Goal: Task Accomplishment & Management: Use online tool/utility

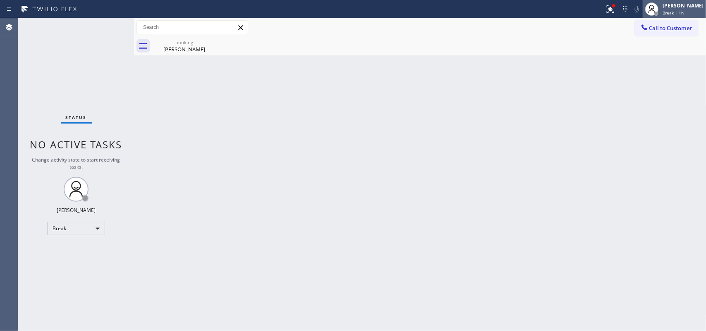
click at [684, 10] on span "Break | 1h" at bounding box center [673, 13] width 21 height 6
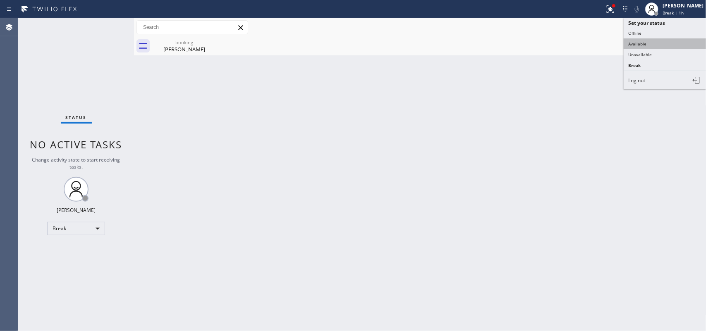
click at [670, 40] on button "Available" at bounding box center [665, 43] width 83 height 11
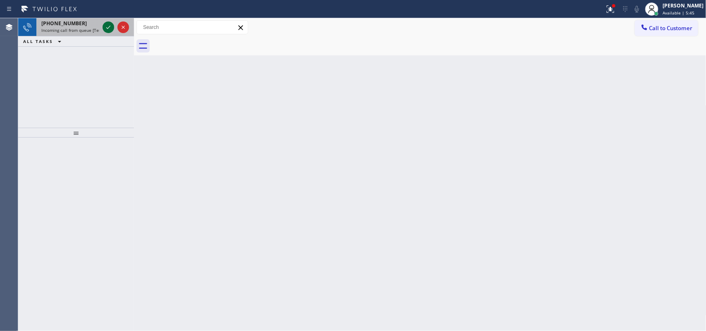
click at [104, 26] on icon at bounding box center [108, 27] width 10 height 10
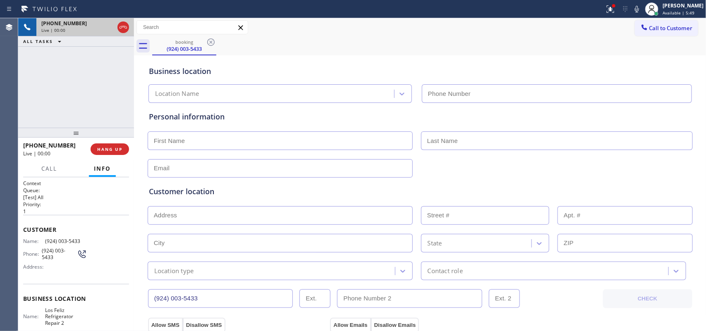
type input "[PHONE_NUMBER]"
click at [118, 150] on span "HANG UP" at bounding box center [109, 149] width 25 height 6
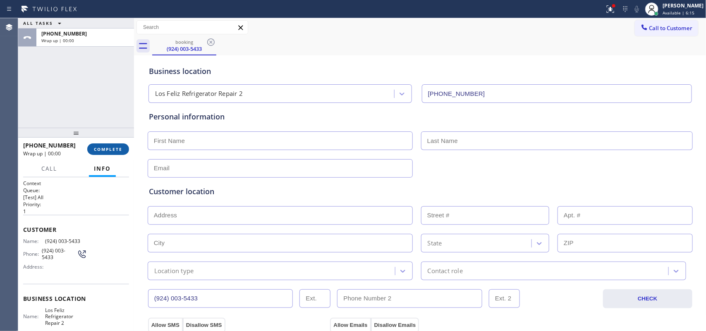
click at [118, 150] on span "COMPLETE" at bounding box center [108, 149] width 29 height 6
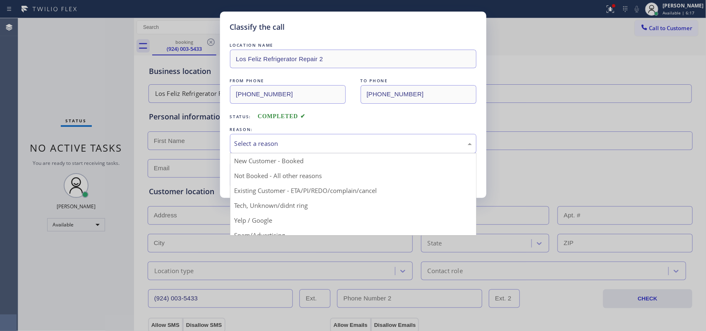
click at [271, 139] on div "Select a reason" at bounding box center [353, 143] width 246 height 19
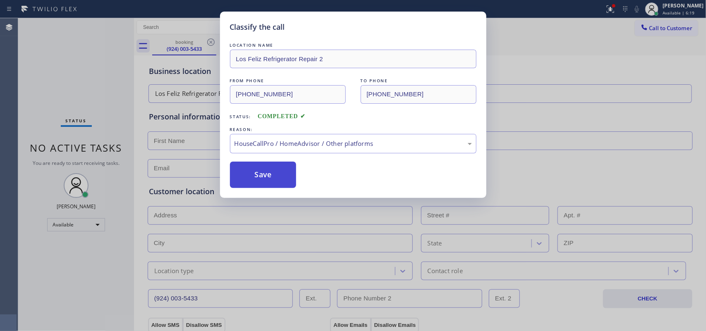
click at [276, 177] on button "Save" at bounding box center [263, 175] width 67 height 26
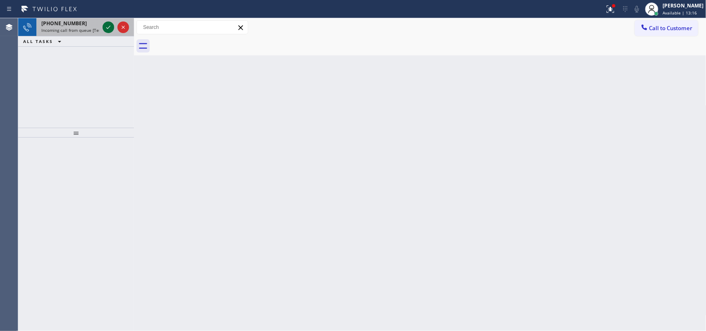
click at [108, 24] on icon at bounding box center [108, 27] width 10 height 10
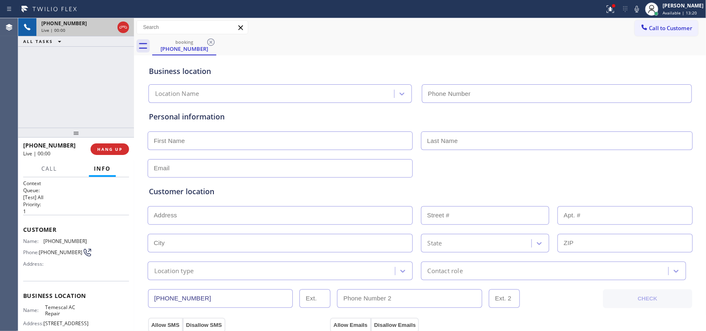
type input "[PHONE_NUMBER]"
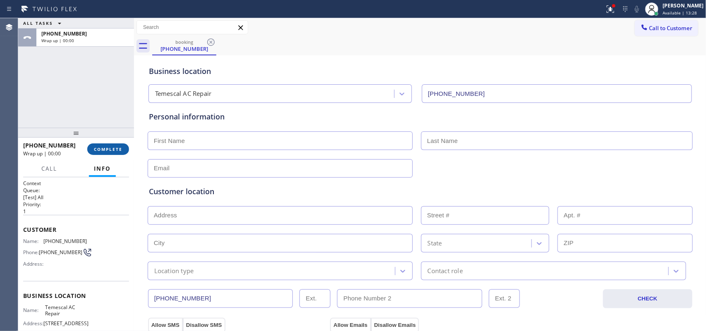
click at [117, 149] on span "COMPLETE" at bounding box center [108, 149] width 29 height 6
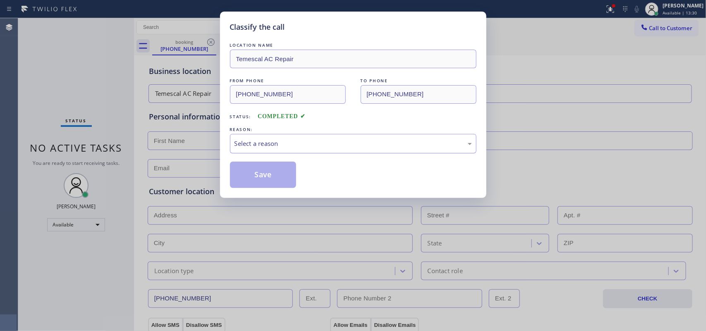
click at [378, 153] on div "Select a reason" at bounding box center [353, 143] width 246 height 19
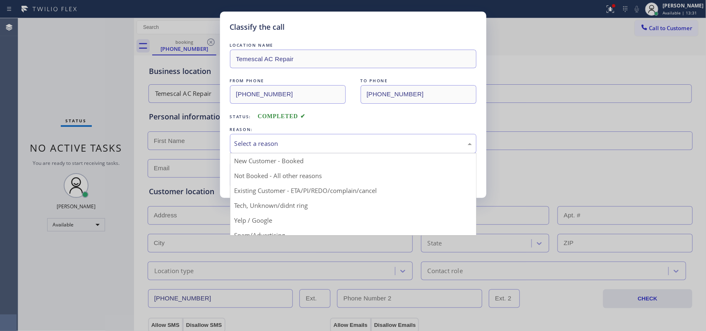
scroll to position [57, 0]
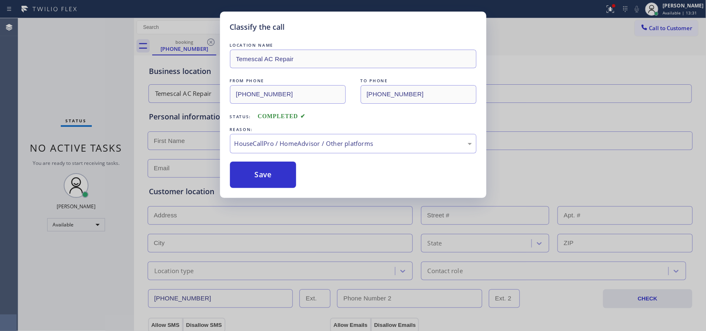
drag, startPoint x: 306, startPoint y: 207, endPoint x: 301, endPoint y: 206, distance: 6.0
click at [273, 184] on button "Save" at bounding box center [263, 175] width 67 height 26
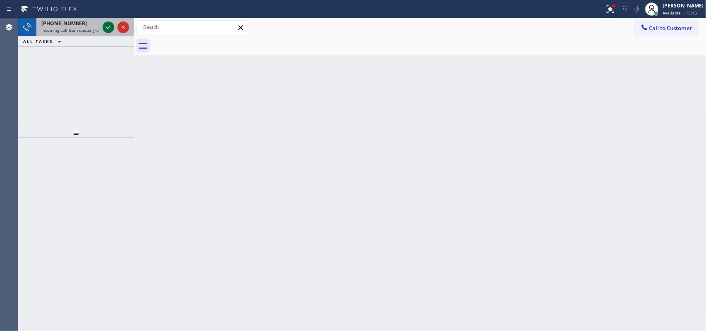
click at [109, 29] on icon at bounding box center [108, 27] width 10 height 10
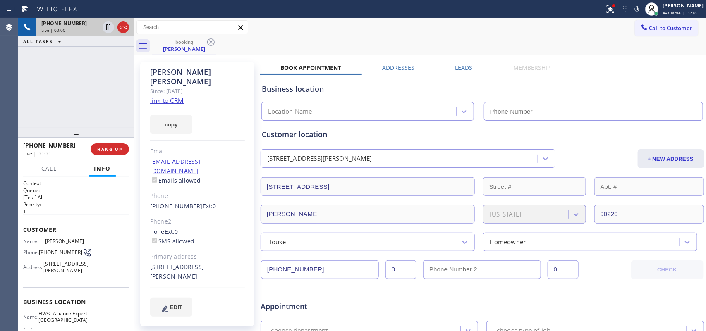
type input "[PHONE_NUMBER]"
click at [162, 96] on link "link to CRM" at bounding box center [166, 100] width 33 height 8
click at [48, 168] on span "Call" at bounding box center [49, 168] width 16 height 7
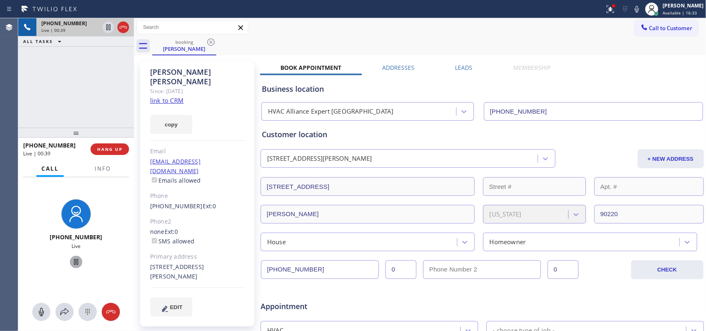
drag, startPoint x: 37, startPoint y: 309, endPoint x: 67, endPoint y: 260, distance: 57.7
click at [38, 309] on icon at bounding box center [41, 312] width 10 height 10
click at [71, 259] on icon at bounding box center [76, 262] width 10 height 10
click at [37, 311] on icon at bounding box center [41, 312] width 10 height 10
click at [73, 262] on icon at bounding box center [76, 262] width 6 height 6
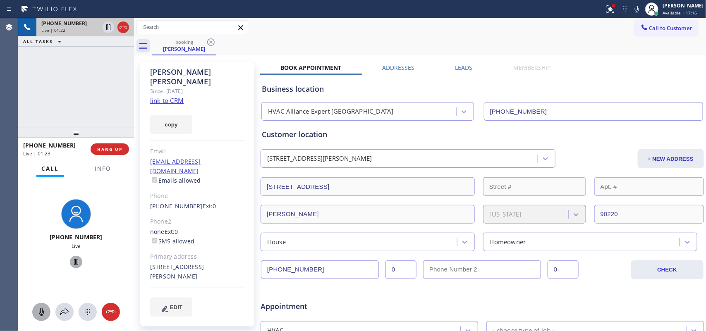
click at [41, 313] on icon at bounding box center [41, 312] width 5 height 8
click at [71, 262] on icon at bounding box center [76, 262] width 10 height 10
click at [42, 307] on icon at bounding box center [41, 312] width 10 height 10
click at [74, 261] on icon at bounding box center [76, 262] width 6 height 6
click at [63, 307] on icon at bounding box center [65, 312] width 10 height 10
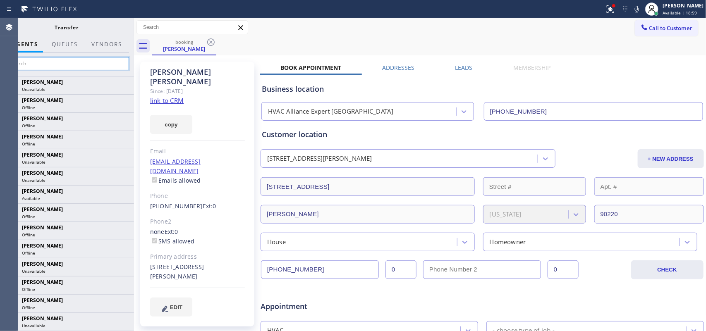
click at [94, 63] on input "text" at bounding box center [67, 63] width 124 height 13
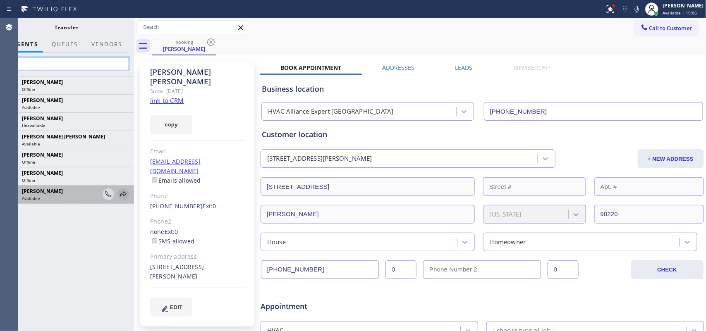
type input "va"
click at [123, 195] on icon at bounding box center [123, 194] width 10 height 10
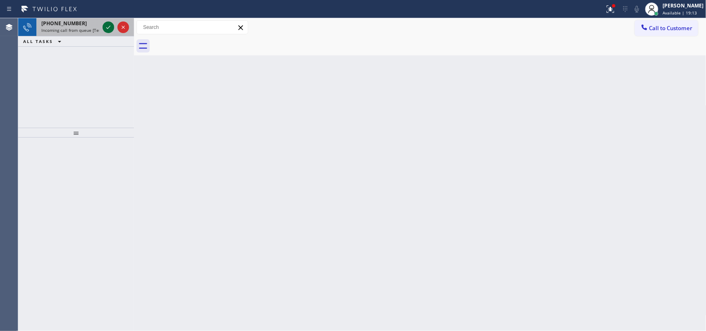
click at [105, 27] on icon at bounding box center [108, 27] width 10 height 10
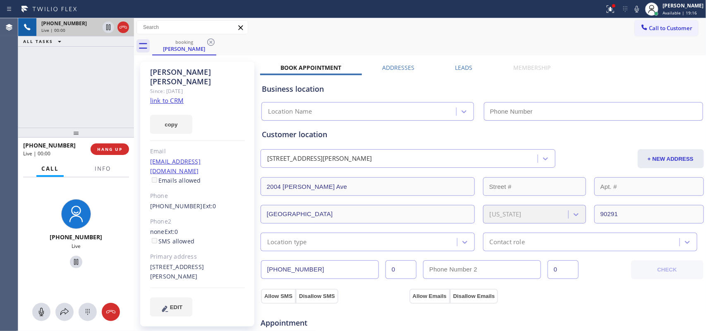
type input "[PHONE_NUMBER]"
click at [178, 96] on link "link to CRM" at bounding box center [166, 100] width 33 height 8
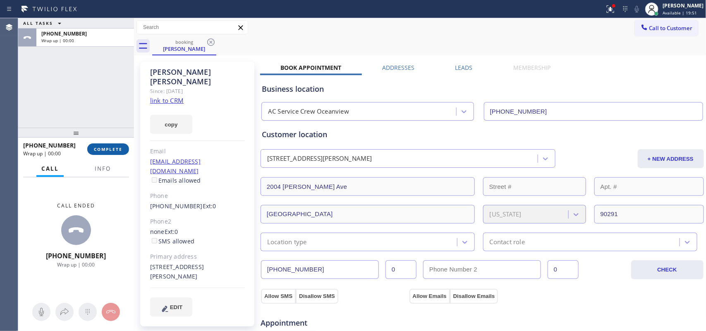
click at [117, 149] on span "COMPLETE" at bounding box center [108, 149] width 29 height 6
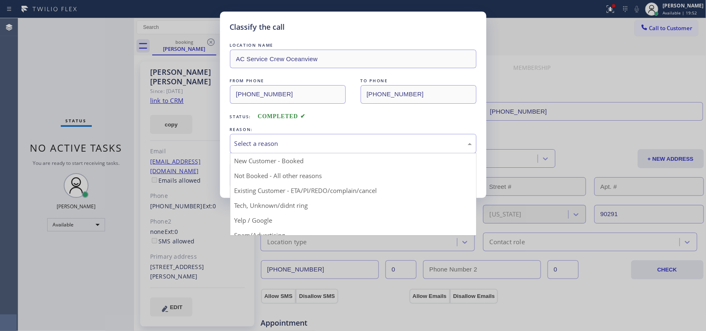
click at [373, 138] on div "Select a reason" at bounding box center [353, 143] width 246 height 19
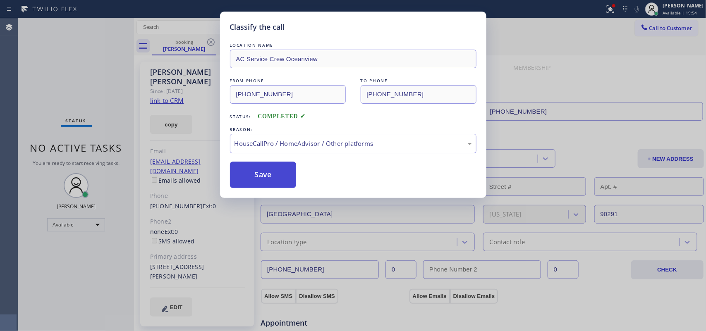
click at [270, 180] on button "Save" at bounding box center [263, 175] width 67 height 26
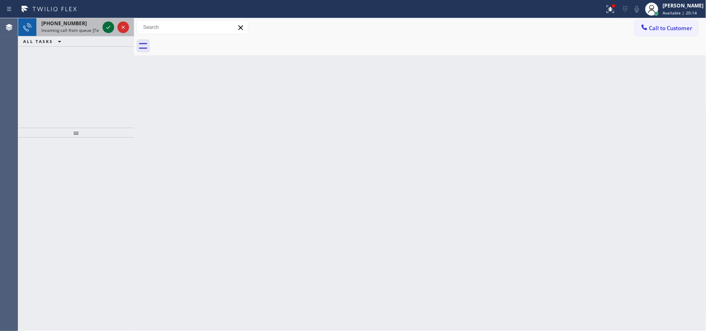
click at [105, 28] on icon at bounding box center [108, 27] width 10 height 10
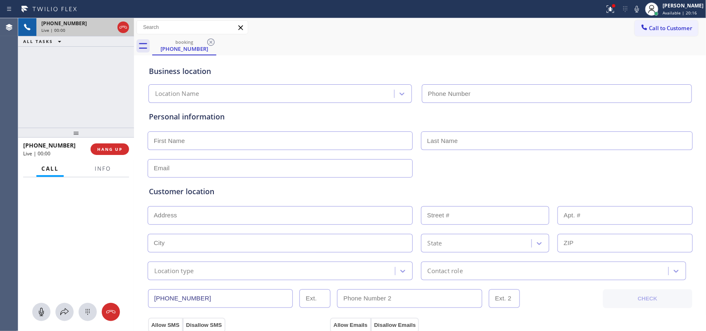
type input "[PHONE_NUMBER]"
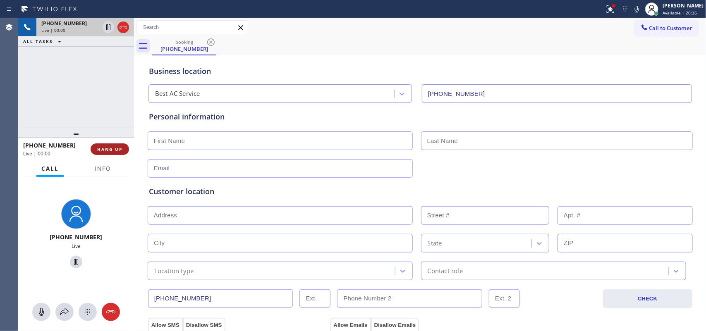
click at [102, 151] on span "HANG UP" at bounding box center [109, 149] width 25 height 6
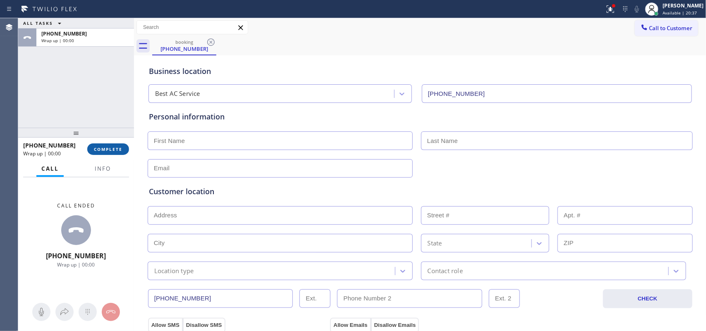
click at [102, 151] on span "COMPLETE" at bounding box center [108, 149] width 29 height 6
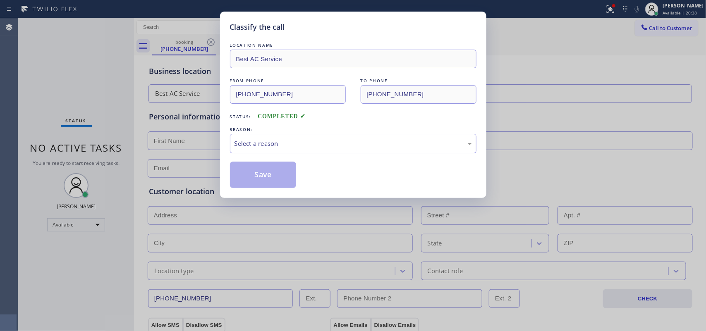
click at [340, 132] on div "REASON:" at bounding box center [353, 129] width 246 height 9
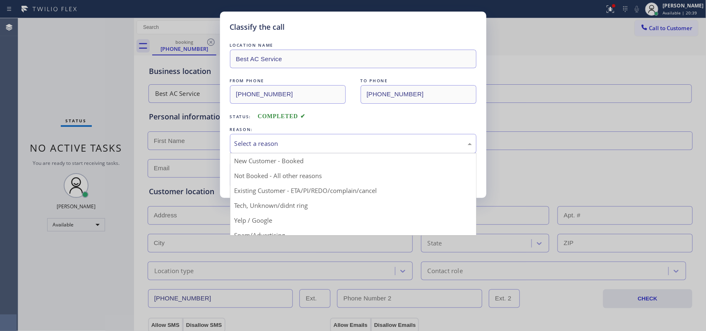
click at [337, 143] on div "Select a reason" at bounding box center [352, 144] width 237 height 10
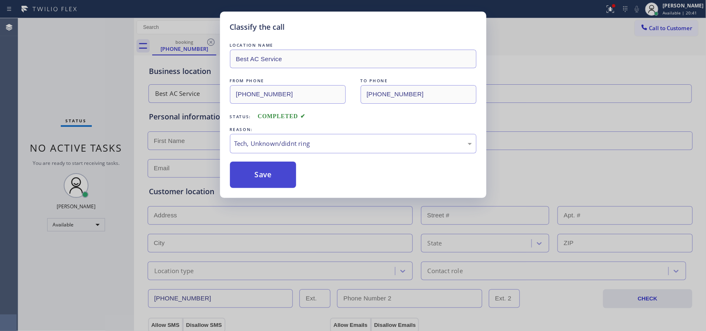
click at [270, 180] on button "Save" at bounding box center [263, 175] width 67 height 26
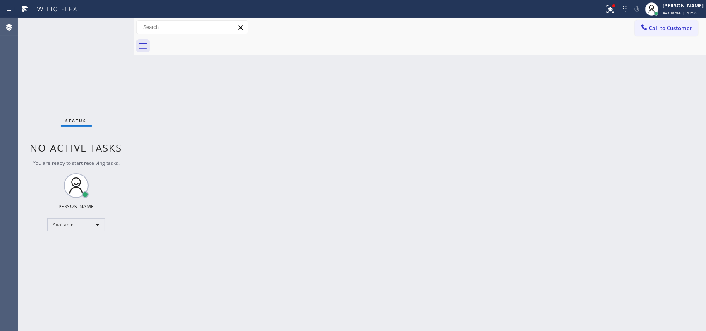
drag, startPoint x: 108, startPoint y: 26, endPoint x: 520, endPoint y: 48, distance: 413.3
click at [498, 102] on div "Back to Dashboard Change Sender ID Customers Technicians Select a contact Outbo…" at bounding box center [420, 174] width 572 height 313
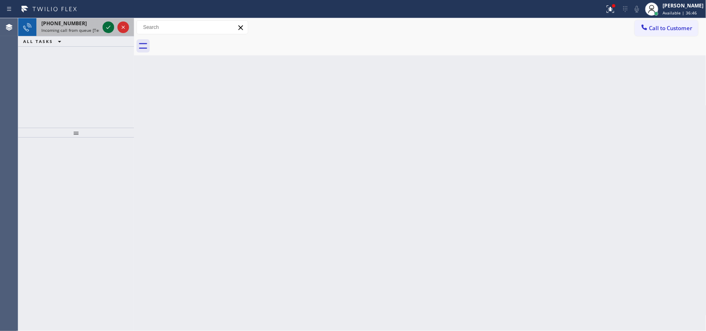
click at [108, 25] on icon at bounding box center [108, 27] width 10 height 10
click at [108, 28] on icon at bounding box center [108, 27] width 4 height 3
click at [108, 29] on icon at bounding box center [108, 27] width 10 height 10
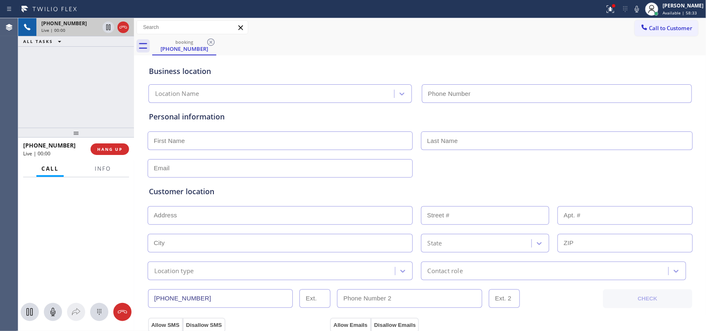
type input "[PHONE_NUMBER]"
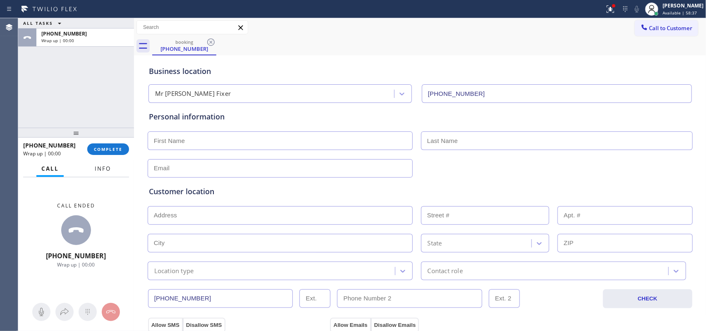
click at [110, 168] on span "Info" at bounding box center [103, 168] width 16 height 7
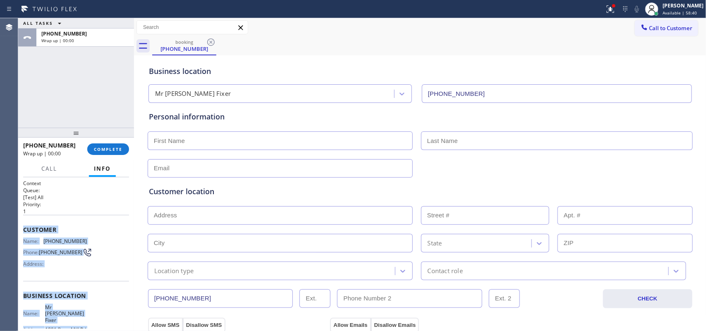
drag, startPoint x: 86, startPoint y: 251, endPoint x: 19, endPoint y: 226, distance: 71.2
click at [19, 226] on div "Context Queue: [Test] All Priority: 1 Customer Name: [PHONE_NUMBER] Phone: [PHO…" at bounding box center [76, 254] width 116 height 154
copy div "Customer Name: [PHONE_NUMBER] Phone: [PHONE_NUMBER] Address: Business location …"
click at [118, 147] on span "COMPLETE" at bounding box center [108, 149] width 29 height 6
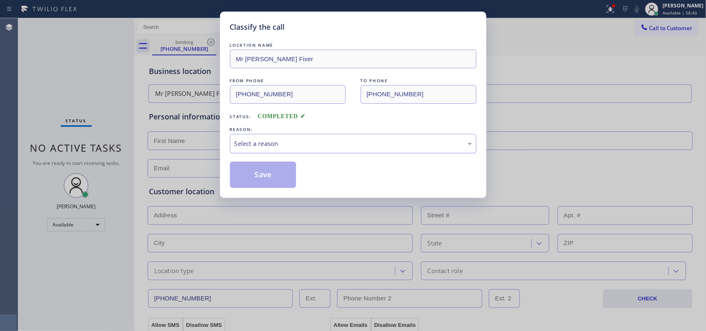
click at [282, 148] on div "Select a reason" at bounding box center [352, 144] width 237 height 10
click at [269, 172] on button "Save" at bounding box center [263, 175] width 67 height 26
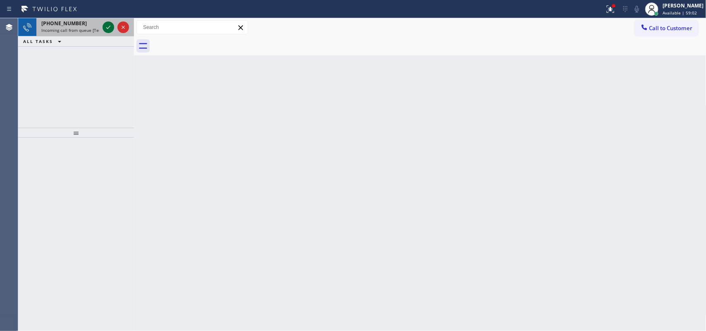
click at [108, 28] on icon at bounding box center [108, 27] width 10 height 10
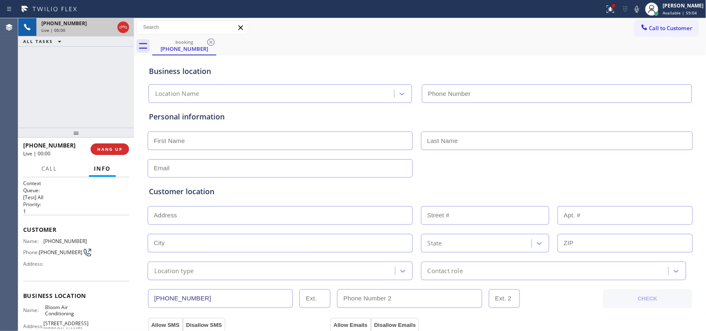
type input "[PHONE_NUMBER]"
click at [50, 170] on span "Call" at bounding box center [49, 168] width 16 height 7
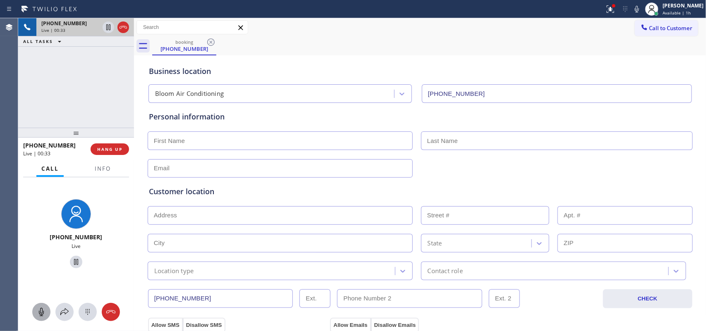
click at [42, 311] on icon at bounding box center [41, 312] width 10 height 10
click at [72, 261] on icon at bounding box center [76, 262] width 10 height 10
click at [42, 311] on rect at bounding box center [41, 312] width 7 height 7
click at [72, 263] on icon at bounding box center [76, 262] width 10 height 10
click at [249, 137] on input "text" at bounding box center [280, 141] width 265 height 19
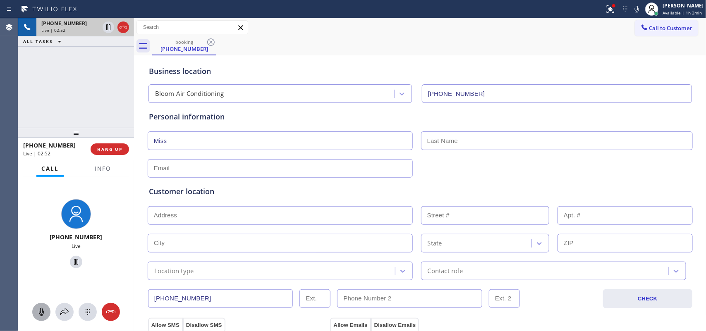
type input "Miss"
type input "Shinchung"
click at [245, 168] on input "text" at bounding box center [280, 168] width 265 height 19
type input "[EMAIL_ADDRESS][DOMAIN_NAME]"
click at [247, 215] on input "text" at bounding box center [280, 215] width 265 height 19
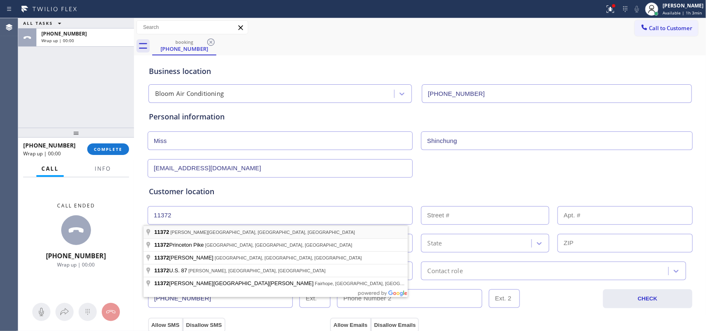
type input "[PERSON_NAME][GEOGRAPHIC_DATA], [GEOGRAPHIC_DATA]"
type input "Queens"
type input "11372"
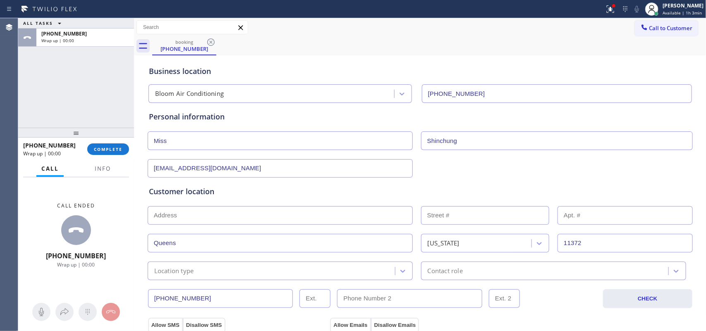
scroll to position [52, 0]
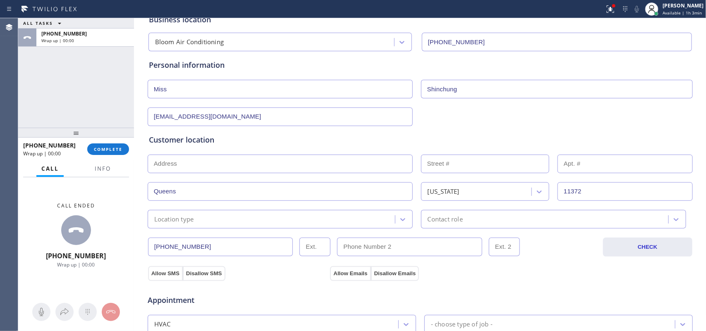
click at [297, 220] on div "Location type" at bounding box center [272, 219] width 245 height 14
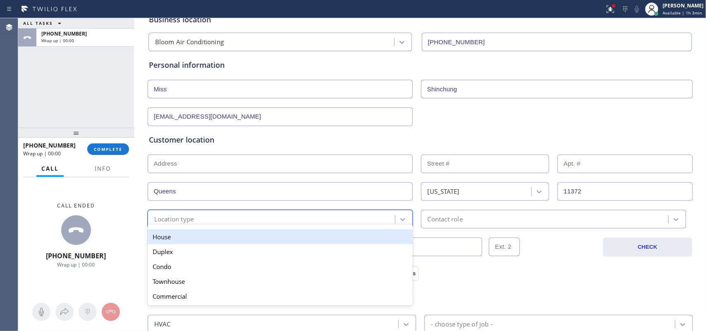
click at [296, 238] on div "House" at bounding box center [280, 237] width 265 height 15
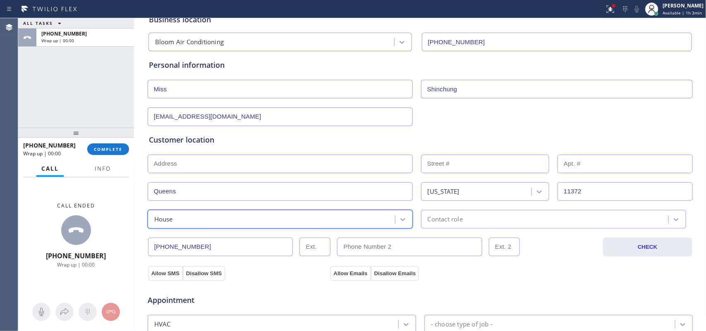
click at [445, 221] on div "Contact role" at bounding box center [445, 220] width 35 height 10
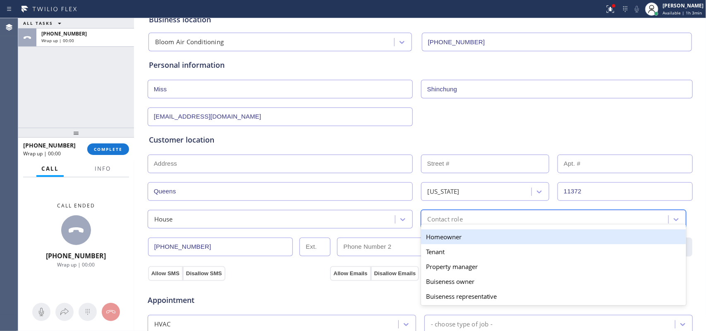
click at [453, 238] on div "Homeowner" at bounding box center [553, 237] width 265 height 15
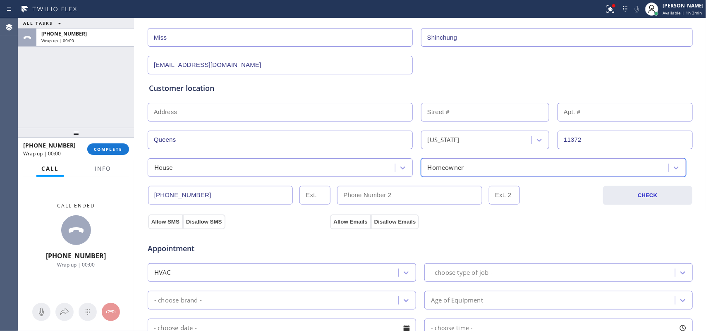
scroll to position [155, 0]
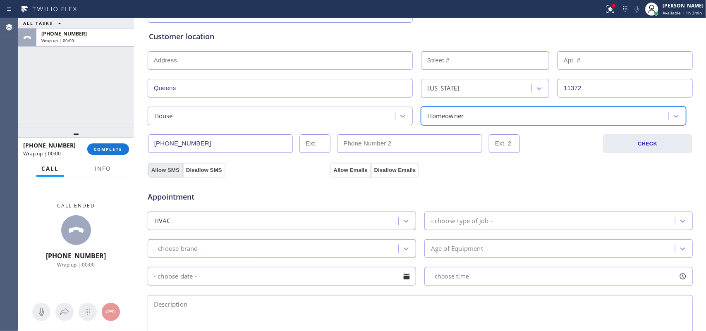
click at [163, 168] on button "Allow SMS" at bounding box center [165, 170] width 35 height 15
click at [338, 172] on button "Allow Emails" at bounding box center [350, 170] width 41 height 15
click at [461, 220] on div "- choose type of job -" at bounding box center [462, 221] width 62 height 10
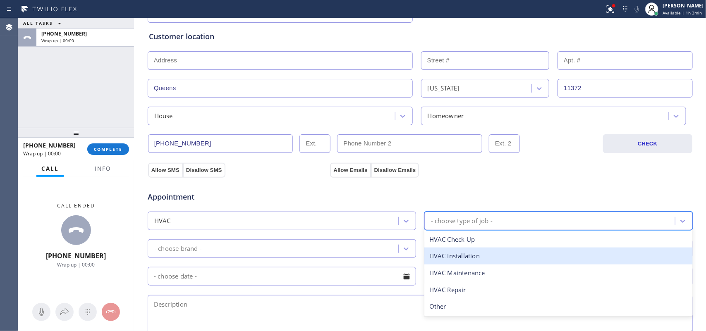
click at [484, 258] on div "HVAC Installation" at bounding box center [558, 256] width 268 height 17
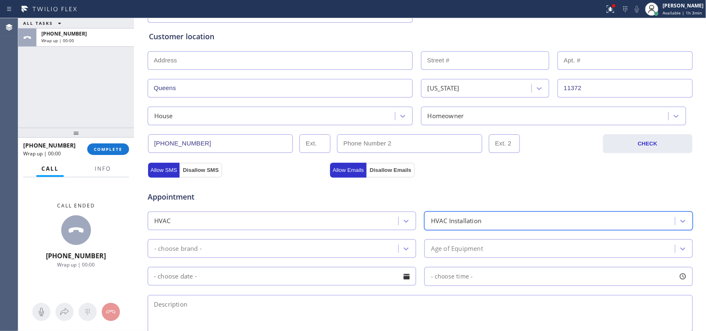
click at [391, 244] on div "- choose brand -" at bounding box center [274, 249] width 248 height 14
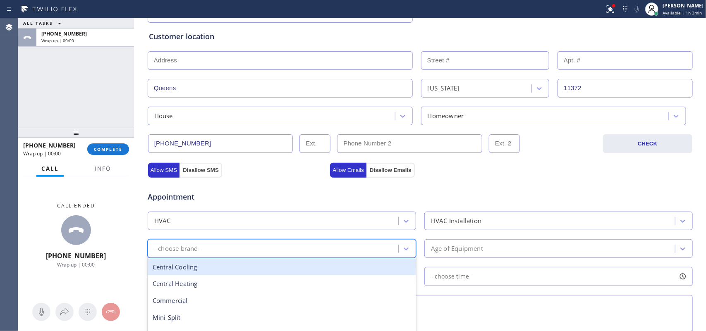
scroll to position [207, 0]
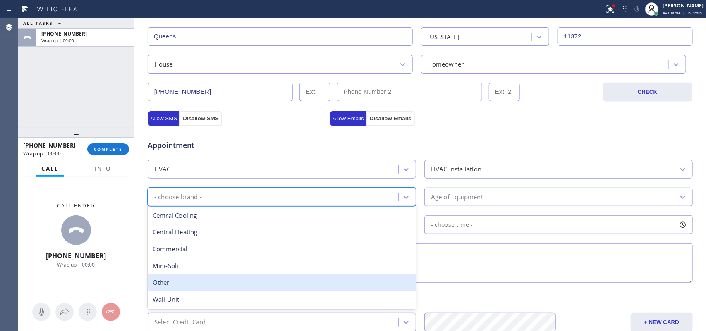
click at [256, 282] on div "Other" at bounding box center [282, 282] width 268 height 17
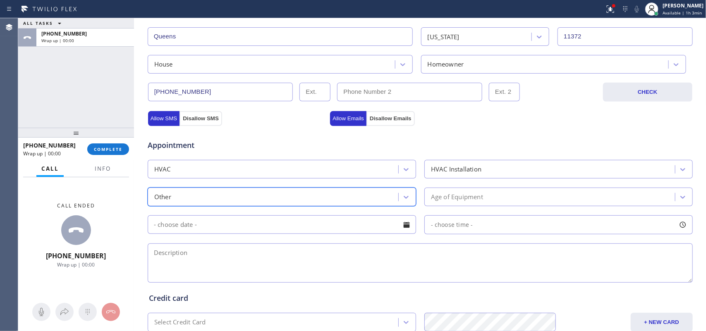
click at [562, 199] on div "Age of Equipment" at bounding box center [551, 197] width 248 height 14
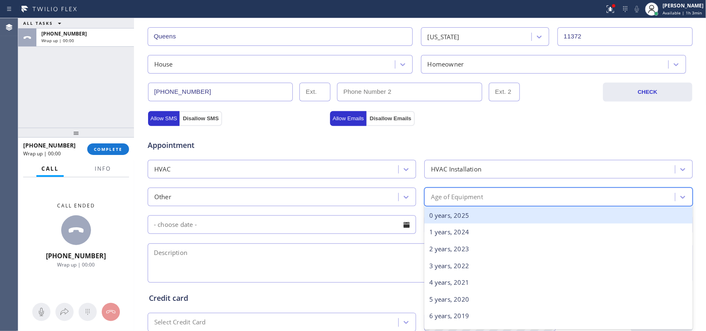
click at [555, 213] on div "0 years, 2025" at bounding box center [558, 215] width 268 height 17
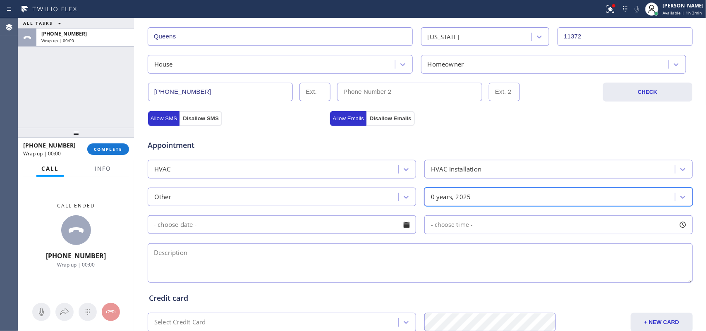
scroll to position [258, 0]
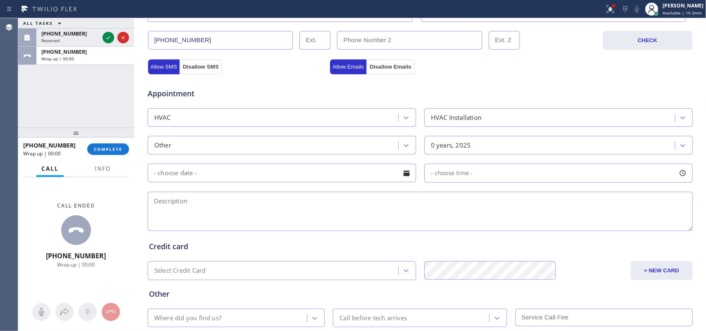
click at [201, 218] on textarea at bounding box center [420, 211] width 545 height 39
click at [108, 40] on icon at bounding box center [108, 38] width 10 height 10
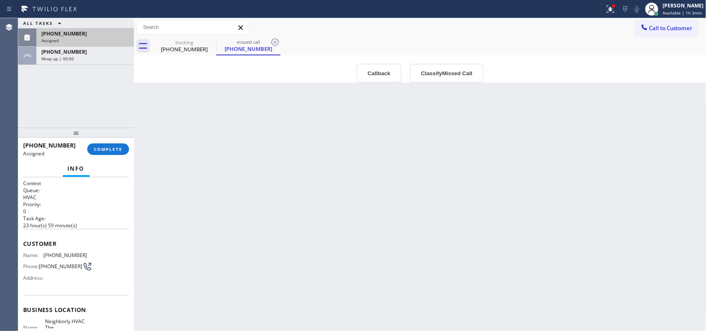
click at [362, 217] on div "Back to Dashboard Change Sender ID Customers Technicians Select a contact Outbo…" at bounding box center [420, 174] width 572 height 313
click at [187, 38] on div "booking [PHONE_NUMBER]" at bounding box center [184, 46] width 62 height 19
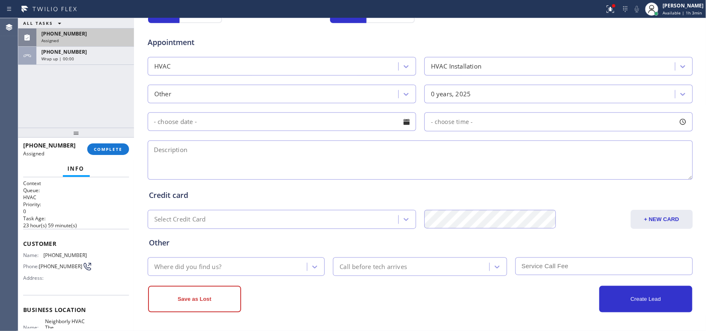
scroll to position [311, 0]
click at [349, 151] on textarea at bounding box center [420, 160] width 545 height 39
paste textarea "11372/ install a window unit/ has everything take the old one put in the new one"
type textarea "11372/ install a window unit/ has everything take the old one put in the new on…"
click at [314, 265] on icon at bounding box center [315, 267] width 8 height 8
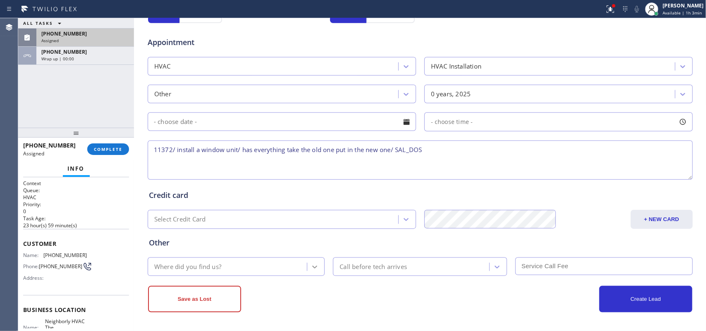
click at [314, 265] on icon at bounding box center [315, 267] width 8 height 8
type input "g"
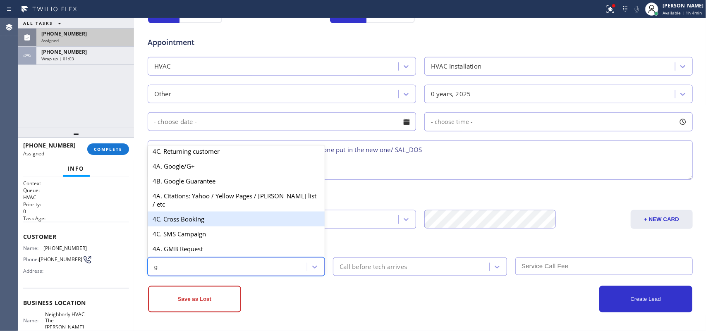
scroll to position [104, 0]
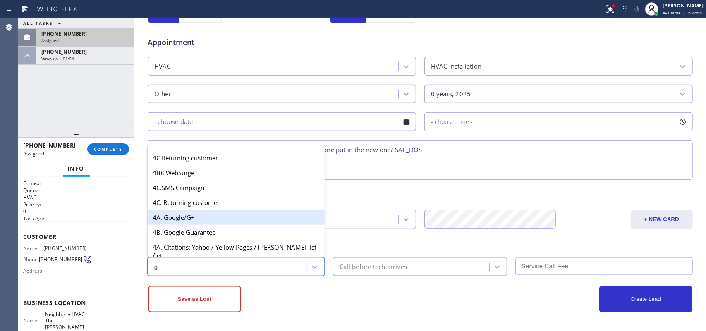
click at [242, 224] on div "4A. Google/G+" at bounding box center [236, 217] width 177 height 15
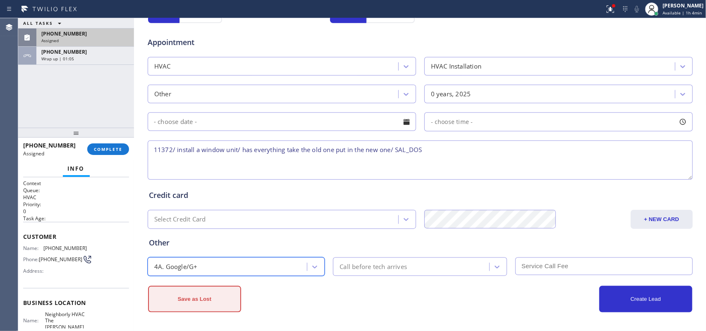
click at [222, 304] on button "Save as Lost" at bounding box center [194, 299] width 93 height 26
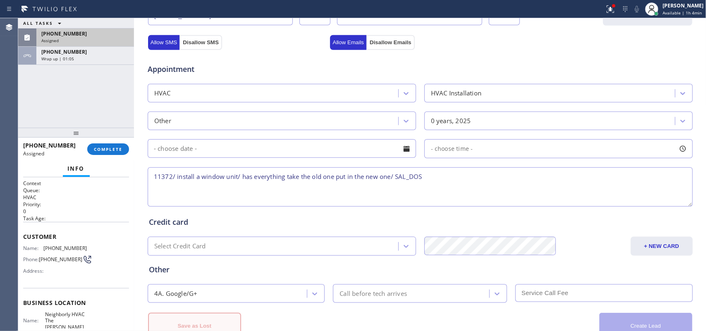
scroll to position [339, 0]
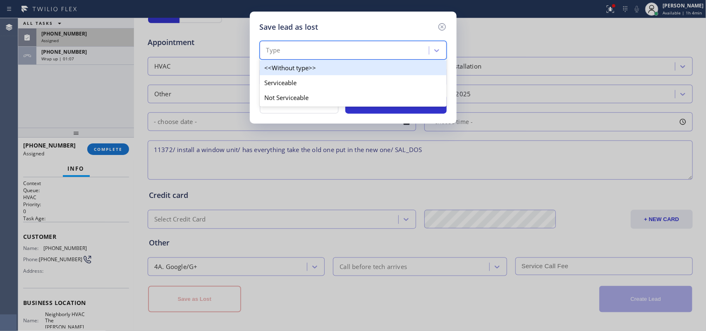
click at [425, 53] on div "Type" at bounding box center [345, 50] width 167 height 14
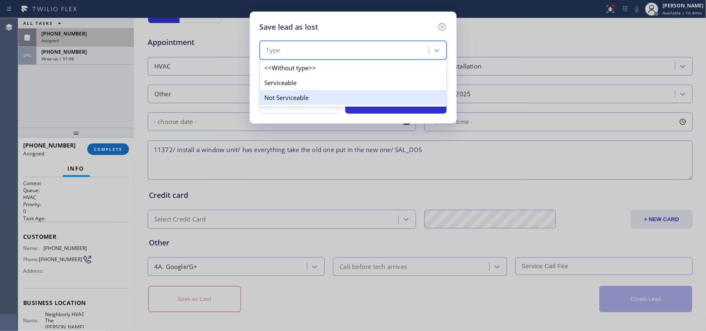
click at [414, 93] on div "Not Serviceable" at bounding box center [353, 97] width 187 height 15
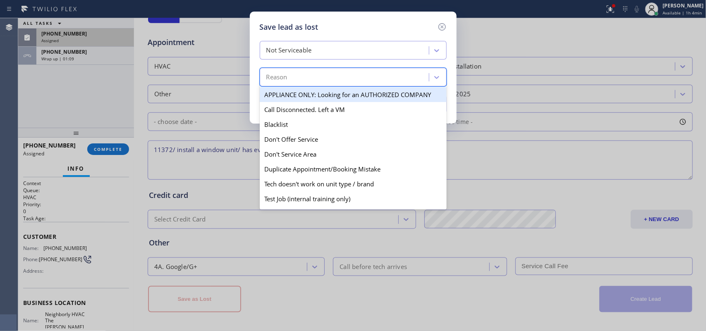
click at [412, 83] on div "Reason" at bounding box center [345, 77] width 167 height 14
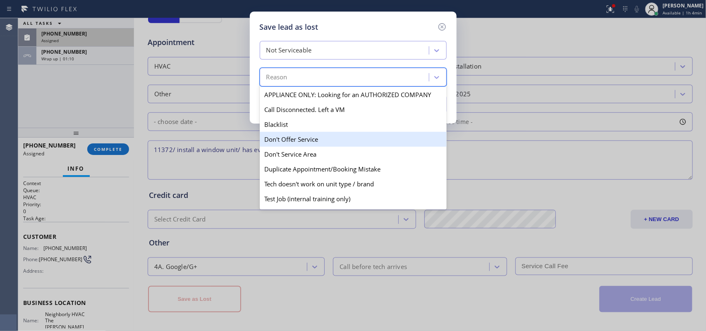
click at [377, 136] on div "Don't Offer Service" at bounding box center [353, 139] width 187 height 15
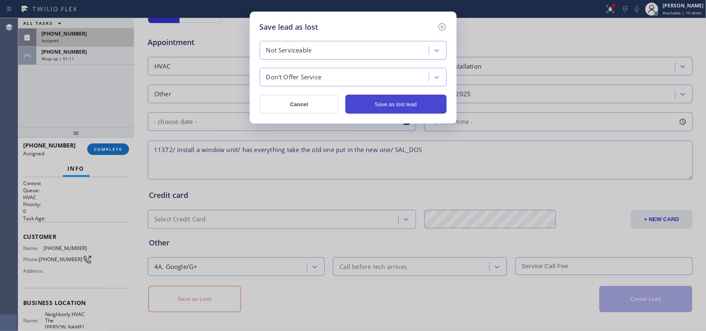
click at [361, 105] on button "Save as lost lead" at bounding box center [395, 104] width 101 height 19
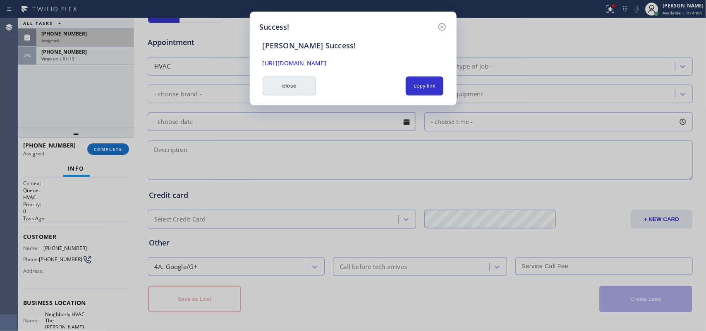
click at [282, 90] on button "close" at bounding box center [290, 86] width 54 height 19
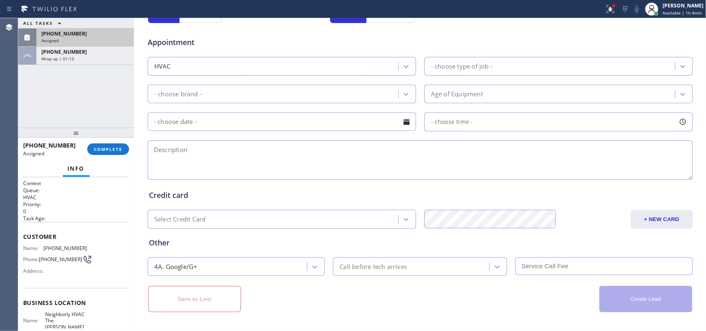
click at [98, 38] on div "Assigned" at bounding box center [85, 41] width 88 height 6
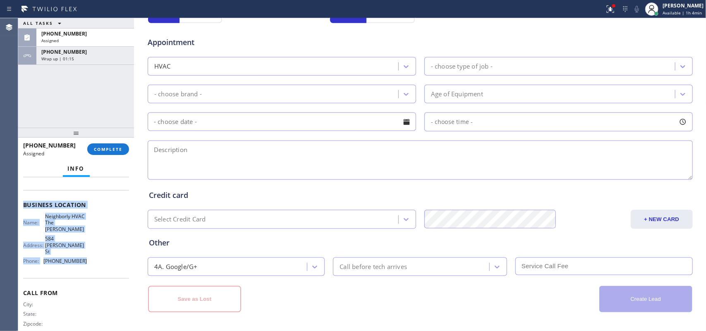
scroll to position [0, 0]
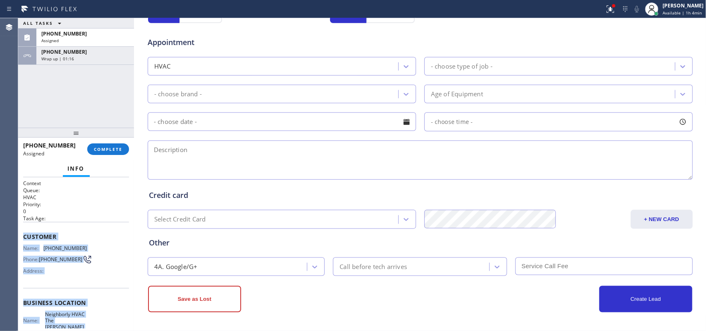
drag, startPoint x: 92, startPoint y: 255, endPoint x: 24, endPoint y: 237, distance: 71.1
click at [24, 237] on div "Context Queue: HVAC Priority: 0 Task Age: Customer Name: [PHONE_NUMBER] Phone: …" at bounding box center [76, 309] width 106 height 259
copy div "Customer Name: [PHONE_NUMBER] Phone: [PHONE_NUMBER] Address: Business location …"
click at [127, 147] on button "COMPLETE" at bounding box center [108, 150] width 42 height 12
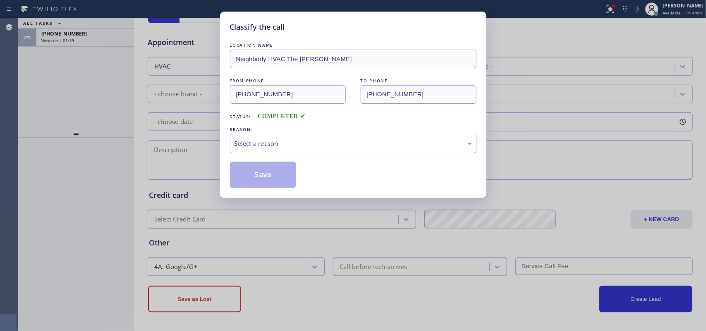
click at [445, 146] on div "Select a reason" at bounding box center [352, 144] width 237 height 10
click at [284, 176] on button "Save" at bounding box center [263, 175] width 67 height 26
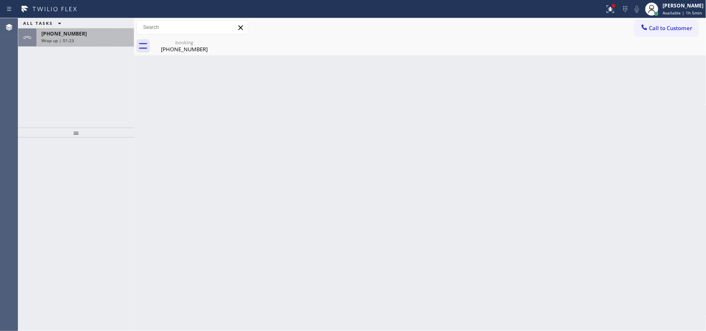
click at [81, 42] on div "Wrap up | 01:23" at bounding box center [85, 41] width 88 height 6
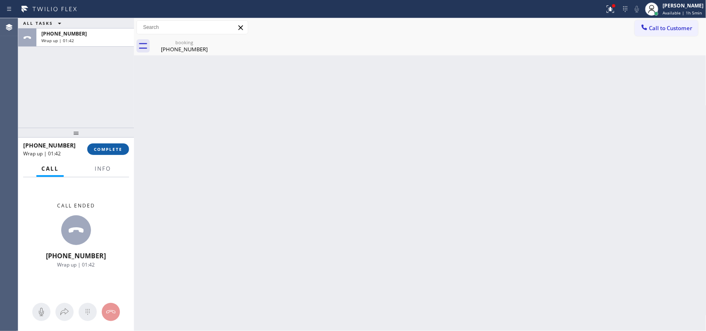
click at [112, 149] on span "COMPLETE" at bounding box center [108, 149] width 29 height 6
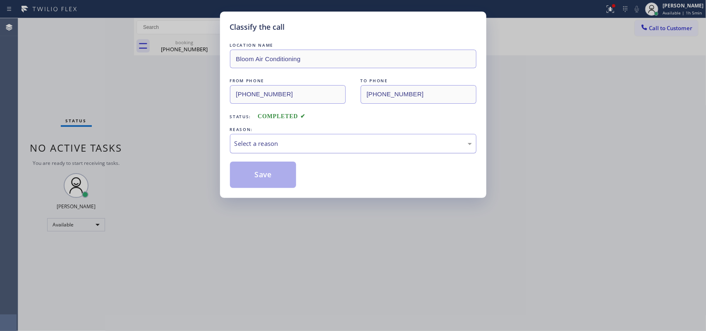
click at [363, 142] on div "Select a reason" at bounding box center [352, 144] width 237 height 10
click at [255, 176] on button "Save" at bounding box center [263, 175] width 67 height 26
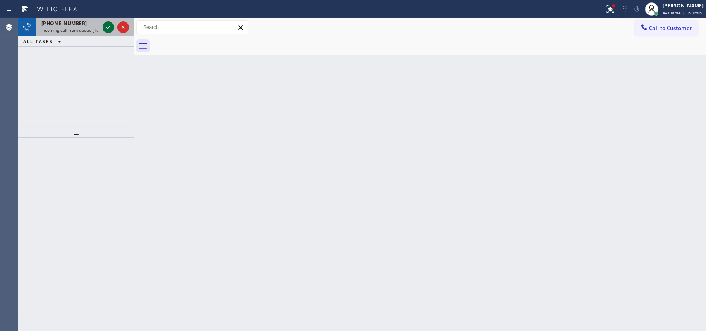
click at [104, 24] on icon at bounding box center [108, 27] width 10 height 10
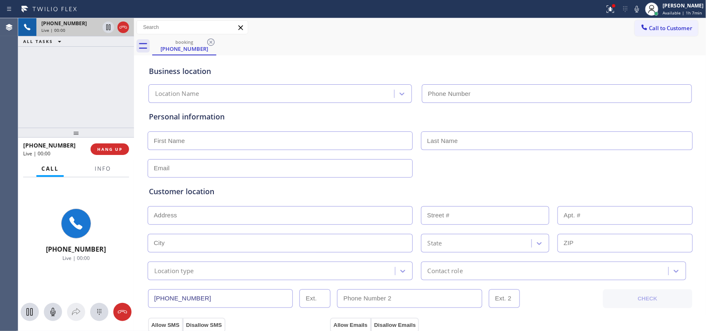
type input "[PHONE_NUMBER]"
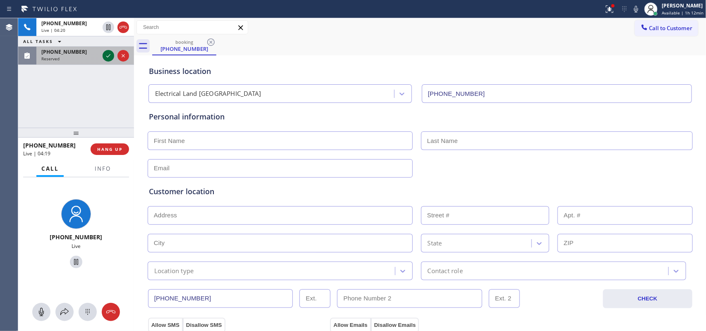
click at [108, 54] on icon at bounding box center [108, 56] width 10 height 10
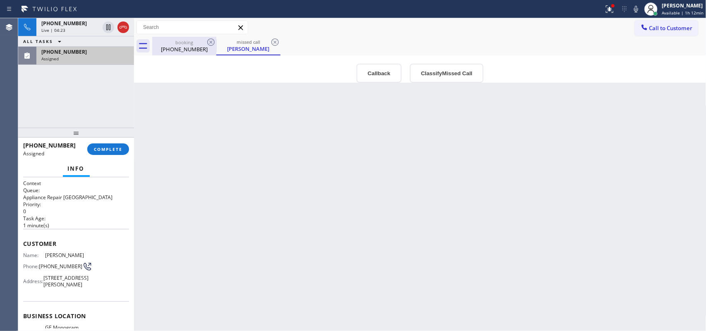
click at [175, 48] on div "[PHONE_NUMBER]" at bounding box center [184, 48] width 62 height 7
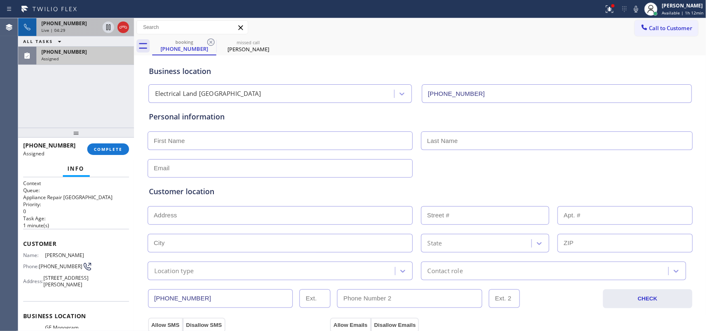
click at [72, 32] on div "Live | 04:29" at bounding box center [70, 30] width 58 height 6
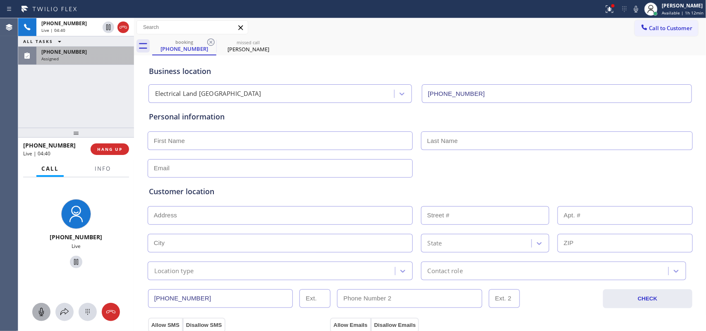
click at [41, 313] on icon at bounding box center [41, 312] width 5 height 8
click at [71, 262] on icon at bounding box center [76, 262] width 10 height 10
click at [84, 55] on div "[PHONE_NUMBER]" at bounding box center [85, 51] width 88 height 7
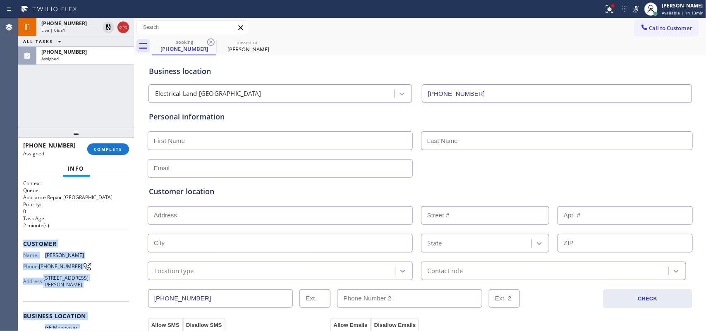
drag, startPoint x: 85, startPoint y: 251, endPoint x: 21, endPoint y: 241, distance: 64.9
click at [21, 241] on div "Context Queue: Appliance Repair High End Priority: 0 Task Age: [DEMOGRAPHIC_DAT…" at bounding box center [76, 254] width 116 height 154
copy div "Customer Name: [PERSON_NAME] Phone: [PHONE_NUMBER] Address: [STREET_ADDRESS][PE…"
click at [121, 145] on button "COMPLETE" at bounding box center [108, 150] width 42 height 12
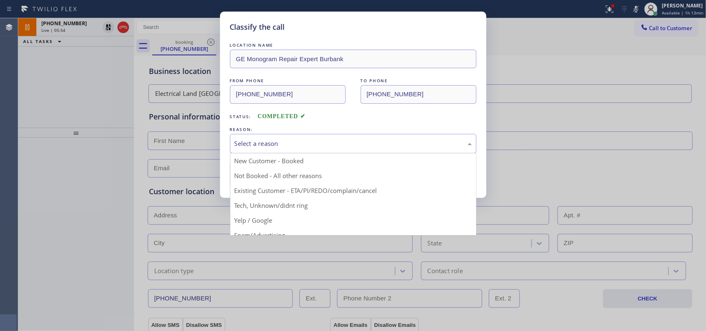
click at [358, 141] on div "Select a reason" at bounding box center [352, 144] width 237 height 10
drag, startPoint x: 311, startPoint y: 208, endPoint x: 300, endPoint y: 198, distance: 14.9
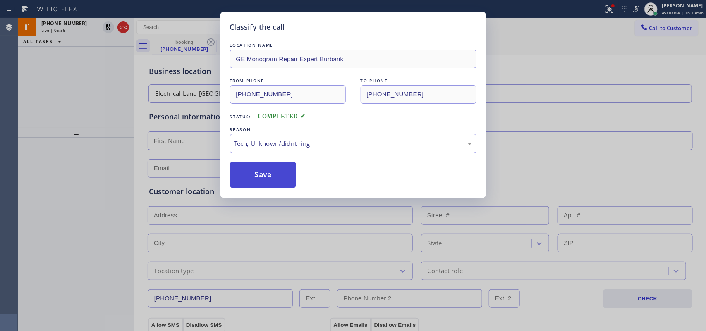
click at [260, 172] on button "Save" at bounding box center [263, 175] width 67 height 26
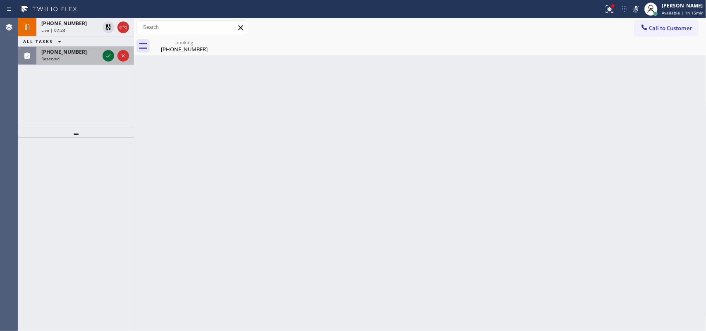
click at [105, 57] on icon at bounding box center [108, 56] width 10 height 10
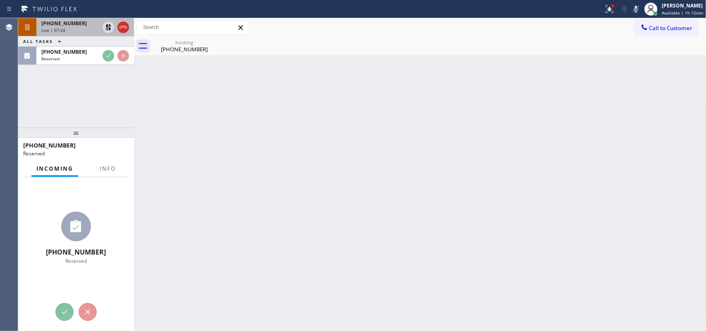
click at [89, 31] on div "Live | 07:24" at bounding box center [70, 30] width 58 height 6
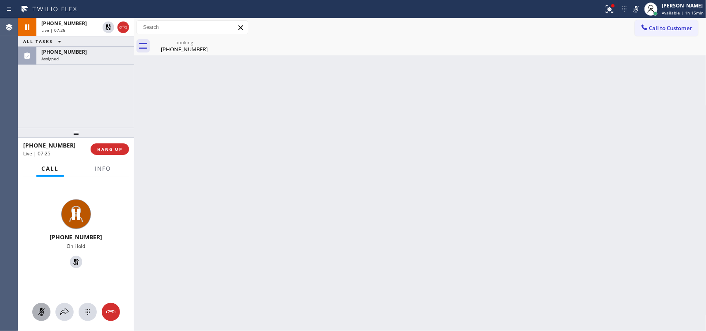
drag, startPoint x: 44, startPoint y: 313, endPoint x: 61, endPoint y: 290, distance: 28.5
click at [44, 313] on icon at bounding box center [41, 312] width 10 height 10
click at [75, 261] on icon at bounding box center [76, 262] width 10 height 10
click at [188, 48] on div "[PHONE_NUMBER]" at bounding box center [184, 48] width 62 height 7
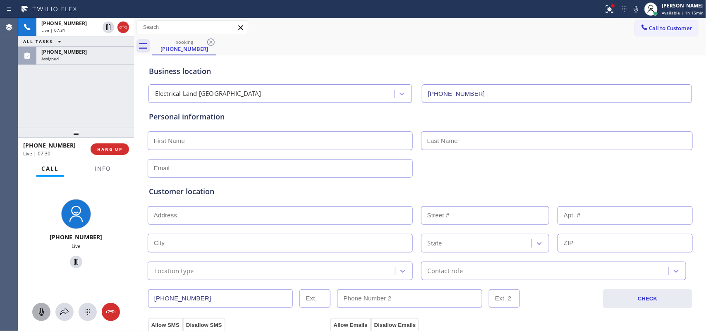
click at [285, 71] on div "Business location" at bounding box center [420, 71] width 543 height 11
click at [361, 145] on input "text" at bounding box center [280, 141] width 265 height 19
type input "[PERSON_NAME]"
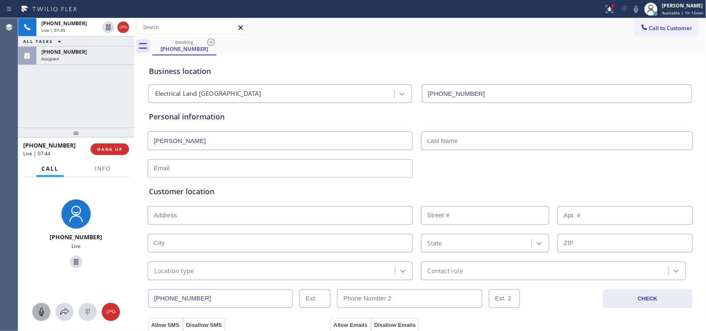
click at [481, 138] on input "text" at bounding box center [557, 141] width 272 height 19
type input "Komatsu"
click at [277, 170] on input "text" at bounding box center [280, 168] width 265 height 19
paste input "[PERSON_NAME][EMAIL_ADDRESS][DOMAIN_NAME]"
type input "[PERSON_NAME][EMAIL_ADDRESS][DOMAIN_NAME]"
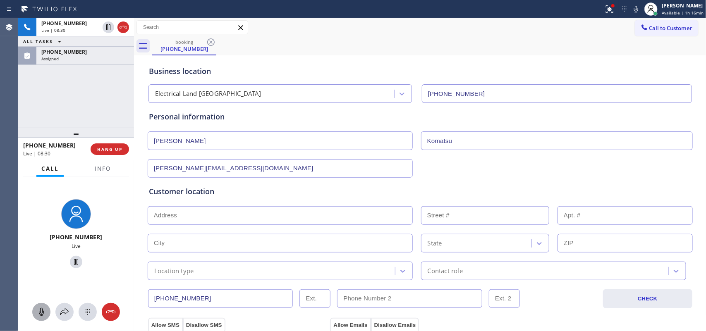
click at [292, 69] on div "Business location" at bounding box center [420, 71] width 543 height 11
click at [230, 210] on input "text" at bounding box center [280, 215] width 265 height 19
paste input "[STREET_ADDRESS][PERSON_NAME]"
type input "[STREET_ADDRESS][PERSON_NAME]"
type input "4826"
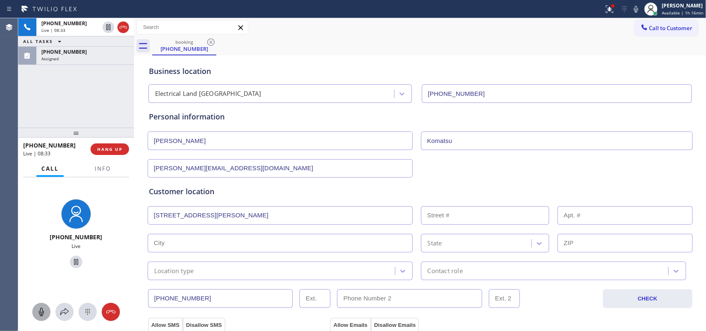
type input "[GEOGRAPHIC_DATA]"
type input "90230"
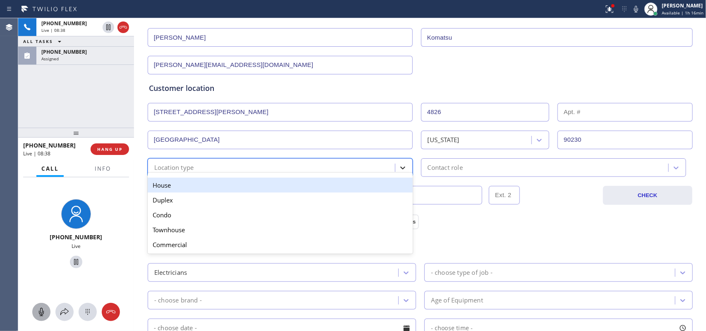
click at [402, 165] on icon at bounding box center [403, 168] width 8 height 8
click at [400, 183] on div "House" at bounding box center [280, 185] width 265 height 15
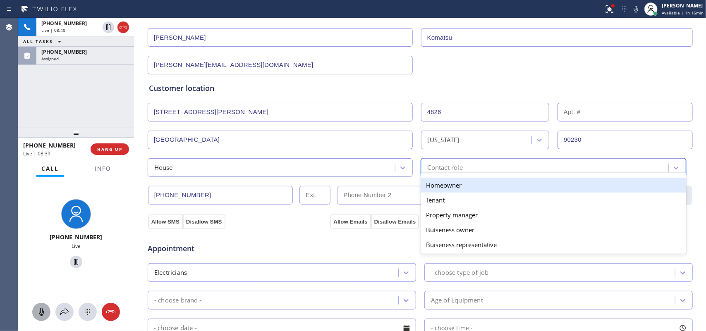
click at [460, 167] on div "Contact role" at bounding box center [545, 167] width 245 height 14
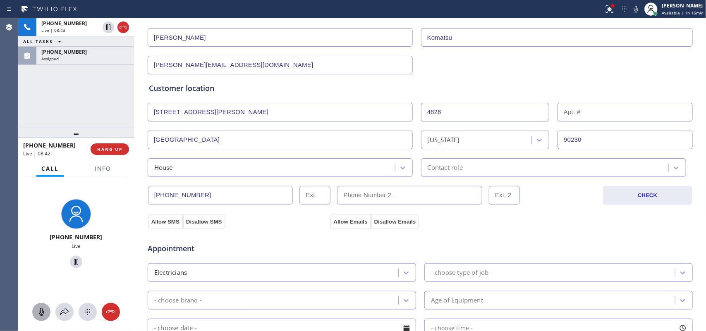
click at [492, 81] on div "Customer location >> ADD NEW ADDRESS << + NEW ADDRESS [STREET_ADDRESS][PERSON_N…" at bounding box center [420, 125] width 546 height 103
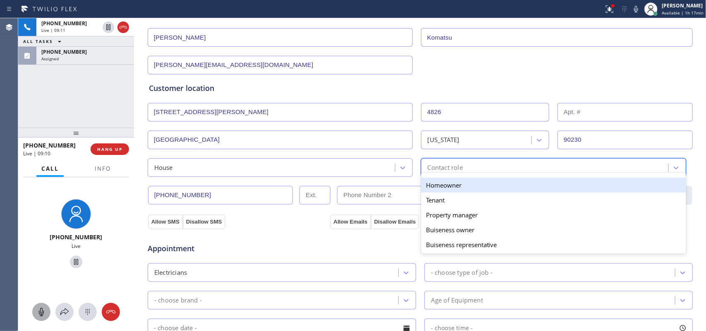
click at [460, 170] on div "Contact role" at bounding box center [545, 167] width 245 height 14
click at [461, 186] on div "Homeowner" at bounding box center [553, 185] width 265 height 15
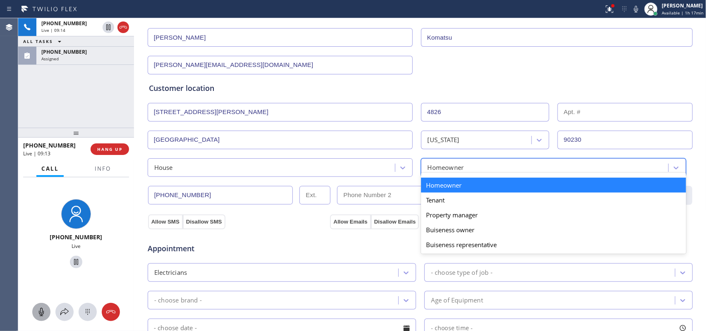
click at [469, 166] on div "Homeowner" at bounding box center [545, 167] width 245 height 14
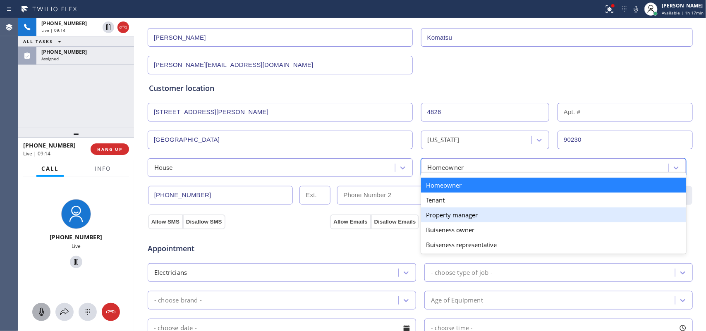
click at [478, 218] on div "Property manager" at bounding box center [553, 215] width 265 height 15
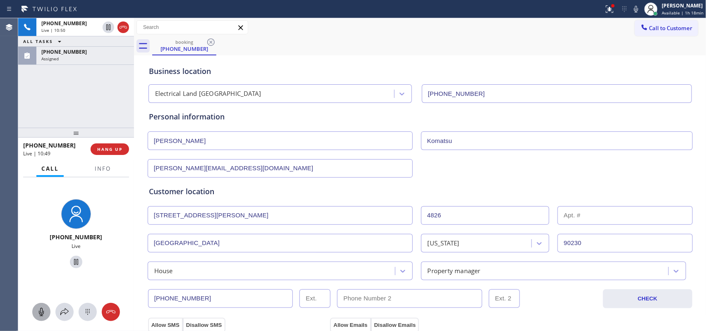
scroll to position [52, 0]
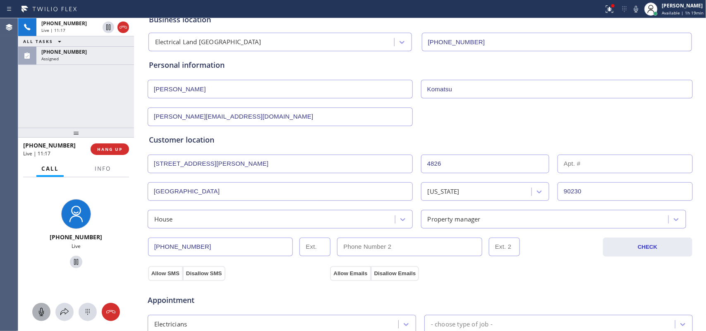
click at [87, 97] on div "[PHONE_NUMBER] Live | 11:17 ALL TASKS ALL TASKS ACTIVE TASKS TASKS IN WRAP UP […" at bounding box center [76, 73] width 116 height 110
click at [163, 277] on div "Business location Electrical Land [GEOGRAPHIC_DATA] [PHONE_NUMBER] Personal inf…" at bounding box center [420, 288] width 568 height 565
click at [165, 274] on button "Allow SMS" at bounding box center [165, 273] width 35 height 15
click at [336, 270] on button "Allow Emails" at bounding box center [350, 273] width 41 height 15
click at [461, 270] on div "Allow Emails Disallow Emails" at bounding box center [420, 273] width 182 height 15
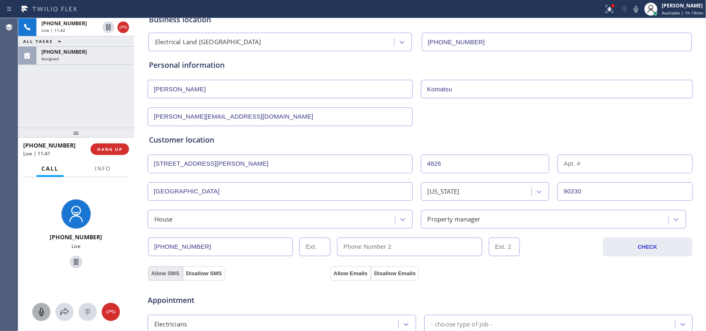
click at [170, 276] on button "Allow SMS" at bounding box center [165, 273] width 35 height 15
click at [333, 272] on button "Allow Emails" at bounding box center [350, 273] width 41 height 15
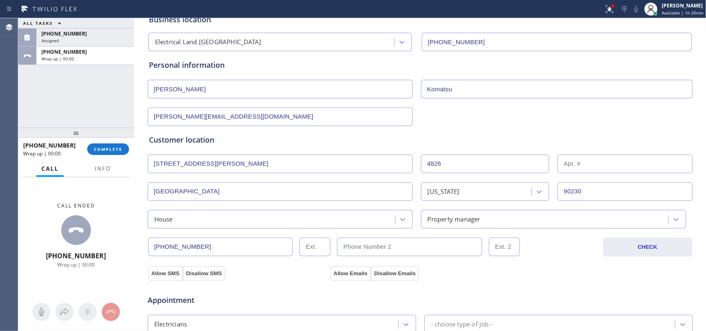
scroll to position [155, 0]
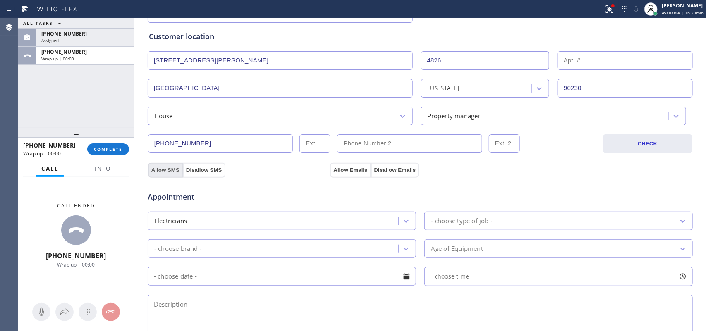
click at [160, 172] on button "Allow SMS" at bounding box center [165, 170] width 35 height 15
click at [350, 169] on button "Allow Emails" at bounding box center [350, 170] width 41 height 15
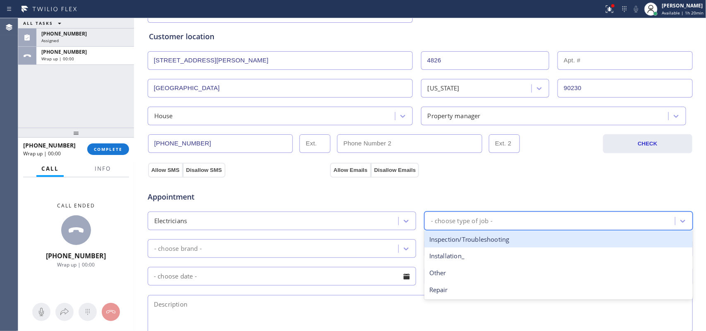
click at [464, 225] on div "- choose type of job -" at bounding box center [462, 221] width 62 height 10
click at [475, 241] on div "Inspection/Troubleshooting" at bounding box center [558, 239] width 268 height 17
click at [475, 241] on div "Age of Equipment" at bounding box center [558, 248] width 268 height 19
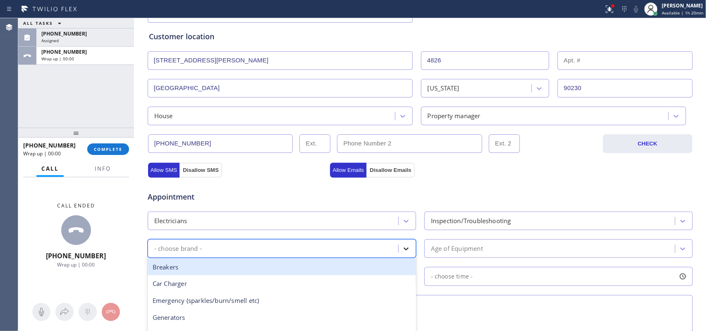
click at [399, 245] on div at bounding box center [406, 249] width 15 height 15
click at [366, 265] on div "Breakers" at bounding box center [282, 267] width 268 height 17
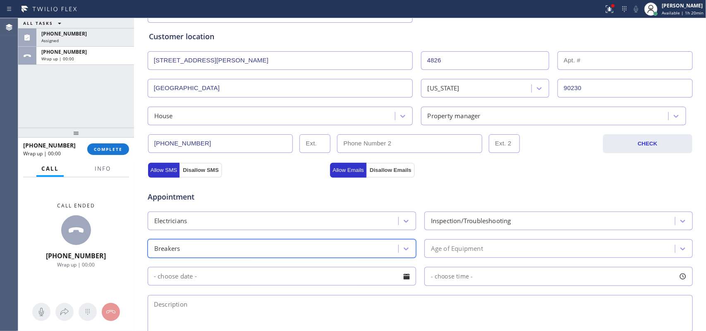
scroll to position [258, 0]
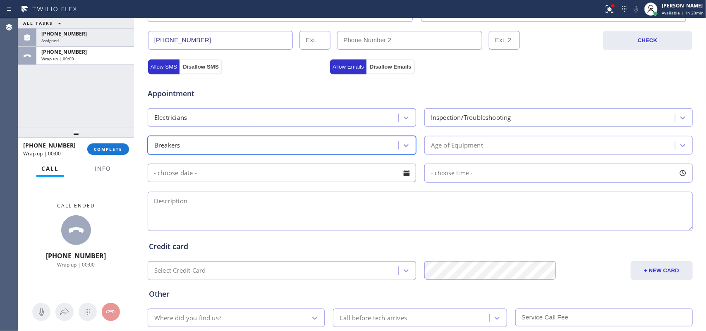
click at [544, 143] on div "Age of Equipment" at bounding box center [551, 145] width 248 height 14
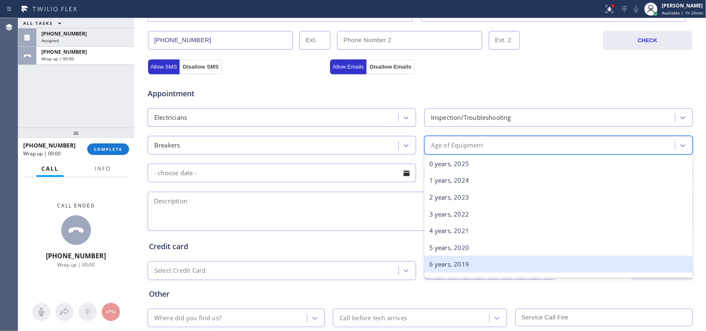
scroll to position [155, 0]
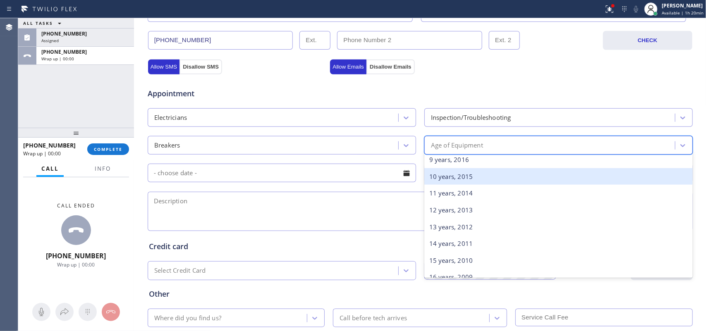
click at [489, 181] on div "10 years, 2015" at bounding box center [558, 176] width 268 height 17
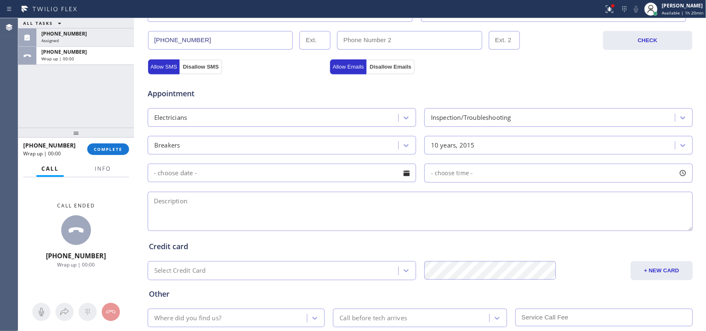
click at [406, 176] on div at bounding box center [406, 173] width 14 height 14
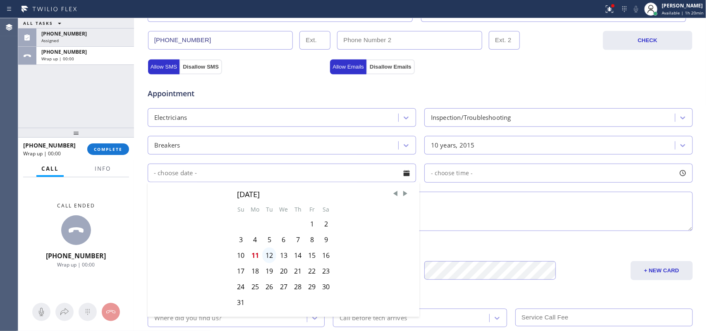
click at [268, 257] on div "12" at bounding box center [269, 256] width 14 height 16
type input "[DATE]"
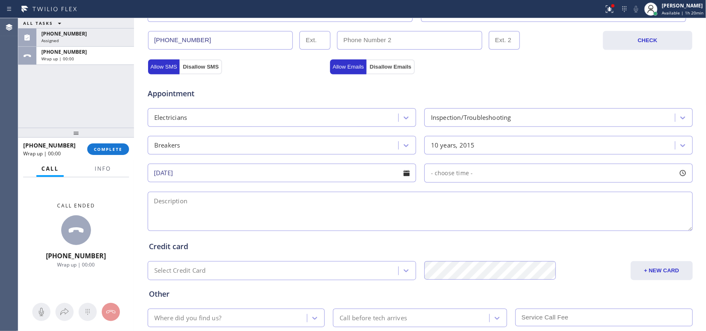
click at [676, 174] on div at bounding box center [683, 173] width 14 height 14
drag, startPoint x: 430, startPoint y: 226, endPoint x: 571, endPoint y: 229, distance: 140.6
click at [571, 229] on div at bounding box center [571, 223] width 10 height 17
drag, startPoint x: 428, startPoint y: 226, endPoint x: 507, endPoint y: 227, distance: 79.0
click at [507, 227] on div at bounding box center [512, 223] width 10 height 17
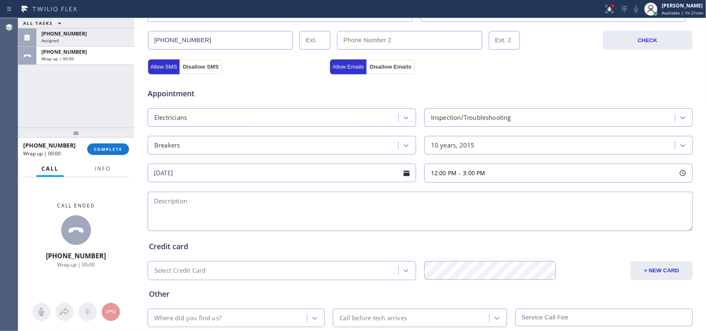
click at [318, 222] on textarea at bounding box center [420, 211] width 545 height 39
click at [103, 165] on span "Info" at bounding box center [103, 168] width 16 height 7
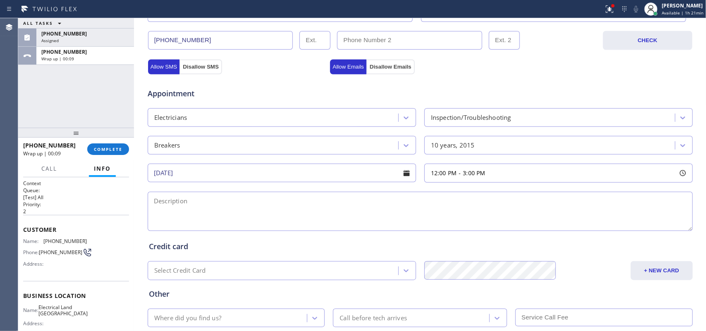
scroll to position [85, 0]
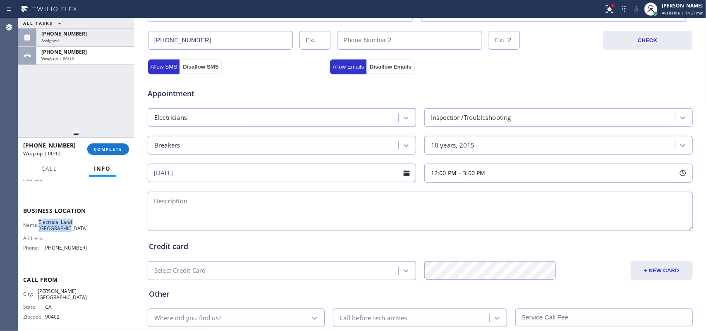
drag, startPoint x: 79, startPoint y: 233, endPoint x: 42, endPoint y: 221, distance: 38.6
click at [42, 221] on div "Name: Electrical Land Culver City Address: Phone: [PHONE_NUMBER]" at bounding box center [55, 237] width 64 height 36
copy span "Electrical Land [GEOGRAPHIC_DATA]"
click at [237, 210] on textarea at bounding box center [420, 211] width 545 height 39
paste textarea "12-3/ $60/ house-ho, property manager/ everytime they use the ac the breaker tu…"
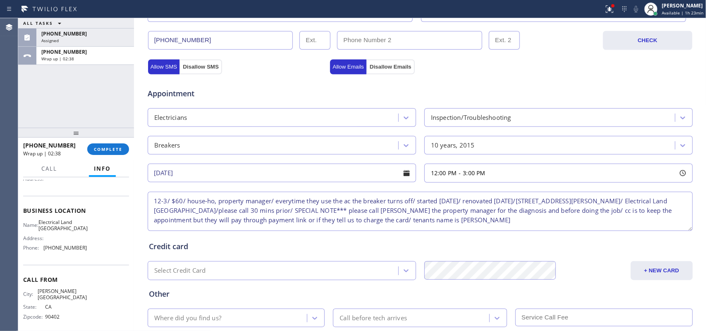
drag, startPoint x: 482, startPoint y: 220, endPoint x: 465, endPoint y: 223, distance: 16.8
click at [465, 223] on textarea "12-3/ $60/ house-ho, property manager/ everytime they use the ac the breaker tu…" at bounding box center [420, 211] width 545 height 39
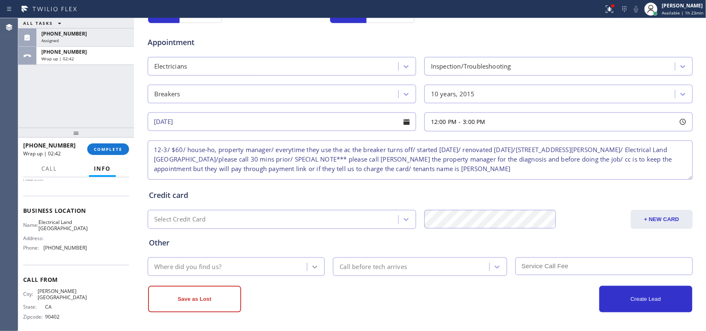
type textarea "12-3/ $60/ house-ho, property manager/ everytime they use the ac the breaker tu…"
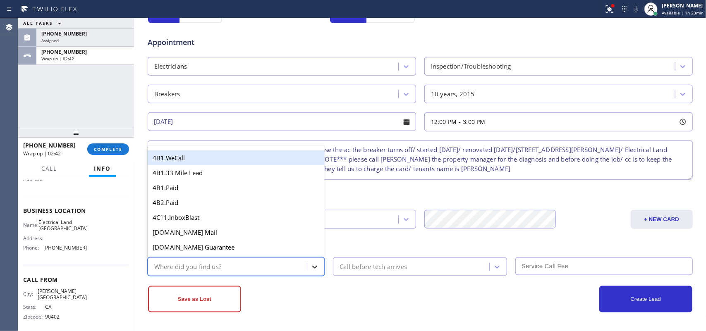
click at [313, 267] on icon at bounding box center [315, 267] width 8 height 8
type input "f"
type input "g"
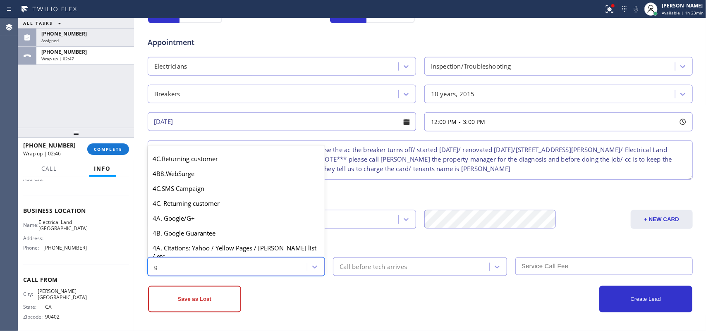
scroll to position [155, 0]
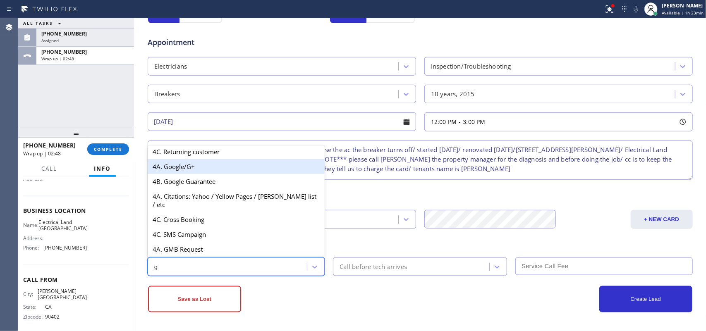
click at [222, 173] on div "4A. Google/G+" at bounding box center [236, 166] width 177 height 15
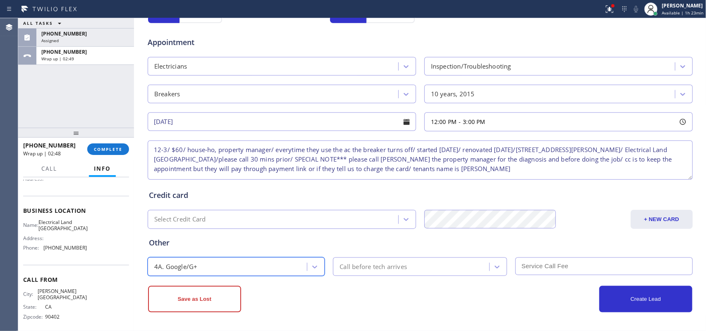
click at [356, 268] on div "Call before tech arrives" at bounding box center [373, 267] width 67 height 10
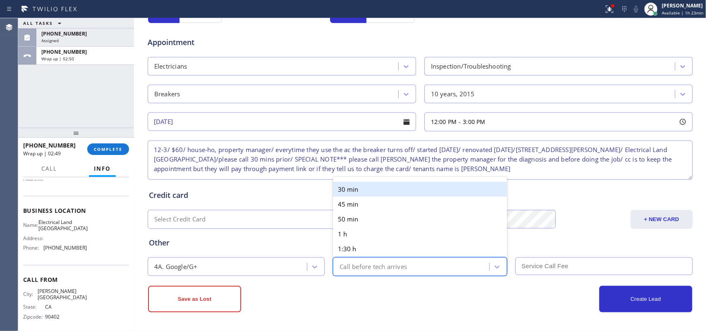
click at [359, 185] on div "30 min" at bounding box center [420, 189] width 174 height 15
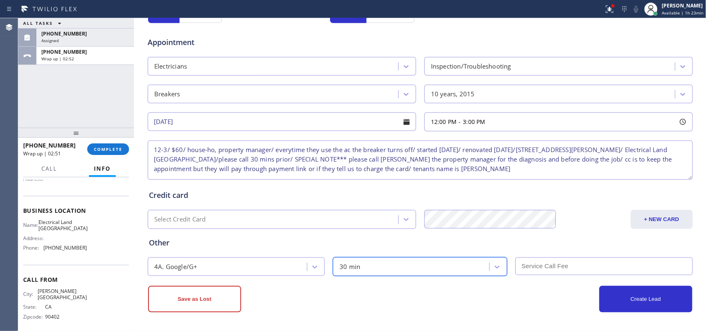
click at [564, 258] on input "text" at bounding box center [603, 267] width 177 height 18
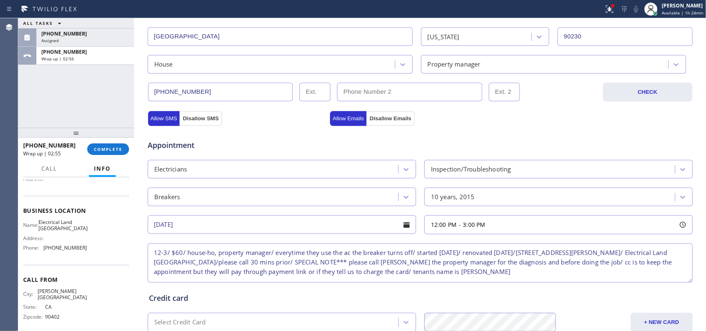
scroll to position [311, 0]
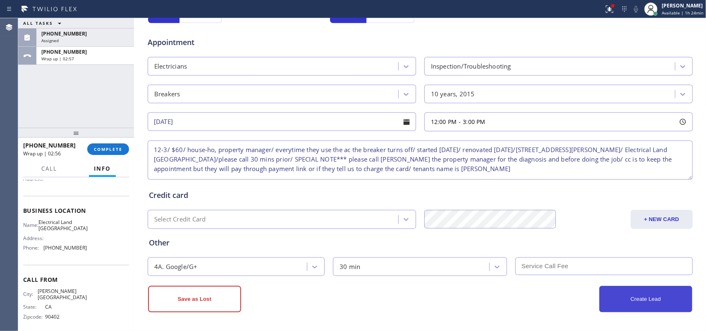
click at [622, 294] on button "Create Lead" at bounding box center [645, 299] width 93 height 26
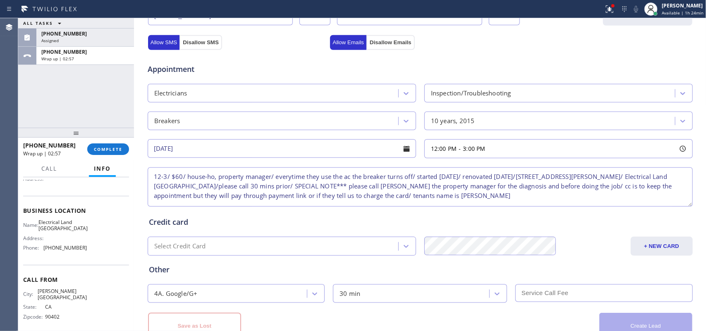
scroll to position [339, 0]
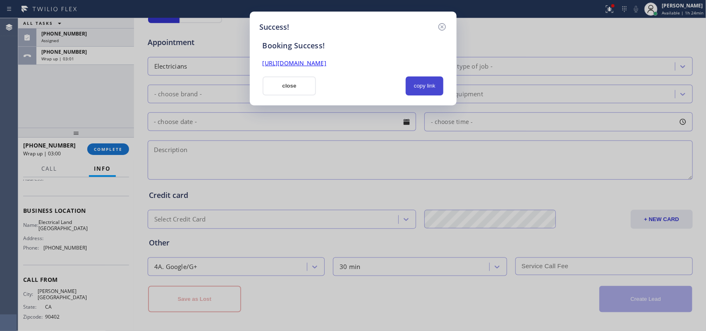
click at [433, 87] on button "copy link" at bounding box center [425, 86] width 38 height 19
click at [326, 63] on link "[URL][DOMAIN_NAME]" at bounding box center [295, 63] width 64 height 8
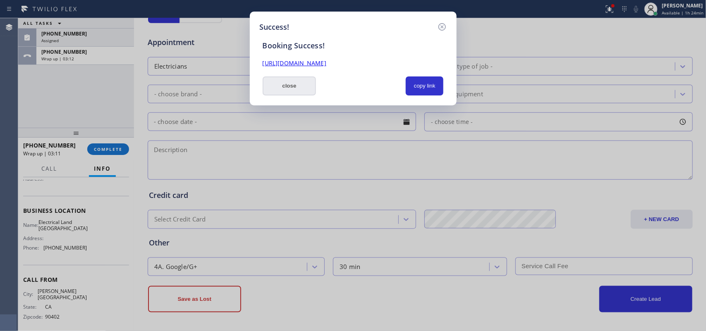
click at [304, 84] on button "close" at bounding box center [290, 86] width 54 height 19
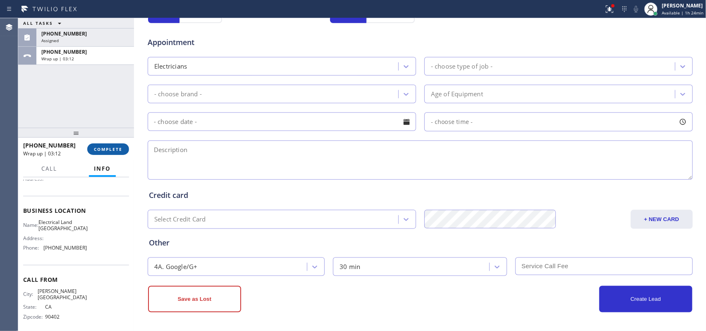
click at [105, 150] on span "COMPLETE" at bounding box center [108, 149] width 29 height 6
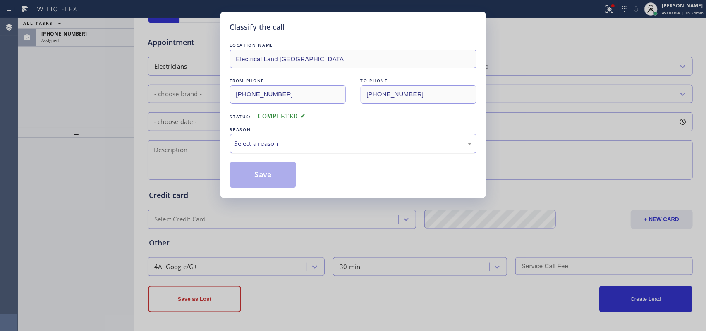
click at [300, 142] on div "Select a reason" at bounding box center [352, 144] width 237 height 10
click at [280, 173] on button "Save" at bounding box center [263, 175] width 67 height 26
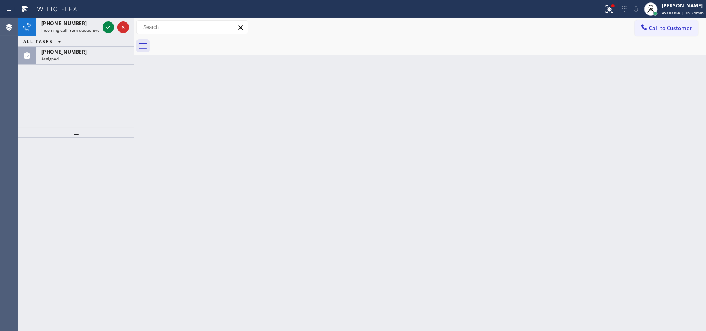
click at [76, 58] on div "Classify the call LOCATION NAME Viking Appliance Repair Pros FROM PHONE [PHONE_…" at bounding box center [362, 174] width 688 height 313
click at [105, 28] on icon at bounding box center [108, 27] width 10 height 10
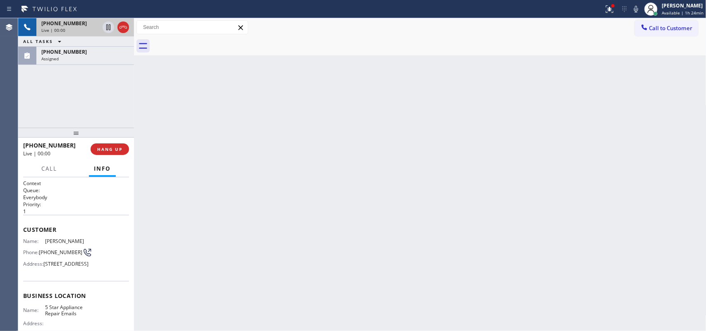
click at [81, 29] on div "Live | 00:00" at bounding box center [70, 30] width 58 height 6
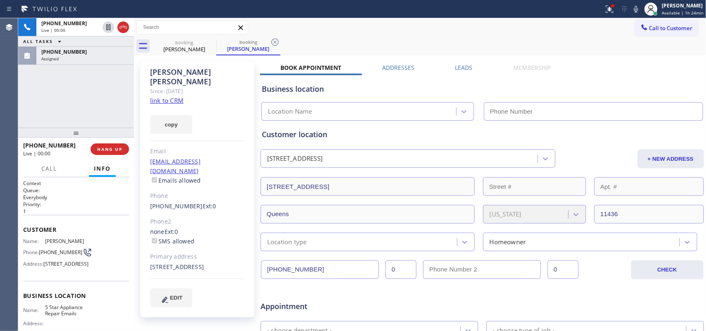
type input "[PHONE_NUMBER]"
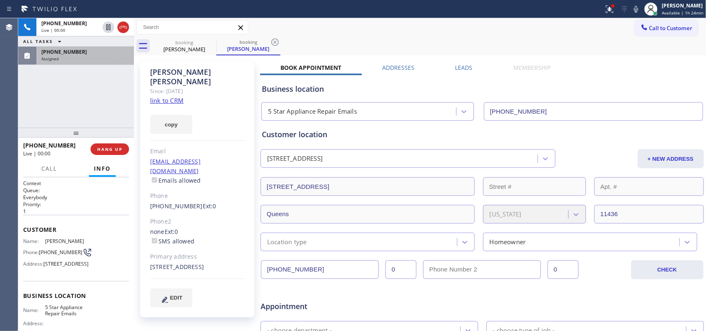
click at [75, 57] on div "Assigned" at bounding box center [85, 59] width 88 height 6
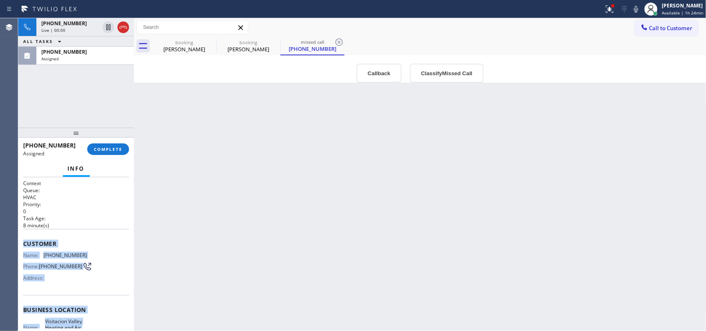
drag, startPoint x: 97, startPoint y: 257, endPoint x: 24, endPoint y: 239, distance: 75.5
click at [24, 239] on div "Context Queue: HVAC Priority: 0 Task Age: [DEMOGRAPHIC_DATA] minute(s) Customer…" at bounding box center [76, 310] width 106 height 260
copy div "Customer Name: [PHONE_NUMBER] Phone: [PHONE_NUMBER] Address: Business location …"
click at [119, 148] on span "COMPLETE" at bounding box center [108, 149] width 29 height 6
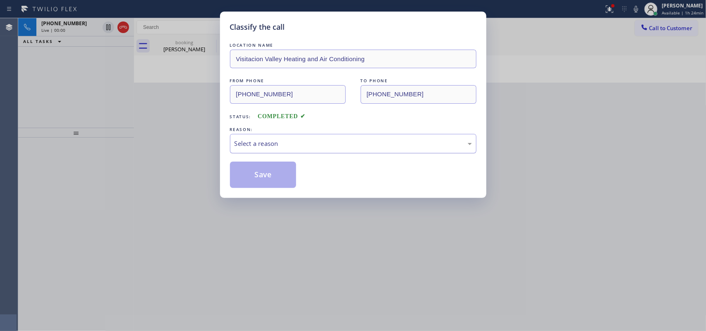
click at [447, 144] on div "Select a reason" at bounding box center [352, 144] width 237 height 10
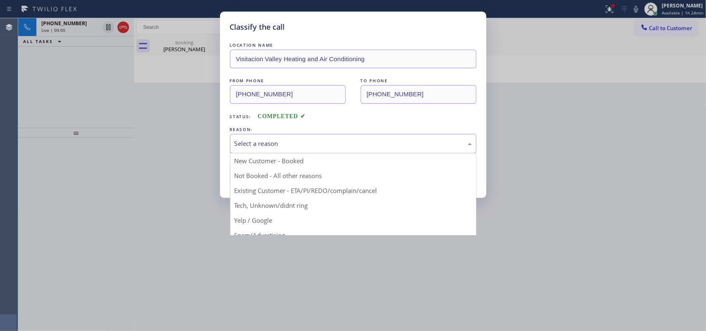
click at [447, 144] on div "Select a reason" at bounding box center [352, 144] width 237 height 10
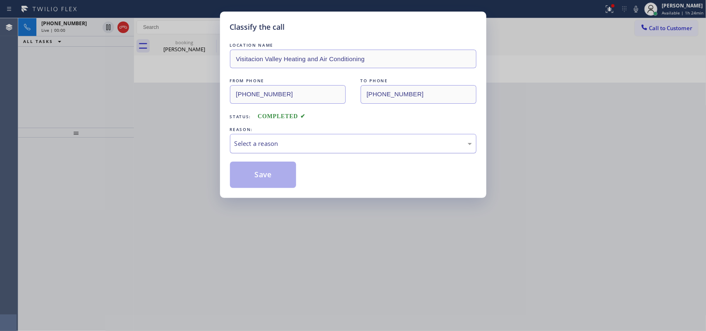
click at [337, 141] on div "Select a reason" at bounding box center [352, 144] width 237 height 10
click at [270, 176] on button "Save" at bounding box center [263, 175] width 67 height 26
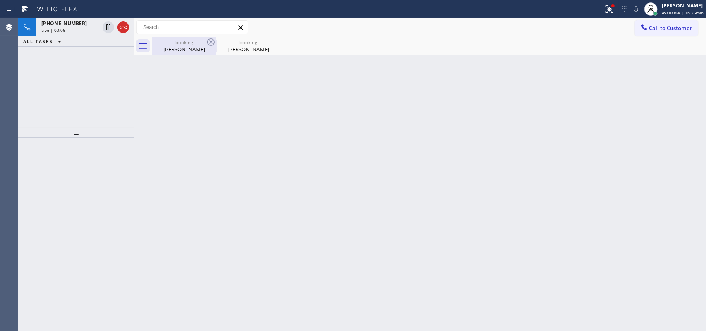
click at [166, 44] on div "booking" at bounding box center [184, 42] width 62 height 6
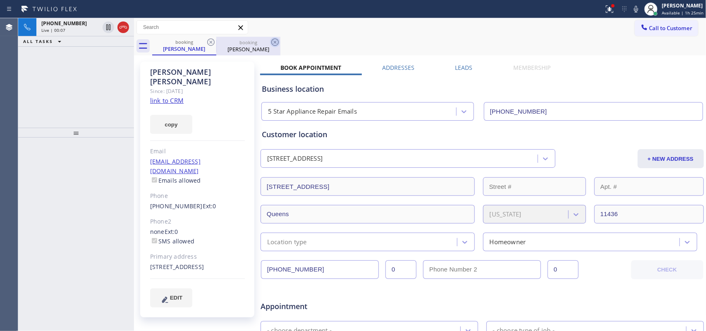
click at [272, 43] on icon at bounding box center [274, 41] width 7 height 7
click at [175, 96] on link "link to CRM" at bounding box center [166, 100] width 33 height 8
drag, startPoint x: 184, startPoint y: 259, endPoint x: 143, endPoint y: 250, distance: 42.7
click at [143, 250] on div "[PERSON_NAME] Since: [DATE] link to CRM copy Email [EMAIL_ADDRESS][DOMAIN_NAME]…" at bounding box center [197, 190] width 114 height 256
copy div "[STREET_ADDRESS]"
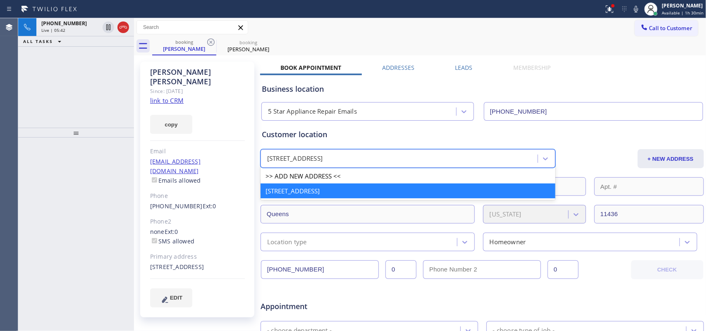
drag, startPoint x: 377, startPoint y: 156, endPoint x: 280, endPoint y: 150, distance: 97.0
click at [280, 150] on div "[STREET_ADDRESS]" at bounding box center [408, 158] width 295 height 19
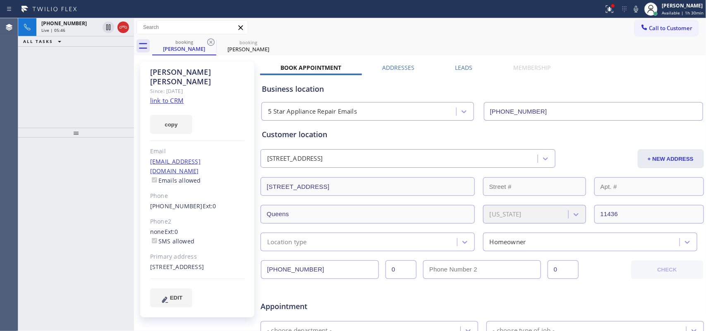
click at [181, 263] on div "[STREET_ADDRESS]" at bounding box center [197, 268] width 95 height 10
drag, startPoint x: 170, startPoint y: 255, endPoint x: 152, endPoint y: 250, distance: 18.1
click at [152, 263] on div "[STREET_ADDRESS]" at bounding box center [197, 268] width 95 height 10
copy div "[STREET_ADDRESS]"
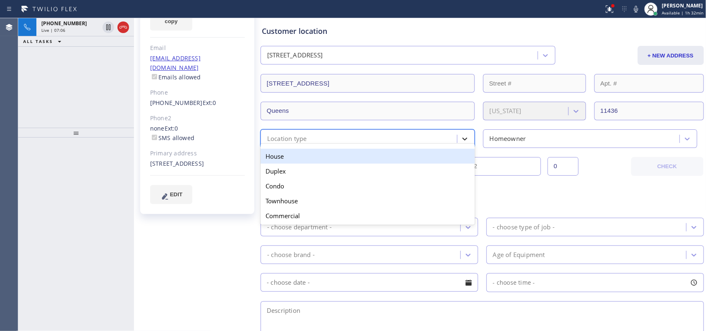
click at [464, 141] on icon at bounding box center [465, 139] width 8 height 8
click at [440, 158] on div "House" at bounding box center [368, 156] width 214 height 15
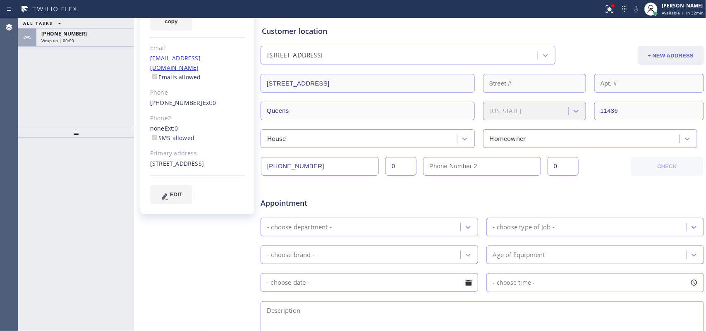
click at [646, 55] on button "+ NEW ADDRESS" at bounding box center [671, 55] width 66 height 19
click at [325, 112] on input "text" at bounding box center [368, 111] width 214 height 19
paste input "[STREET_ADDRESS][US_STATE]"
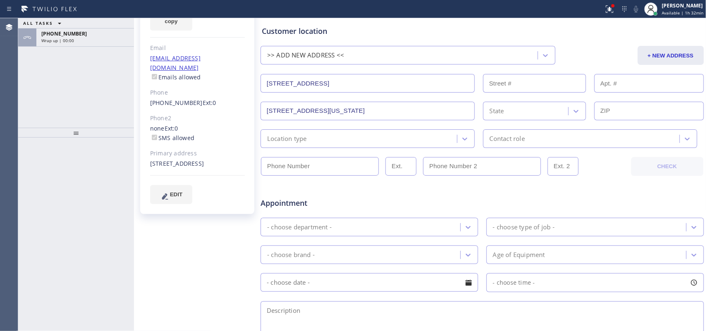
type input "[STREET_ADDRESS][US_STATE]"
drag, startPoint x: 337, startPoint y: 83, endPoint x: 248, endPoint y: 83, distance: 88.9
click at [248, 83] on div "[PERSON_NAME] Since: [DATE] link to CRM copy Email [EMAIL_ADDRESS][DOMAIN_NAME]…" at bounding box center [420, 222] width 568 height 536
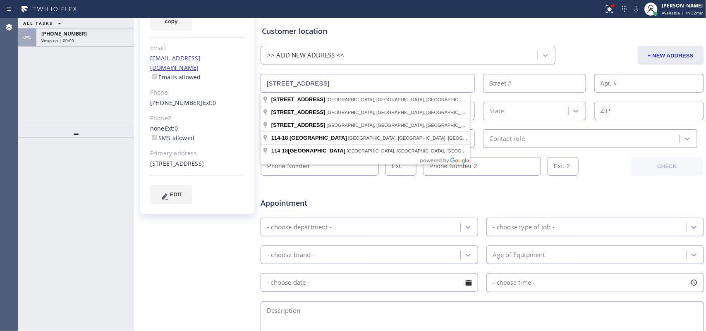
paste input "40th [GEOGRAPHIC_DATA][US_STATE]"
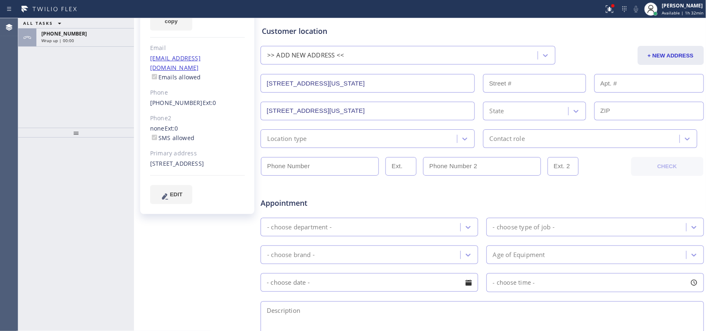
type input "[STREET_ADDRESS]"
type input "114-18"
type input "Queens"
type input "11436"
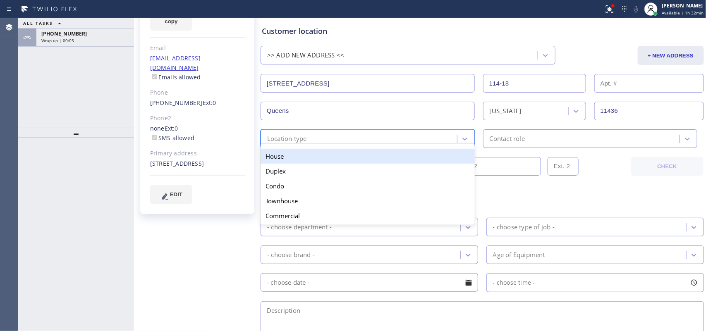
click at [368, 141] on div "Location type" at bounding box center [360, 139] width 194 height 14
click at [375, 156] on div "House" at bounding box center [368, 156] width 214 height 15
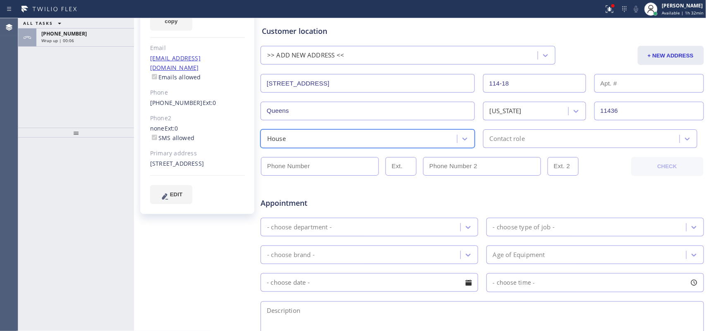
click at [500, 144] on div "Contact role" at bounding box center [507, 139] width 35 height 10
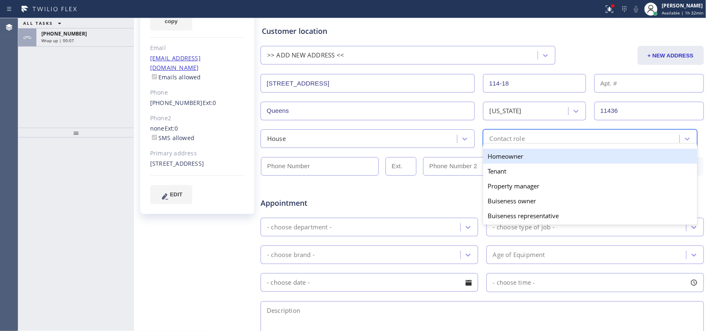
click at [507, 157] on div "Homeowner" at bounding box center [590, 156] width 214 height 15
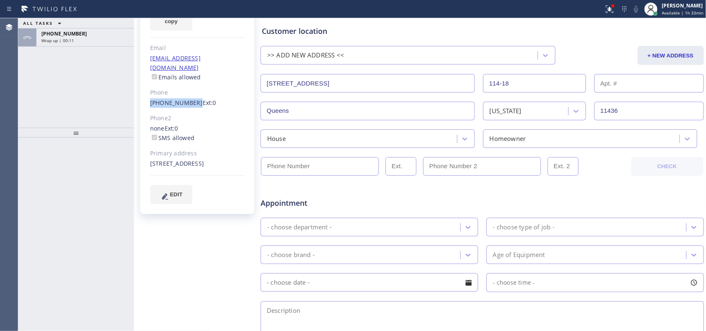
drag, startPoint x: 144, startPoint y: 87, endPoint x: 191, endPoint y: 87, distance: 47.1
click at [191, 87] on div "[PERSON_NAME] Since: [DATE] link to CRM copy Email [EMAIL_ADDRESS][DOMAIN_NAME]…" at bounding box center [197, 86] width 114 height 256
copy link "[PHONE_NUMBER]"
click at [294, 171] on input "(___) ___-____" at bounding box center [320, 166] width 118 height 19
paste input "917) 495-1973"
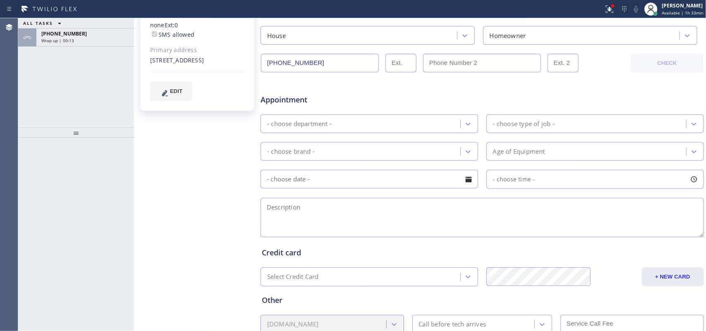
scroll to position [258, 0]
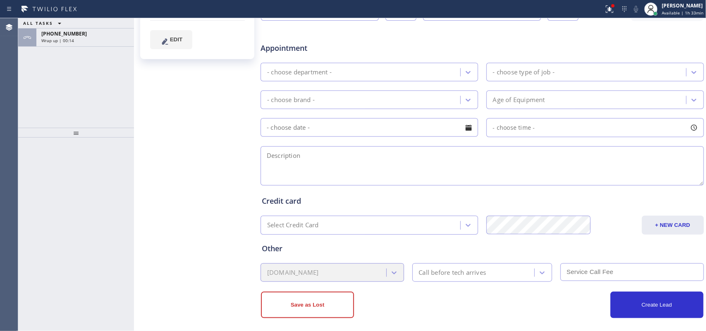
type input "[PHONE_NUMBER]"
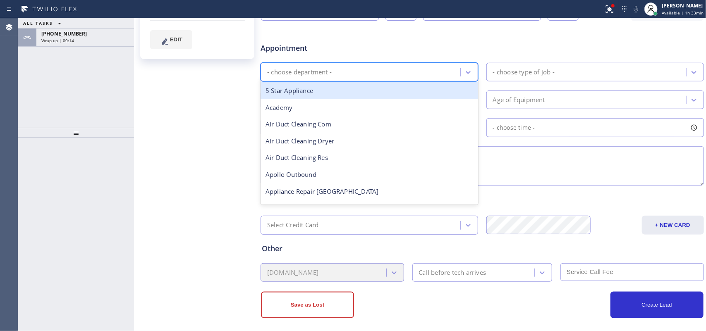
click at [435, 70] on div "- choose department -" at bounding box center [361, 72] width 197 height 14
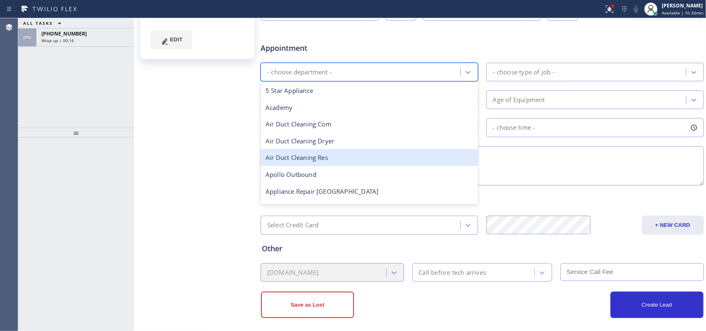
scroll to position [52, 0]
click at [380, 156] on div "Appliance Repair Regular" at bounding box center [370, 156] width 218 height 17
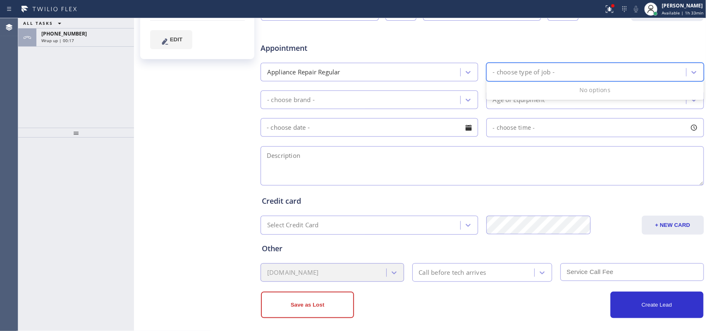
click at [521, 77] on div "- choose type of job -" at bounding box center [524, 72] width 62 height 10
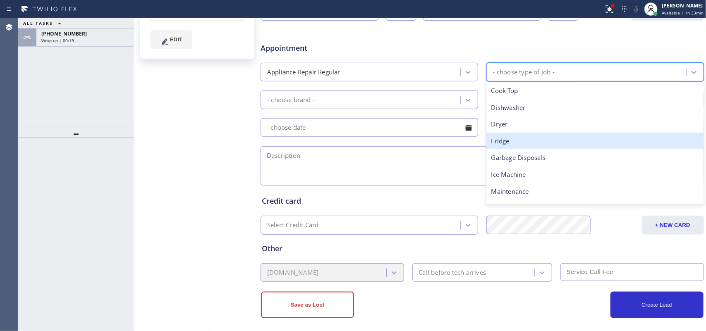
click at [515, 143] on div "Fridge" at bounding box center [595, 141] width 218 height 17
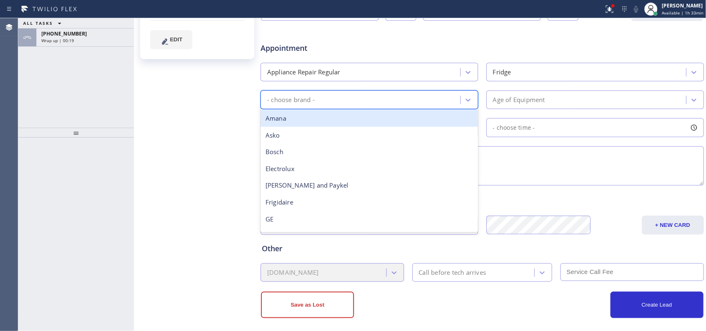
click at [455, 96] on div "- choose brand -" at bounding box center [361, 100] width 197 height 14
click at [365, 122] on div "Amana" at bounding box center [370, 118] width 218 height 17
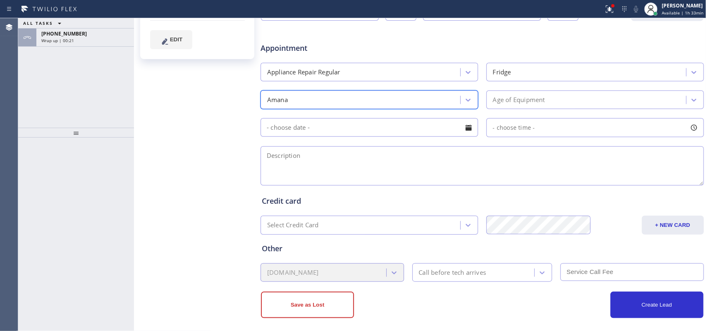
click at [501, 106] on div "Age of Equipment" at bounding box center [587, 100] width 197 height 14
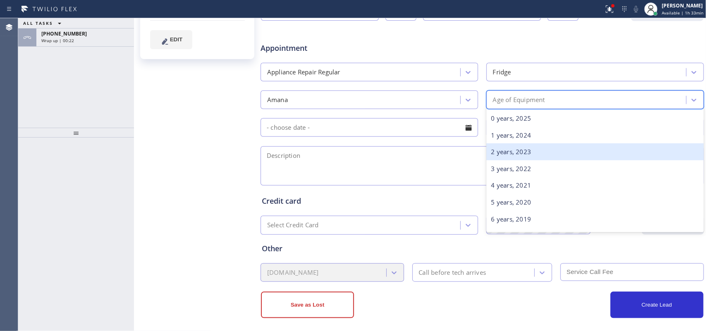
click at [522, 150] on div "2 years, 2023" at bounding box center [595, 152] width 218 height 17
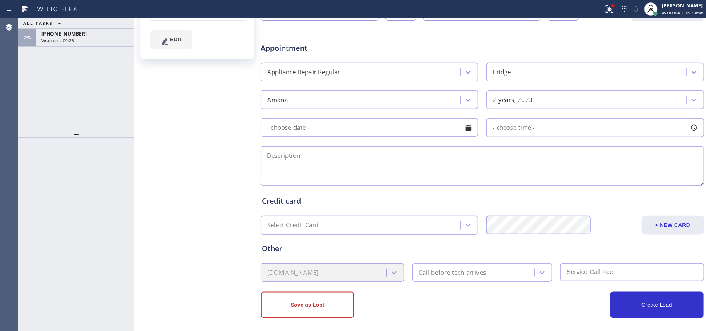
click at [472, 129] on input "text" at bounding box center [370, 127] width 218 height 19
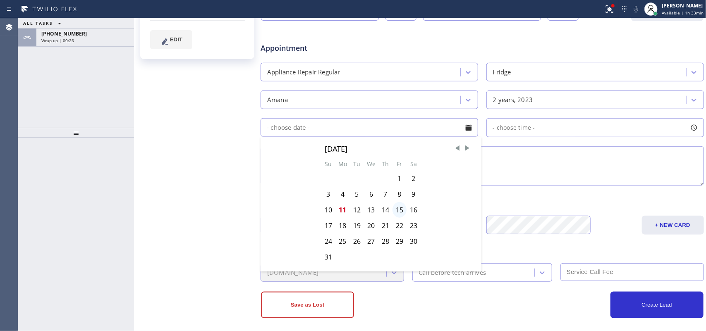
click at [398, 213] on div "15" at bounding box center [399, 210] width 14 height 16
type input "[DATE]"
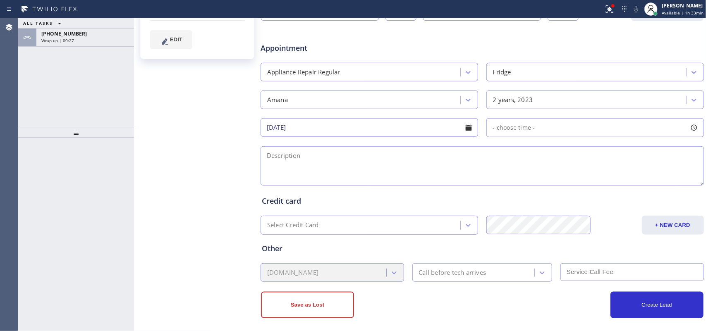
click at [689, 129] on div at bounding box center [694, 128] width 14 height 14
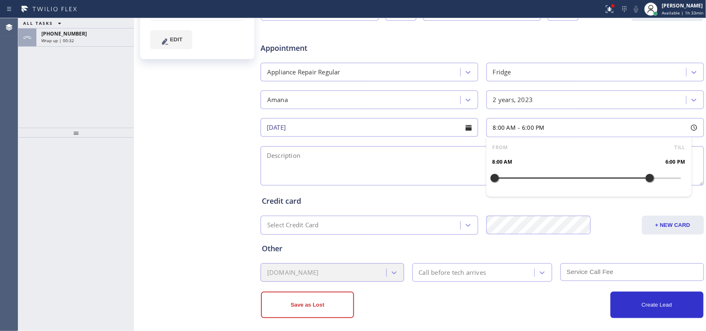
drag, startPoint x: 493, startPoint y: 178, endPoint x: 642, endPoint y: 179, distance: 148.9
click at [645, 179] on div at bounding box center [650, 178] width 10 height 17
drag, startPoint x: 491, startPoint y: 175, endPoint x: 596, endPoint y: 180, distance: 104.7
click at [598, 180] on div at bounding box center [603, 178] width 10 height 17
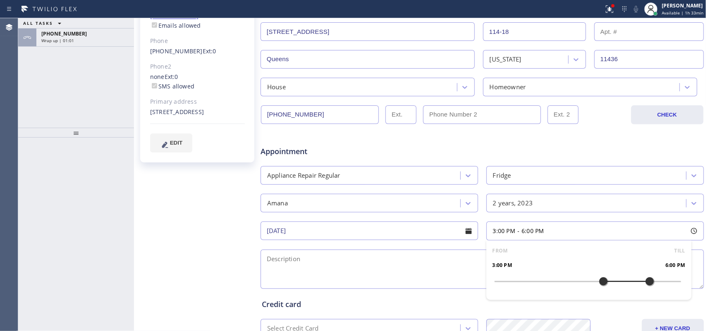
scroll to position [103, 0]
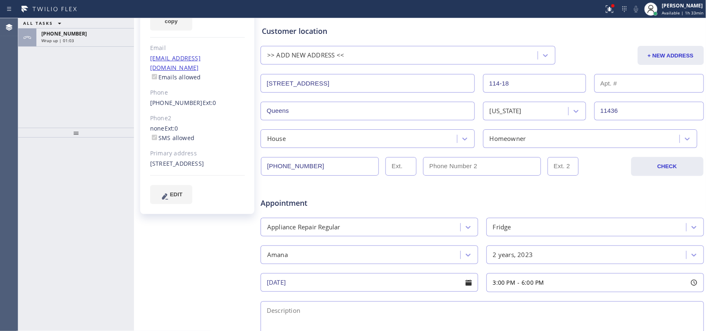
drag, startPoint x: 338, startPoint y: 85, endPoint x: 249, endPoint y: 86, distance: 88.5
click at [249, 86] on div "[PERSON_NAME] Since: [DATE] link to CRM copy Email [EMAIL_ADDRESS][DOMAIN_NAME]…" at bounding box center [420, 222] width 568 height 536
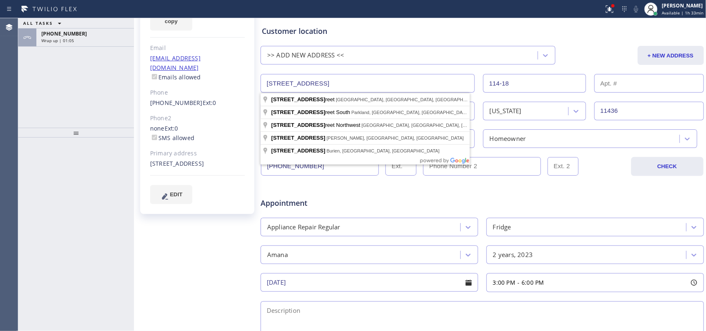
click at [571, 43] on div "Customer location >> ADD NEW ADDRESS << + NEW ADDRESS [STREET_ADDRESS][GEOGRAPH…" at bounding box center [482, 87] width 441 height 122
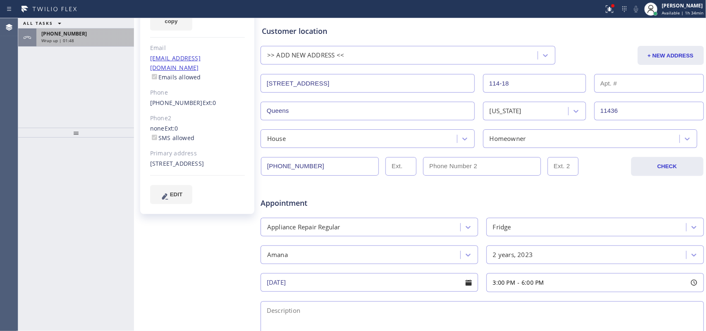
click at [84, 38] on div "Wrap up | 01:48" at bounding box center [85, 41] width 88 height 6
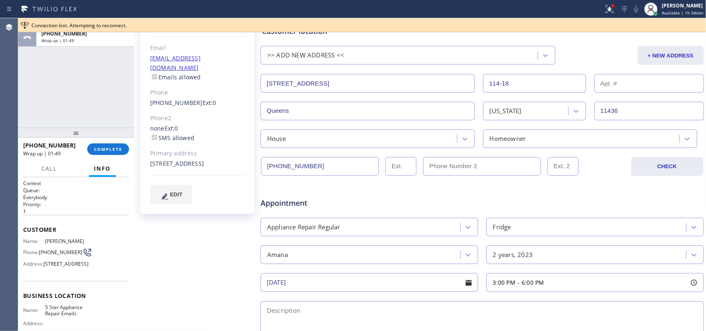
scroll to position [103, 0]
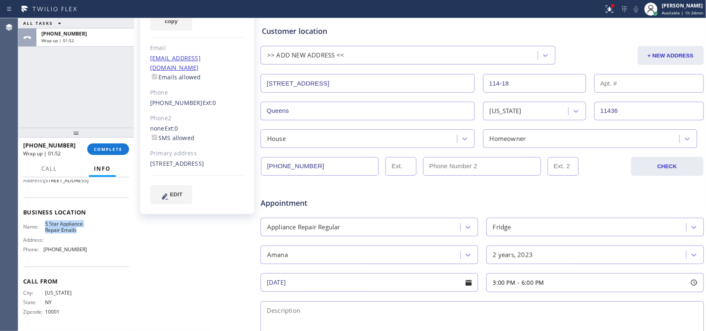
drag, startPoint x: 77, startPoint y: 232, endPoint x: 42, endPoint y: 223, distance: 35.7
click at [42, 223] on div "Name: 5 Star Appliance Repair Emails" at bounding box center [55, 227] width 64 height 13
copy span "5 Star Appliance Repair Emails"
click at [34, 90] on div "ALL TASKS ALL TASKS ACTIVE TASKS TASKS IN WRAP UP [PHONE_NUMBER] Wrap up | 02:51" at bounding box center [76, 73] width 116 height 110
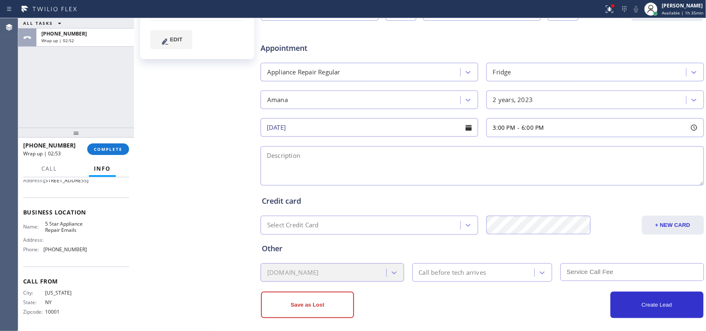
scroll to position [265, 0]
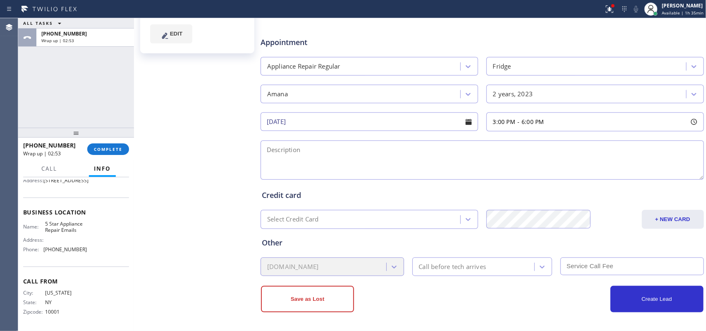
click at [451, 167] on textarea at bounding box center [482, 160] width 443 height 39
paste textarea "3-6/ no scf/ Amana Fridge/ FS/French Door/ [DEMOGRAPHIC_DATA]/ it's leaking/ it…"
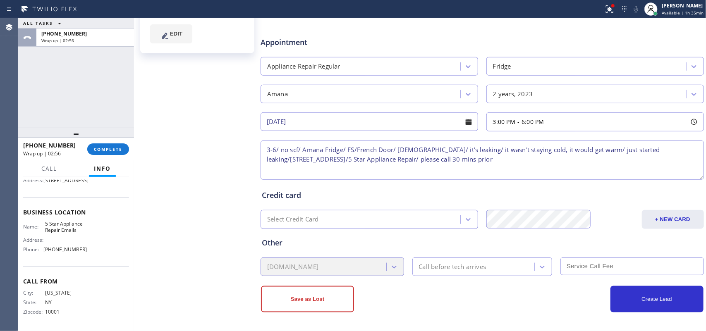
type textarea "3-6/ no scf/ Amana Fridge/ FS/French Door/ [DEMOGRAPHIC_DATA]/ it's leaking/ it…"
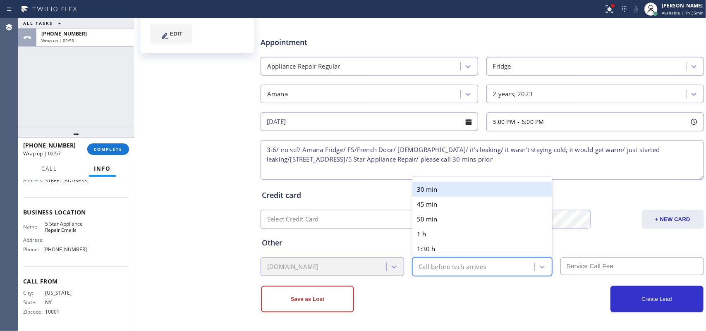
click at [471, 265] on div "Call before tech arrives" at bounding box center [452, 267] width 67 height 10
click at [457, 189] on div "30 min" at bounding box center [482, 189] width 140 height 15
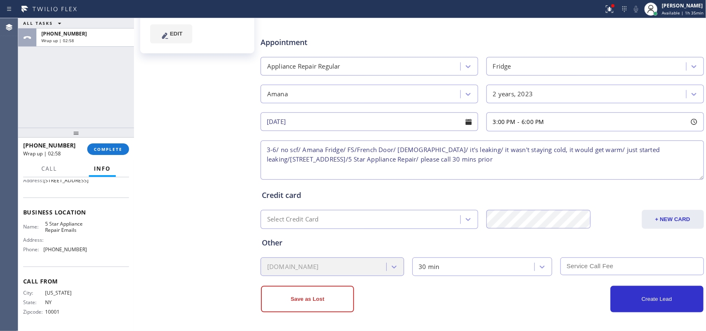
click at [584, 265] on input "text" at bounding box center [632, 267] width 144 height 18
type input "0"
click at [664, 307] on button "Create Lead" at bounding box center [656, 299] width 93 height 26
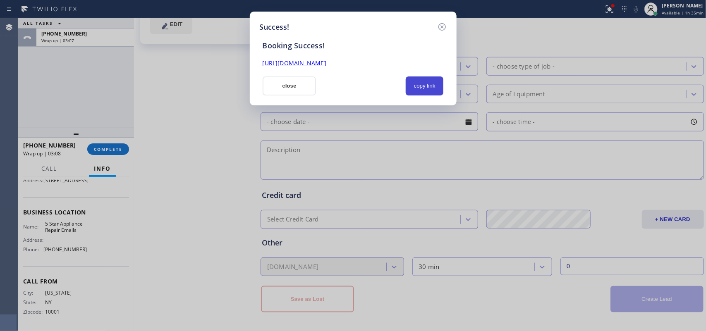
drag, startPoint x: 440, startPoint y: 83, endPoint x: 433, endPoint y: 82, distance: 6.7
click at [439, 83] on button "copy link" at bounding box center [425, 86] width 38 height 19
click at [326, 62] on link "[URL][DOMAIN_NAME]" at bounding box center [295, 63] width 64 height 8
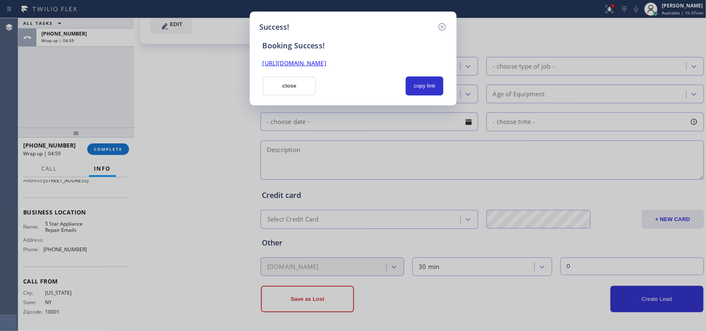
drag, startPoint x: 311, startPoint y: 89, endPoint x: 270, endPoint y: 85, distance: 40.7
click at [310, 89] on button "close" at bounding box center [290, 86] width 54 height 19
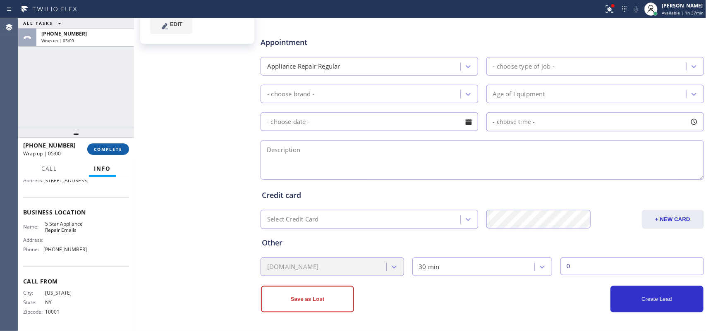
click at [127, 152] on button "COMPLETE" at bounding box center [108, 150] width 42 height 12
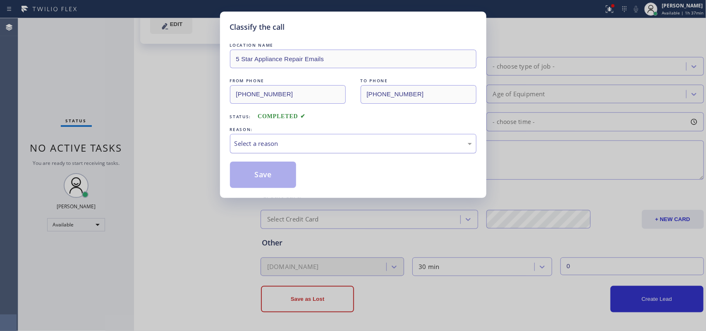
click at [325, 145] on div "Select a reason" at bounding box center [352, 144] width 237 height 10
click at [270, 178] on button "Save" at bounding box center [263, 175] width 67 height 26
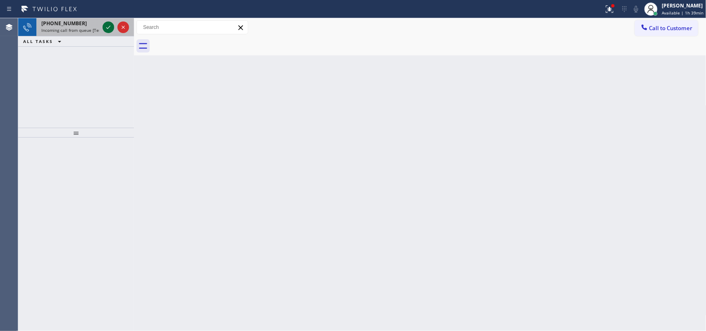
click at [106, 25] on icon at bounding box center [108, 27] width 10 height 10
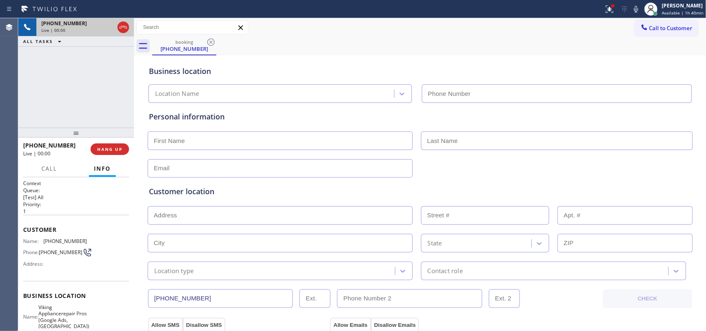
type input "[PHONE_NUMBER]"
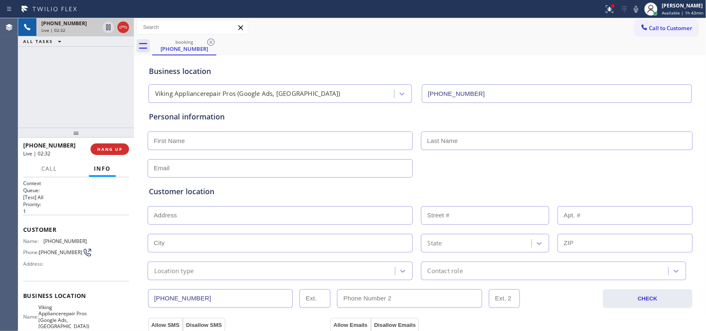
click at [201, 137] on input "text" at bounding box center [280, 141] width 265 height 19
click at [307, 139] on input "text" at bounding box center [280, 141] width 265 height 19
type input "[PERSON_NAME]"
click at [482, 137] on input "text" at bounding box center [557, 141] width 272 height 19
type input "Hall"
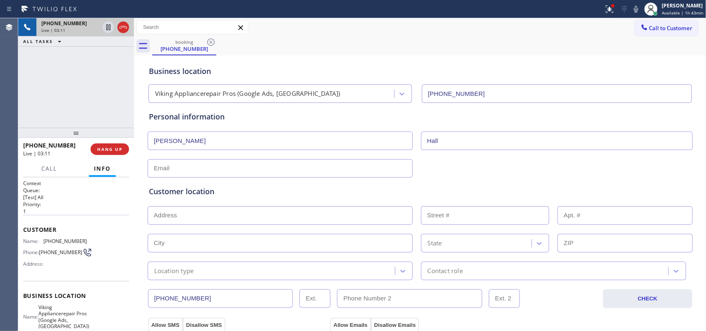
click at [218, 208] on input "text" at bounding box center [280, 215] width 265 height 19
click at [226, 70] on div "Business location" at bounding box center [420, 71] width 543 height 11
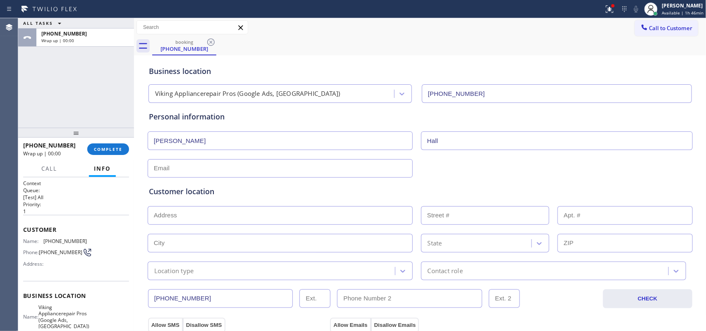
click at [55, 99] on div "ALL TASKS ALL TASKS ACTIVE TASKS TASKS IN WRAP UP [PHONE_NUMBER] Wrap up | 00:00" at bounding box center [76, 73] width 116 height 110
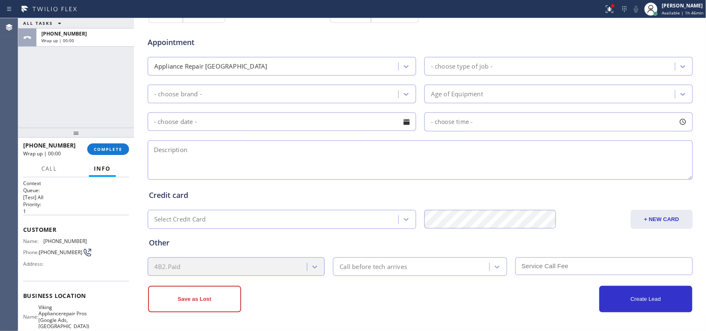
scroll to position [52, 0]
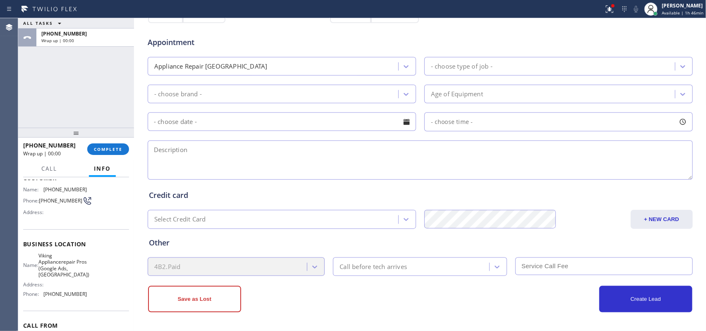
click at [67, 86] on div "ALL TASKS ALL TASKS ACTIVE TASKS TASKS IN WRAP UP [PHONE_NUMBER] Wrap up | 00:00" at bounding box center [76, 73] width 116 height 110
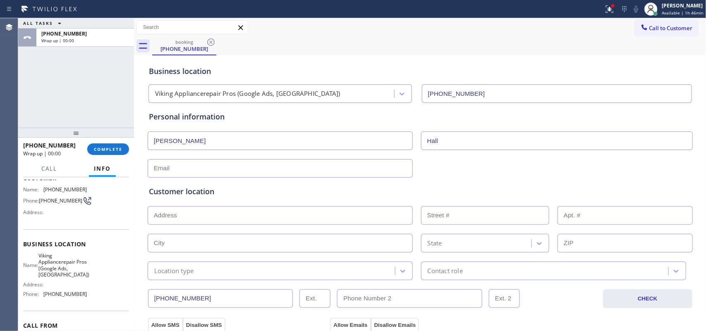
scroll to position [98, 0]
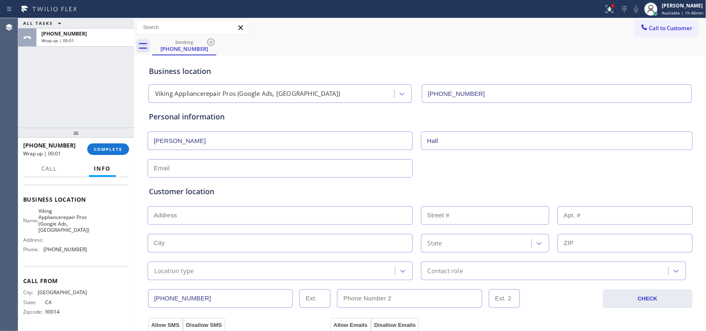
click at [83, 300] on div "City: [GEOGRAPHIC_DATA]: [US_STATE] Zipcode: 90014" at bounding box center [76, 303] width 106 height 29
click at [85, 294] on div "City: [GEOGRAPHIC_DATA]: [US_STATE] Zipcode: 90014" at bounding box center [76, 303] width 106 height 29
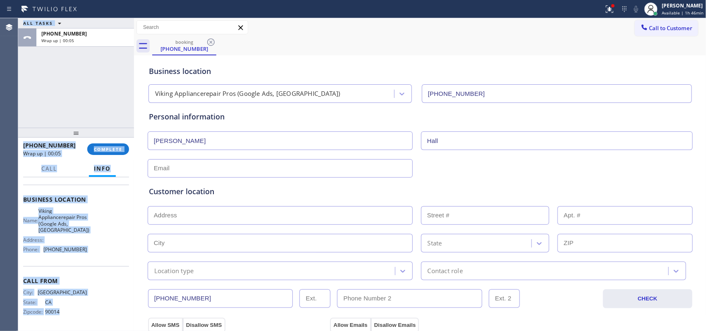
drag, startPoint x: 74, startPoint y: 309, endPoint x: 19, endPoint y: 205, distance: 118.0
click at [19, 205] on div "Context Queue: [Test] All Priority: 1 Customer Name: [PHONE_NUMBER] Phone: [PHO…" at bounding box center [76, 254] width 116 height 154
click at [85, 261] on div "Business location Name: Viking Appliancerepair Pros (Google Ads, [GEOGRAPHIC_DA…" at bounding box center [76, 226] width 106 height 82
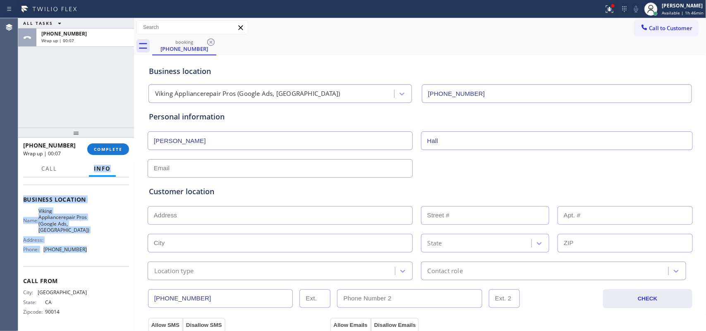
scroll to position [0, 0]
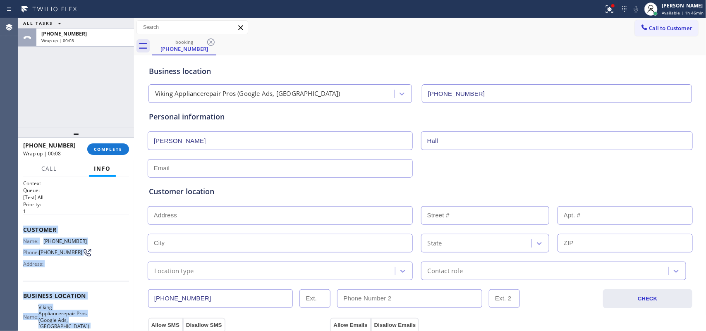
drag, startPoint x: 96, startPoint y: 251, endPoint x: 24, endPoint y: 229, distance: 74.9
click at [24, 229] on div "Context Queue: [Test] All Priority: 1 Customer Name: [PHONE_NUMBER] Phone: [PHO…" at bounding box center [76, 303] width 106 height 246
copy div "Customer Name: [PHONE_NUMBER] Phone: [PHONE_NUMBER] Address: Business location …"
click at [662, 27] on span "Call to Customer" at bounding box center [670, 27] width 43 height 7
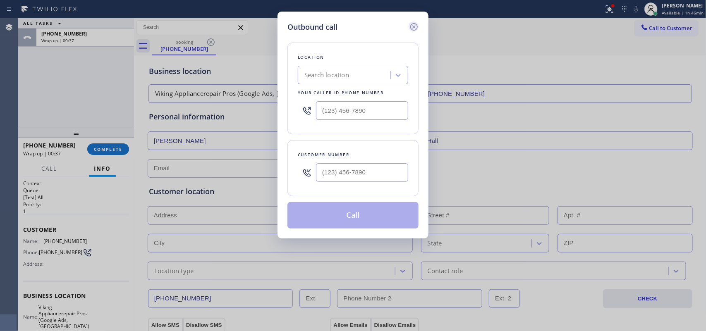
click at [413, 27] on icon at bounding box center [414, 27] width 10 height 10
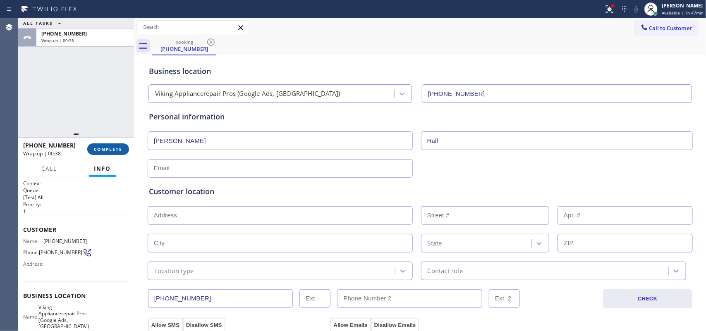
click at [105, 146] on button "COMPLETE" at bounding box center [108, 150] width 42 height 12
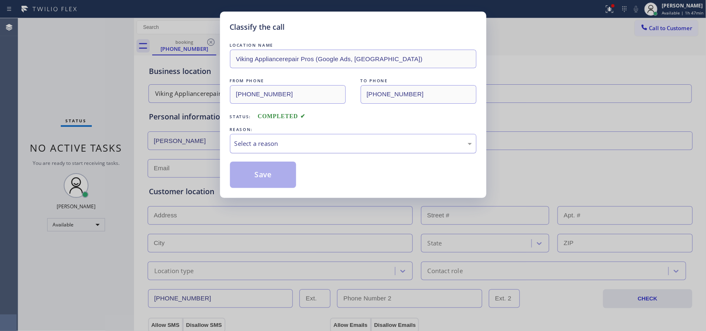
click at [387, 144] on div "Select a reason" at bounding box center [352, 144] width 237 height 10
drag, startPoint x: 298, startPoint y: 203, endPoint x: 328, endPoint y: 157, distance: 54.8
click at [326, 162] on div "Save" at bounding box center [353, 175] width 246 height 26
click at [327, 161] on div "LOCATION NAME Viking Appliancerepair Pros (Google Ads, [GEOGRAPHIC_DATA]) FROM …" at bounding box center [353, 114] width 246 height 147
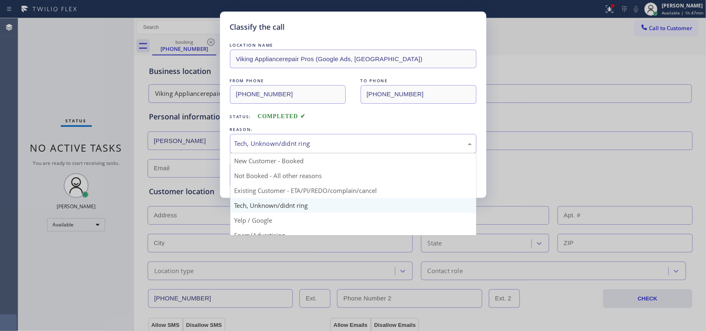
click at [332, 141] on div "Tech, Unknown/didnt ring" at bounding box center [352, 144] width 237 height 10
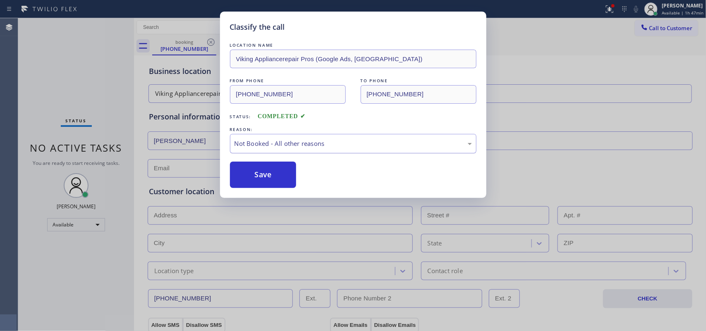
drag, startPoint x: 324, startPoint y: 177, endPoint x: 329, endPoint y: 147, distance: 30.2
click at [266, 179] on button "Save" at bounding box center [263, 175] width 67 height 26
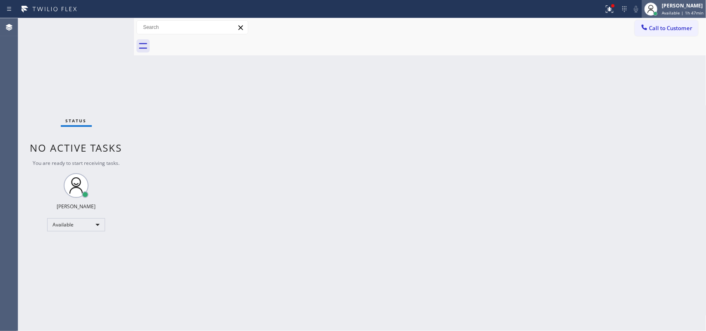
click at [673, 10] on span "Available | 1h 47min" at bounding box center [683, 13] width 42 height 6
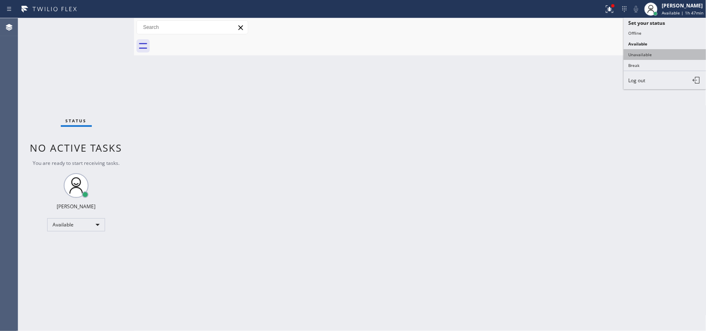
click at [638, 55] on button "Unavailable" at bounding box center [665, 54] width 83 height 11
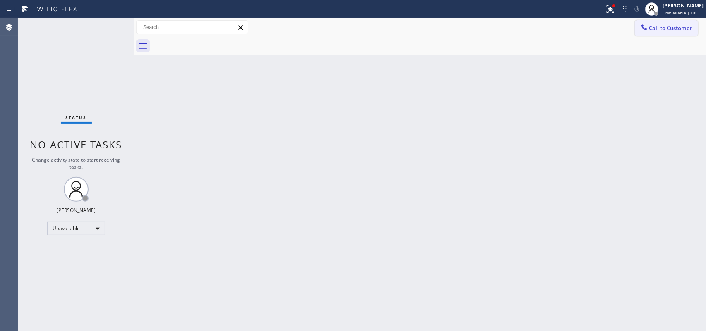
click at [648, 24] on div at bounding box center [644, 28] width 10 height 10
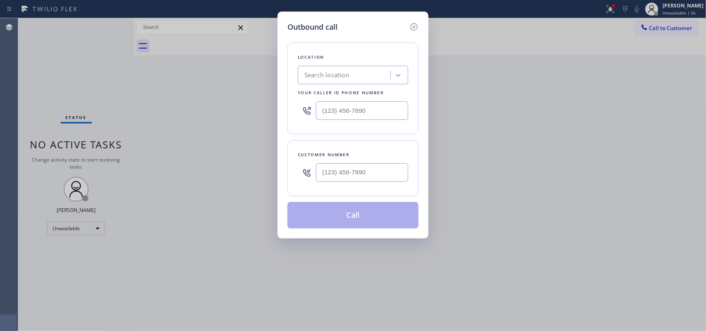
drag, startPoint x: 302, startPoint y: 30, endPoint x: 309, endPoint y: 36, distance: 9.1
click at [302, 30] on h5 "Outbound call" at bounding box center [312, 27] width 50 height 11
click at [352, 115] on input "(___) ___-____" at bounding box center [362, 110] width 92 height 19
click at [354, 115] on input "(___) ___-____" at bounding box center [362, 110] width 92 height 19
click at [374, 112] on input "(___) ___-____" at bounding box center [362, 110] width 92 height 19
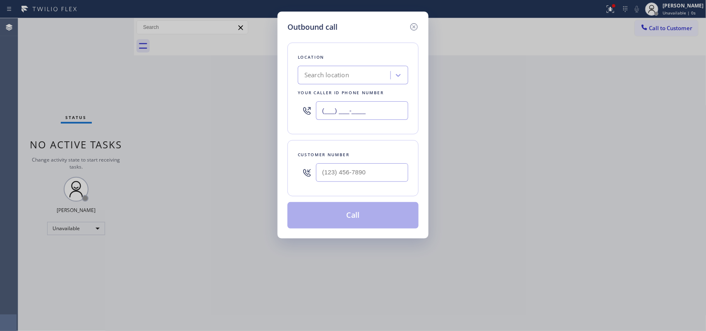
click at [375, 112] on input "(___) ___-____" at bounding box center [362, 110] width 92 height 19
paste input "213) 722-3593"
type input "[PHONE_NUMBER]"
click at [224, 49] on div "Outbound call Location 4B2.Paid Viking Appliancerepair Pros (Google Ads, [GEOGR…" at bounding box center [353, 165] width 706 height 331
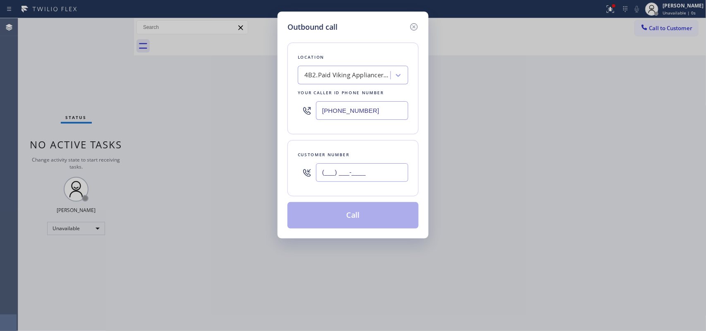
click at [349, 174] on input "(___) ___-____" at bounding box center [362, 172] width 92 height 19
paste input "323) 804-7887"
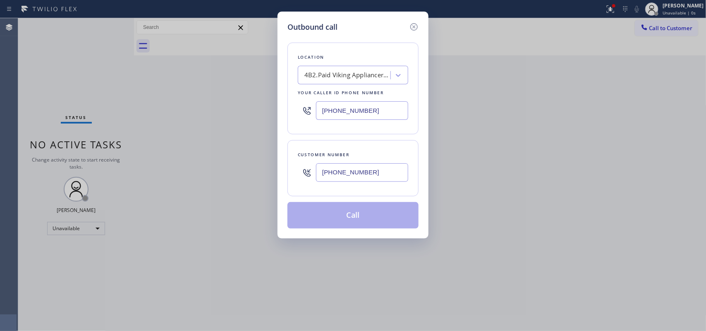
type input "[PHONE_NUMBER]"
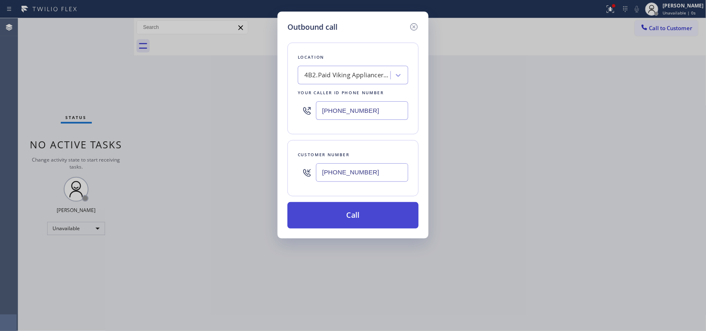
click at [361, 225] on button "Call" at bounding box center [352, 215] width 131 height 26
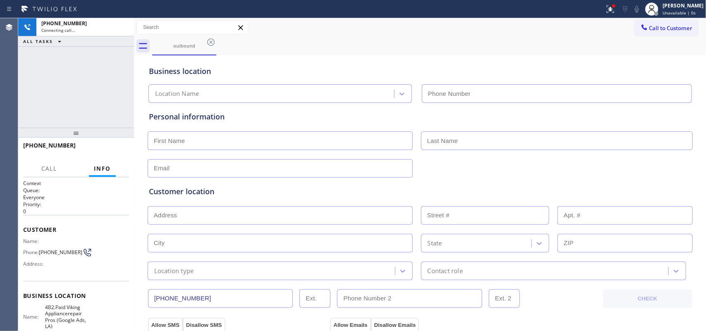
type input "[PHONE_NUMBER]"
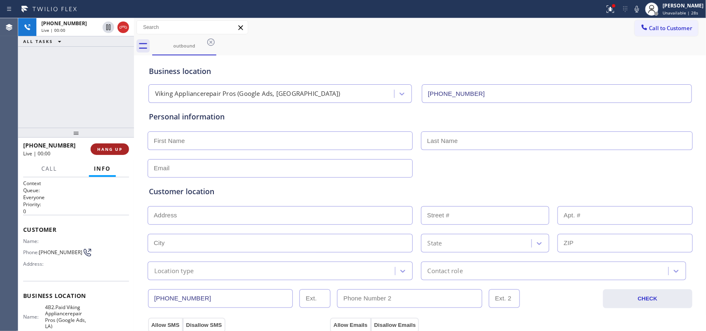
click at [112, 153] on button "HANG UP" at bounding box center [110, 150] width 38 height 12
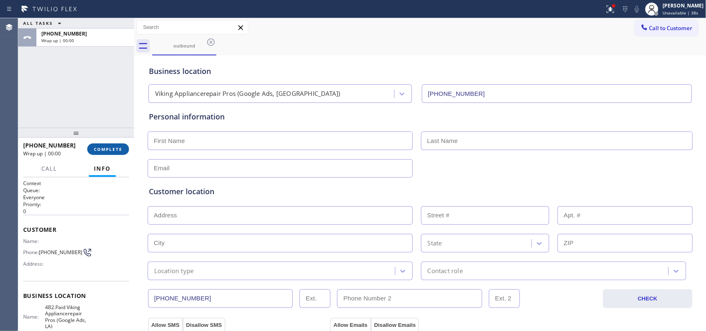
click at [115, 148] on span "COMPLETE" at bounding box center [108, 149] width 29 height 6
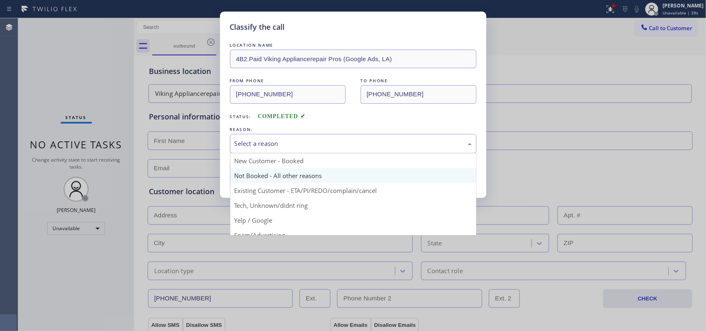
drag, startPoint x: 234, startPoint y: 139, endPoint x: 270, endPoint y: 170, distance: 46.7
click at [236, 139] on div "Select a reason" at bounding box center [352, 144] width 237 height 10
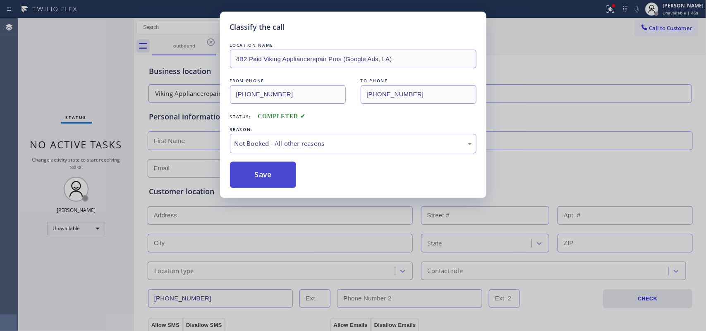
click at [258, 170] on button "Save" at bounding box center [263, 175] width 67 height 26
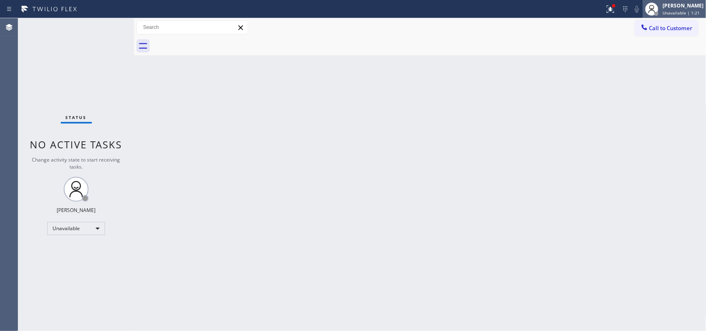
click at [679, 10] on span "Unavailable | 1:21" at bounding box center [681, 13] width 37 height 6
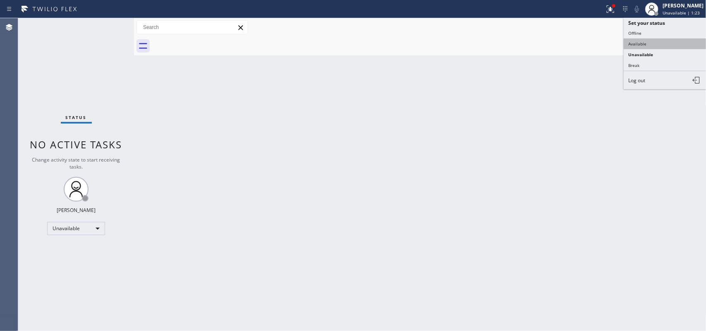
click at [660, 42] on button "Available" at bounding box center [665, 43] width 83 height 11
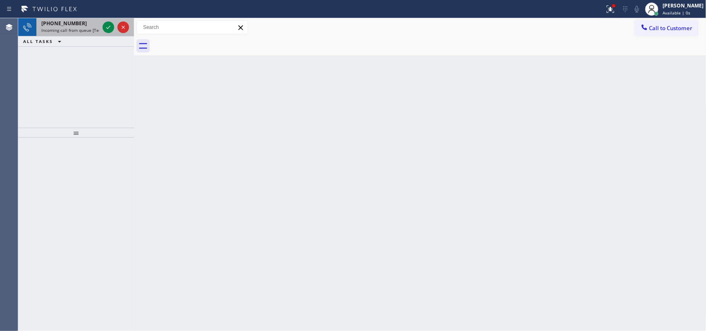
click at [72, 33] on div "[PHONE_NUMBER] Incoming call from queue [Test] All" at bounding box center [68, 27] width 65 height 18
click at [77, 32] on span "Incoming call from queue [Test] All" at bounding box center [75, 30] width 69 height 6
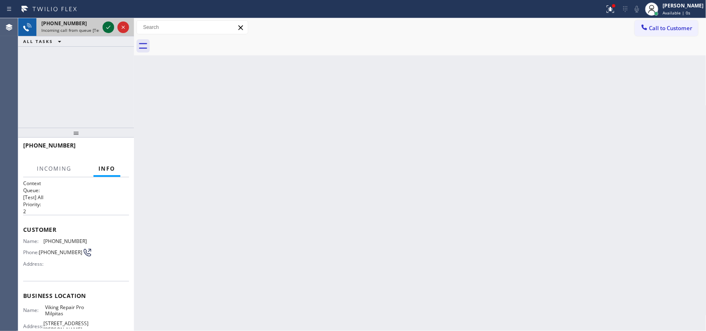
click at [110, 28] on icon at bounding box center [108, 27] width 10 height 10
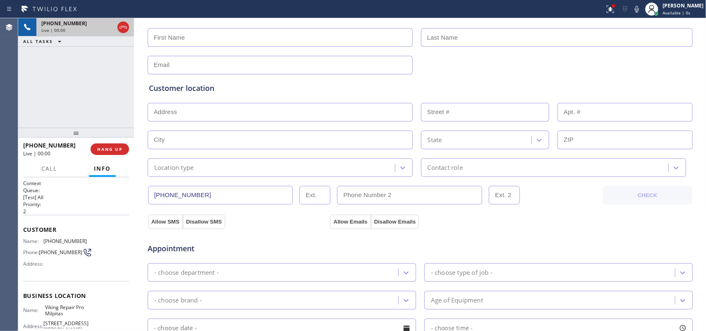
type input "[PHONE_NUMBER]"
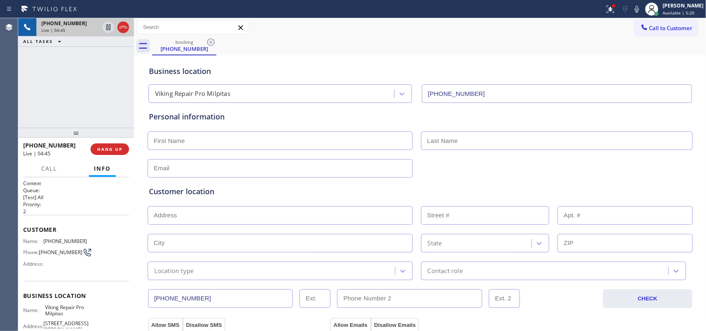
click at [206, 209] on input "text" at bounding box center [280, 215] width 265 height 19
paste input "[STREET_ADDRESS]"
type input "[STREET_ADDRESS]"
type input "14940"
type input "Los Gatos"
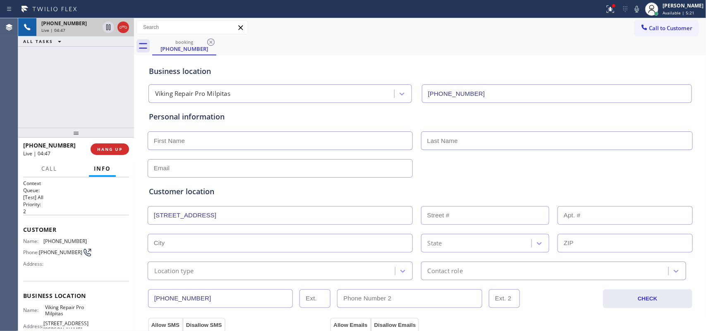
type input "95032"
click at [103, 53] on icon at bounding box center [108, 56] width 10 height 10
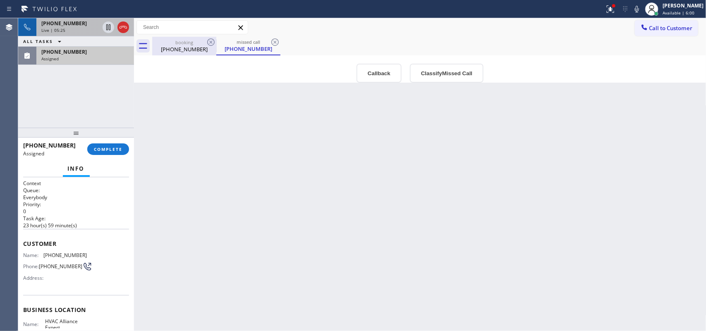
click at [184, 44] on div "booking" at bounding box center [184, 42] width 62 height 6
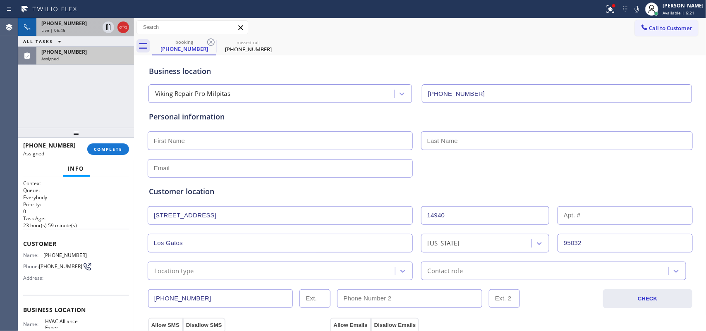
click at [86, 28] on div "Live | 05:46" at bounding box center [70, 30] width 58 height 6
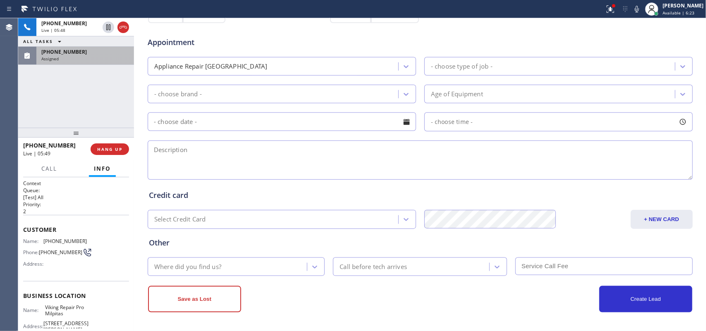
scroll to position [311, 0]
click at [99, 103] on div "[PHONE_NUMBER] Live | 06:26 ALL TASKS ALL TASKS ACTIVE TASKS TASKS IN WRAP UP […" at bounding box center [76, 73] width 116 height 110
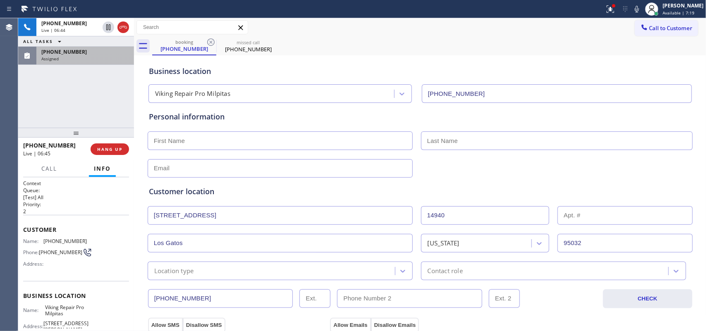
scroll to position [91, 0]
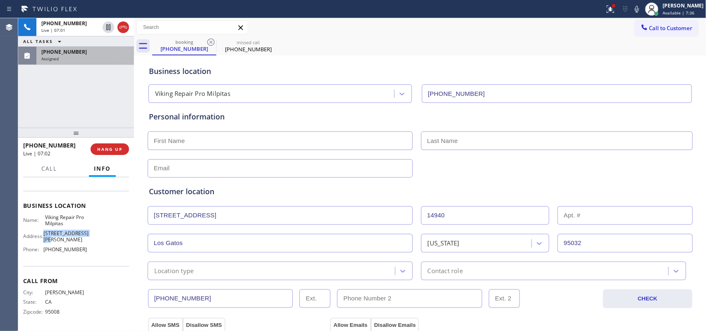
drag, startPoint x: 56, startPoint y: 242, endPoint x: 45, endPoint y: 236, distance: 13.0
click at [45, 236] on span "[STREET_ADDRESS][PERSON_NAME]" at bounding box center [65, 236] width 45 height 13
click at [58, 171] on button "Call" at bounding box center [49, 169] width 26 height 16
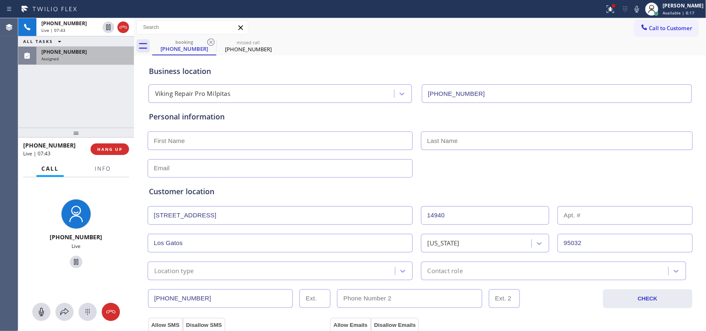
drag, startPoint x: 43, startPoint y: 313, endPoint x: 67, endPoint y: 272, distance: 48.4
click at [43, 313] on icon at bounding box center [41, 312] width 10 height 10
drag, startPoint x: 71, startPoint y: 261, endPoint x: 283, endPoint y: 277, distance: 212.8
click at [72, 260] on icon at bounding box center [76, 262] width 10 height 10
drag, startPoint x: 36, startPoint y: 309, endPoint x: 72, endPoint y: 273, distance: 50.9
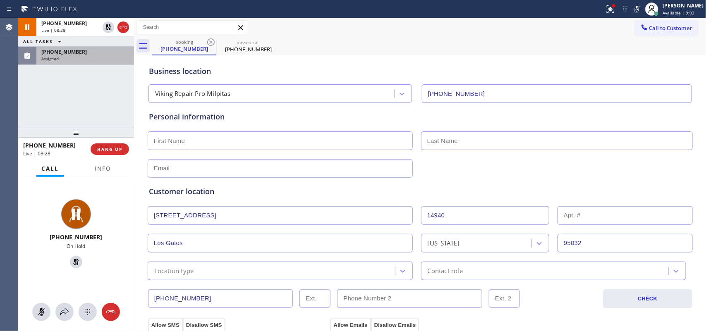
click at [36, 309] on icon at bounding box center [41, 312] width 10 height 10
click at [73, 261] on icon at bounding box center [76, 262] width 6 height 6
click at [40, 219] on div "[PHONE_NUMBER] Live" at bounding box center [76, 235] width 109 height 72
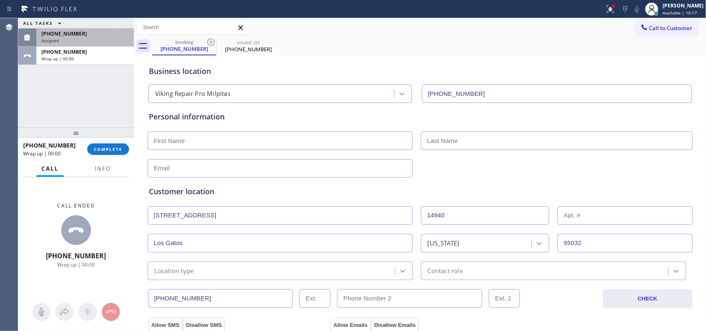
click at [276, 141] on input "text" at bounding box center [280, 141] width 265 height 19
click at [160, 144] on input "text" at bounding box center [280, 141] width 265 height 19
type input "[PERSON_NAME]"
click at [127, 116] on div "ALL TASKS ALL TASKS ACTIVE TASKS TASKS IN WRAP UP [PHONE_NUMBER] Assigned [PHON…" at bounding box center [76, 73] width 116 height 110
click at [491, 137] on input "text" at bounding box center [557, 141] width 272 height 19
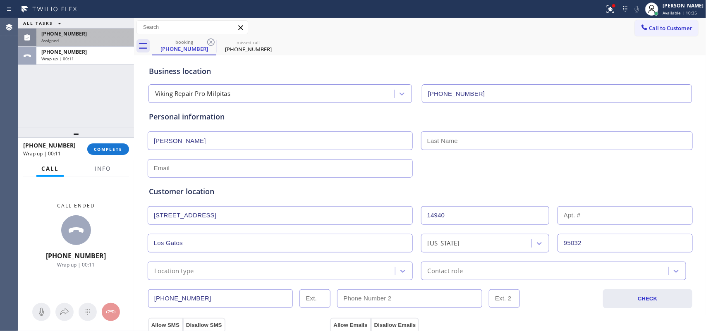
paste input "Shebanek"
type input "Shebanek"
click at [158, 170] on input "text" at bounding box center [280, 168] width 265 height 19
paste input "[EMAIL_ADDRESS][DOMAIN_NAME]"
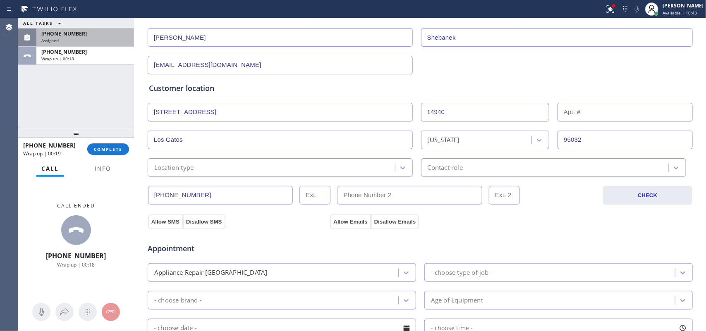
type input "[EMAIL_ADDRESS][DOMAIN_NAME]"
click at [385, 171] on div "Location type" at bounding box center [272, 167] width 245 height 14
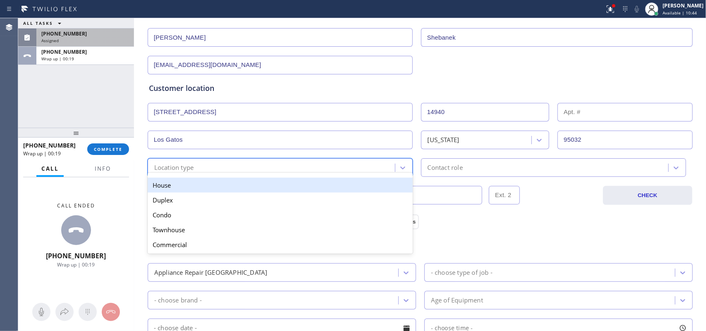
click at [383, 187] on div "House" at bounding box center [280, 185] width 265 height 15
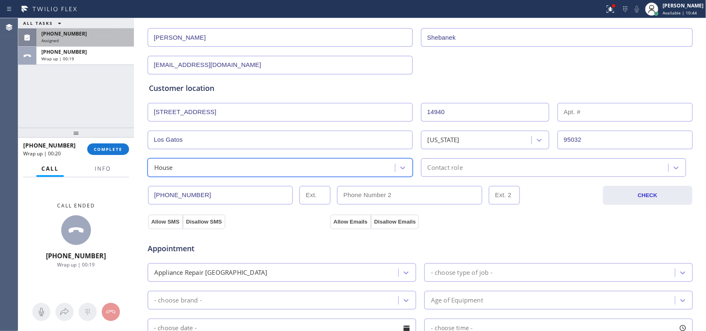
click at [442, 168] on div "Contact role" at bounding box center [445, 168] width 35 height 10
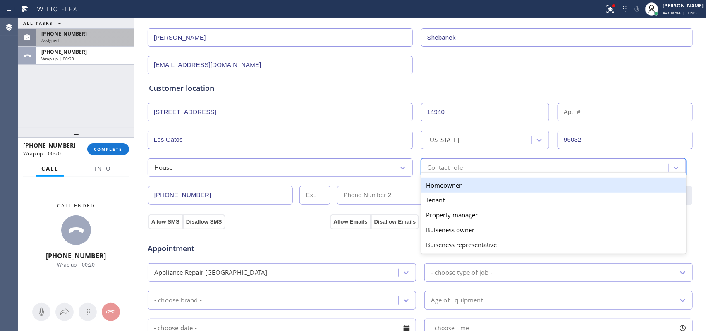
click at [447, 181] on div "Homeowner" at bounding box center [553, 185] width 265 height 15
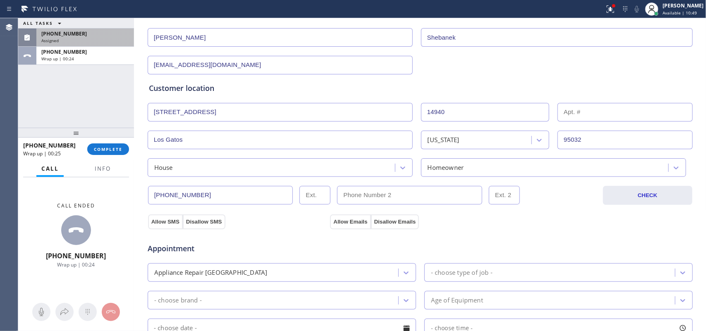
drag, startPoint x: 172, startPoint y: 203, endPoint x: 201, endPoint y: 103, distance: 104.6
click at [174, 103] on div "[STREET_ADDRESS]" at bounding box center [420, 111] width 547 height 20
click at [54, 106] on div "ALL TASKS ALL TASKS ACTIVE TASKS TASKS IN WRAP UP [PHONE_NUMBER] Assigned [PHON…" at bounding box center [76, 73] width 116 height 110
drag, startPoint x: 179, startPoint y: 194, endPoint x: 155, endPoint y: 194, distance: 23.6
click at [155, 194] on input "[PHONE_NUMBER]" at bounding box center [220, 195] width 145 height 19
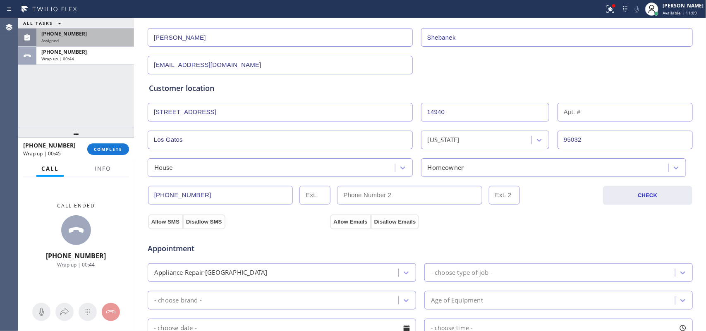
click at [155, 194] on input "[PHONE_NUMBER]" at bounding box center [220, 195] width 145 height 19
drag, startPoint x: 208, startPoint y: 197, endPoint x: 127, endPoint y: 198, distance: 80.2
click at [127, 198] on div "ALL TASKS ALL TASKS ACTIVE TASKS TASKS IN WRAP UP [PHONE_NUMBER] Assigned [PHON…" at bounding box center [362, 174] width 688 height 313
paste input "25-3208"
type input "[PHONE_NUMBER]"
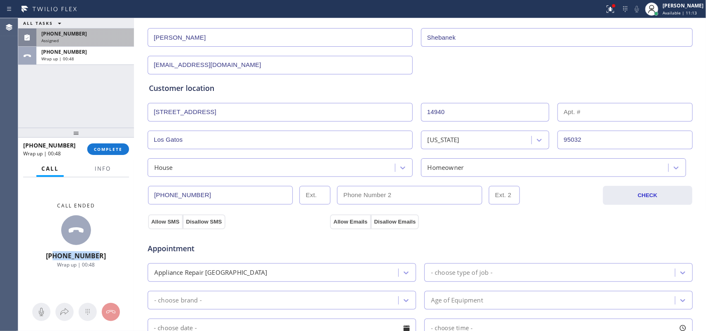
drag, startPoint x: 93, startPoint y: 257, endPoint x: 61, endPoint y: 257, distance: 32.3
click at [61, 257] on div "Call ended [PHONE_NUMBER] Wrap up | 00:48" at bounding box center [76, 235] width 116 height 116
click at [398, 195] on input "(___) ___-____" at bounding box center [409, 195] width 145 height 19
paste input "4084"
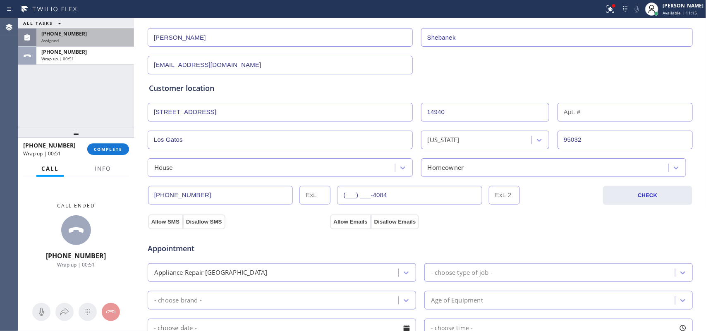
drag, startPoint x: 342, startPoint y: 201, endPoint x: 300, endPoint y: 202, distance: 42.6
click at [300, 202] on div "[PHONE_NUMBER] (___) ___-4084" at bounding box center [374, 195] width 453 height 19
paste input "408) 410-6712"
type input "[PHONE_NUMBER]"
click at [163, 227] on div "Appointment Appliance Repair High End - choose type of job - - choose brand - A…" at bounding box center [420, 307] width 546 height 162
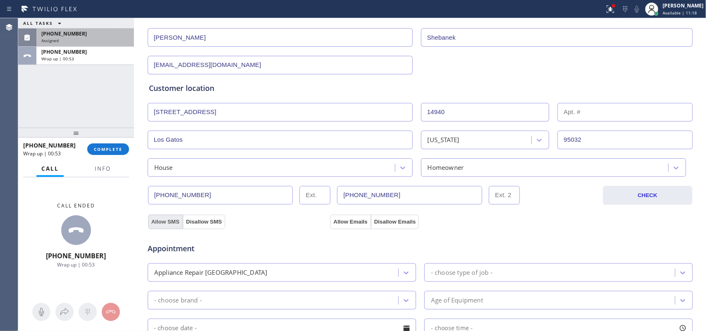
click at [162, 224] on button "Allow SMS" at bounding box center [165, 222] width 35 height 15
click at [344, 220] on button "Allow Emails" at bounding box center [350, 222] width 41 height 15
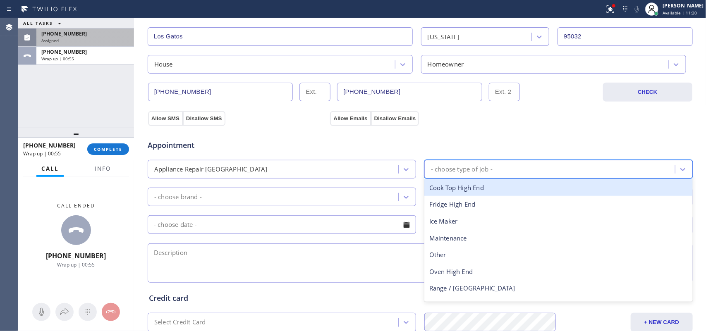
click at [520, 169] on div "- choose type of job -" at bounding box center [551, 169] width 248 height 14
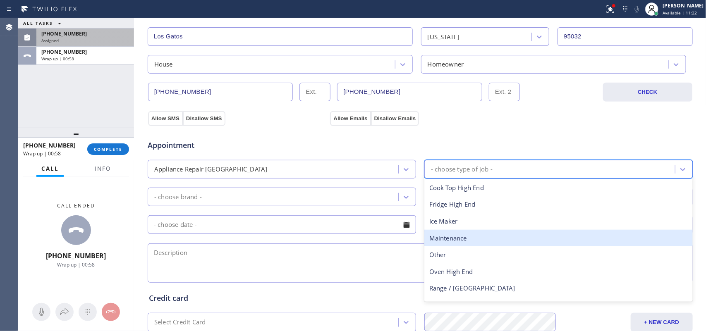
scroll to position [30, 0]
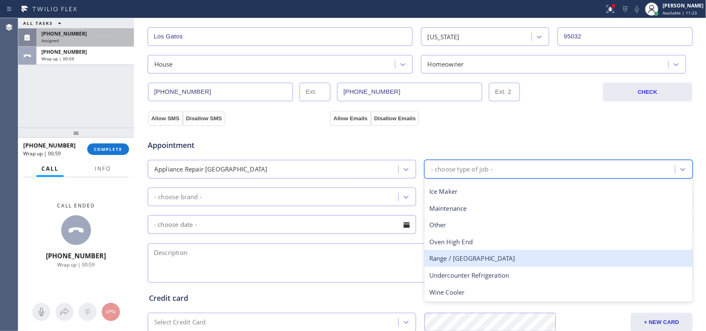
click at [485, 257] on div "Range / [GEOGRAPHIC_DATA]" at bounding box center [558, 258] width 268 height 17
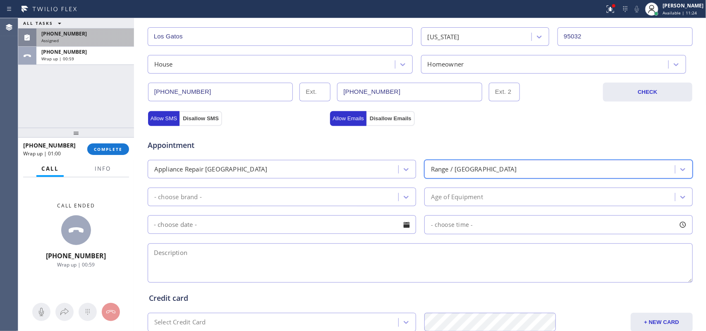
click at [482, 160] on div "Range / [GEOGRAPHIC_DATA]" at bounding box center [558, 169] width 268 height 19
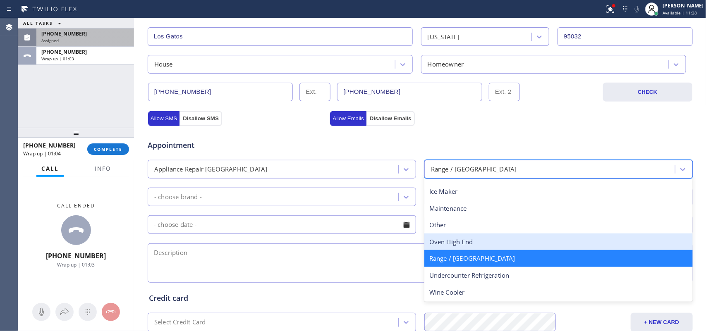
click at [476, 243] on div "Oven High End" at bounding box center [558, 242] width 268 height 17
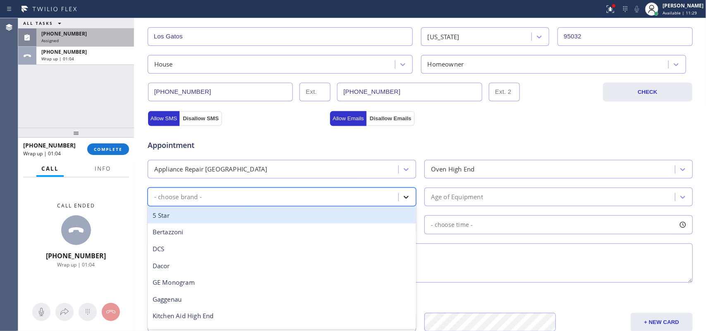
click at [404, 193] on div at bounding box center [406, 197] width 15 height 15
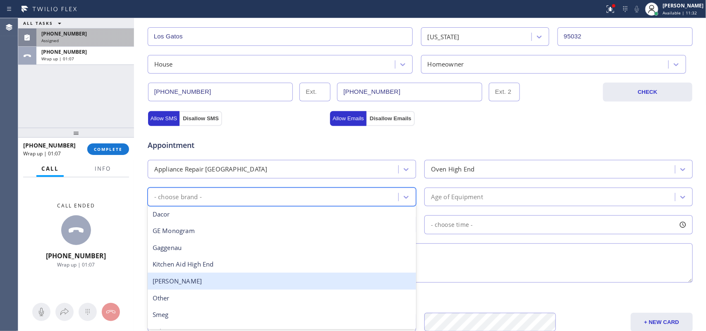
scroll to position [114, 0]
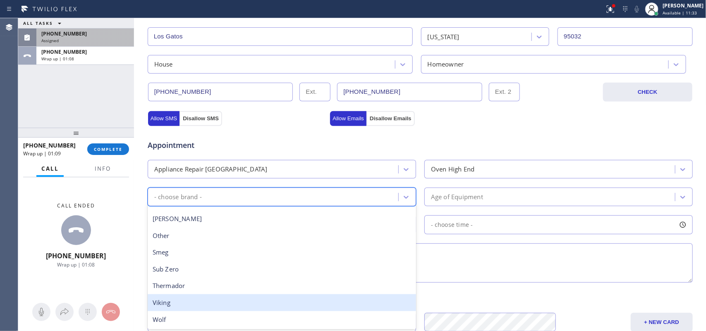
click at [261, 305] on div "Viking" at bounding box center [282, 302] width 268 height 17
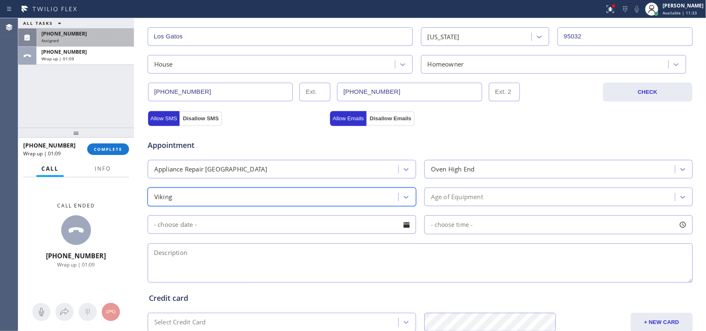
click at [497, 193] on div "Age of Equipment" at bounding box center [551, 197] width 248 height 14
click at [359, 285] on div "Credit card Select Credit Card + NEW CARD CANCEL SAVE" at bounding box center [420, 309] width 546 height 48
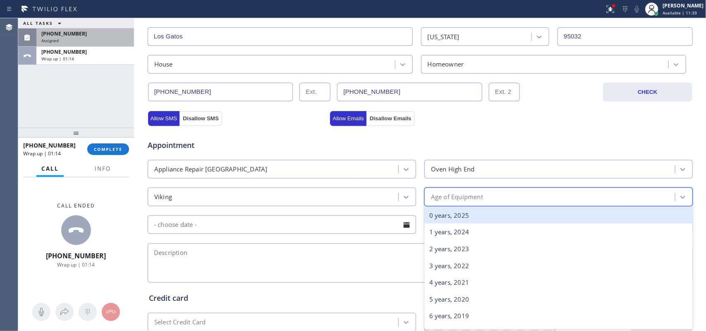
click at [481, 192] on div "Age of Equipment" at bounding box center [551, 197] width 248 height 14
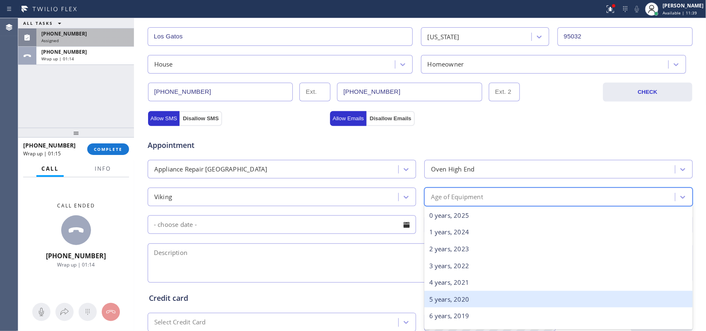
scroll to position [103, 0]
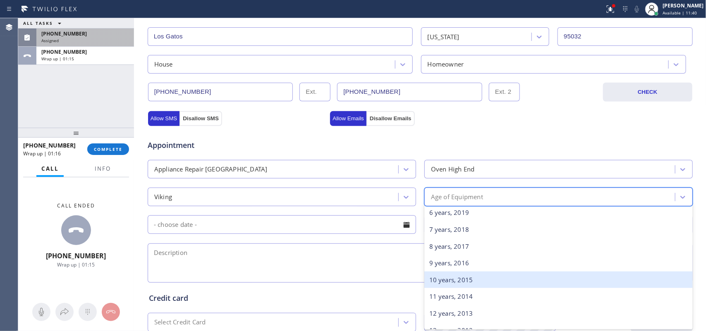
click at [470, 280] on div "10 years, 2015" at bounding box center [558, 280] width 268 height 17
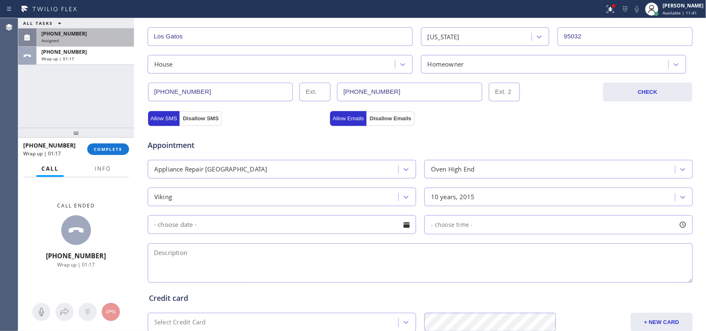
click at [258, 227] on input "text" at bounding box center [282, 224] width 268 height 19
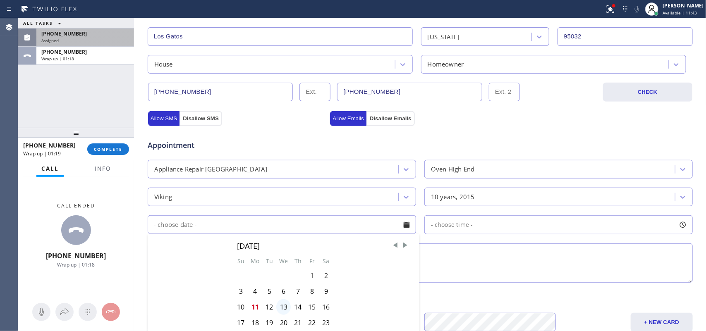
click at [282, 307] on div "13" at bounding box center [283, 307] width 14 height 16
type input "[DATE]"
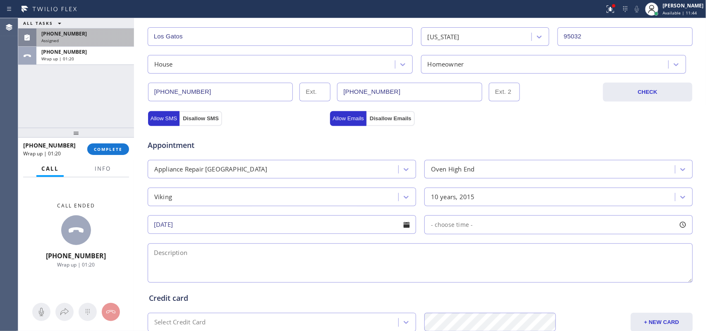
click at [682, 225] on div at bounding box center [683, 225] width 14 height 14
drag, startPoint x: 429, startPoint y: 273, endPoint x: 569, endPoint y: 280, distance: 139.5
click at [569, 280] on div at bounding box center [571, 275] width 10 height 17
drag, startPoint x: 427, startPoint y: 278, endPoint x: 509, endPoint y: 277, distance: 82.3
click at [509, 277] on div at bounding box center [512, 275] width 10 height 17
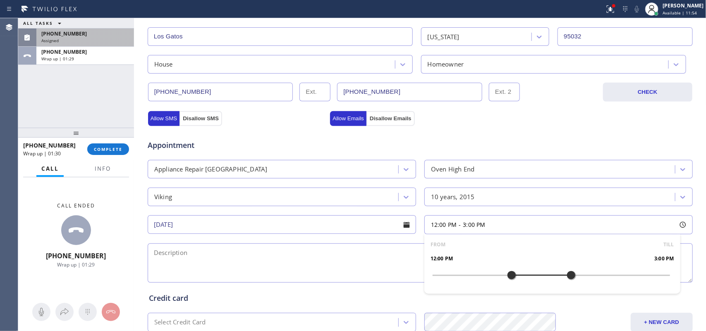
click at [509, 277] on div at bounding box center [512, 275] width 10 height 17
click at [26, 254] on div "Call ended [PHONE_NUMBER] Wrap up | 01:52" at bounding box center [76, 235] width 116 height 116
click at [20, 249] on div "Call ended [PHONE_NUMBER] Wrap up | 02:03" at bounding box center [76, 235] width 116 height 116
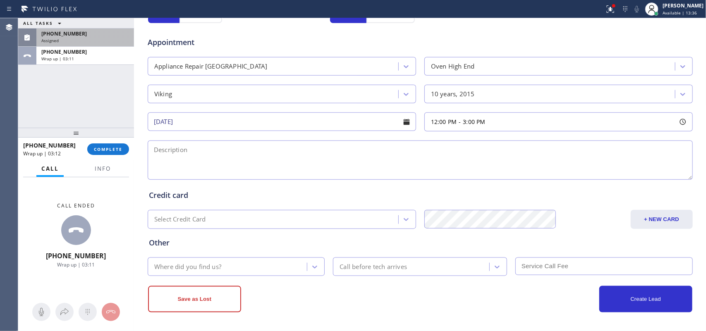
click at [38, 241] on div "Call ended [PHONE_NUMBER] Wrap up | 03:11" at bounding box center [76, 235] width 116 height 116
click at [102, 169] on span "Info" at bounding box center [103, 168] width 16 height 7
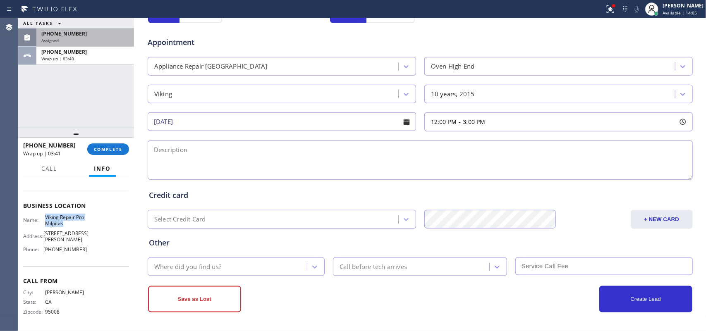
drag, startPoint x: 72, startPoint y: 225, endPoint x: 43, endPoint y: 218, distance: 29.8
click at [43, 218] on div "Name: Viking Repair Pro Milpitas" at bounding box center [55, 220] width 64 height 13
click at [112, 121] on div "ALL TASKS ALL TASKS ACTIVE TASKS TASKS IN WRAP UP [PHONE_NUMBER] Assigned [PHON…" at bounding box center [76, 73] width 116 height 110
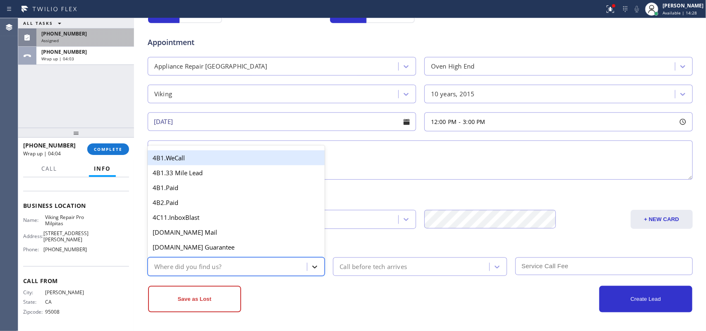
click at [313, 263] on icon at bounding box center [315, 267] width 8 height 8
type input "g"
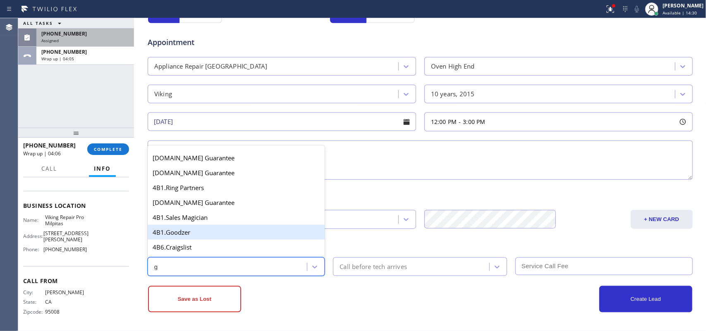
scroll to position [155, 0]
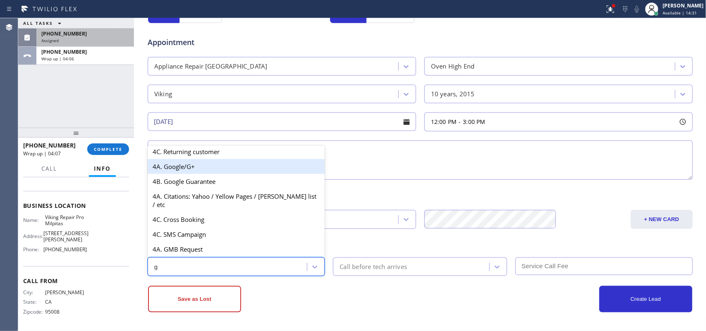
click at [220, 174] on div "4A. Google/G+" at bounding box center [236, 166] width 177 height 15
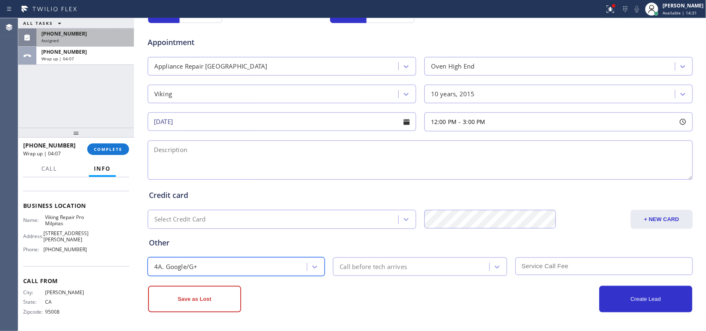
click at [423, 269] on div "Call before tech arrives" at bounding box center [412, 267] width 154 height 14
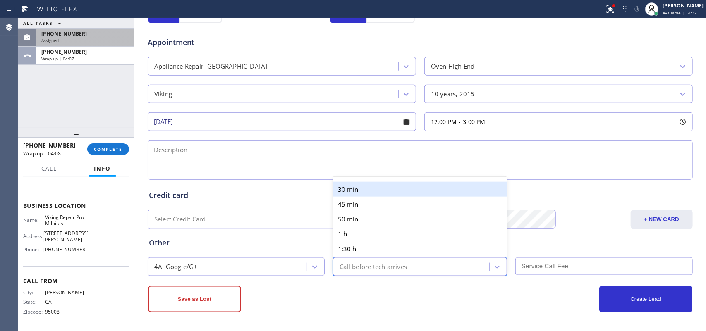
click at [406, 188] on div "30 min" at bounding box center [420, 189] width 174 height 15
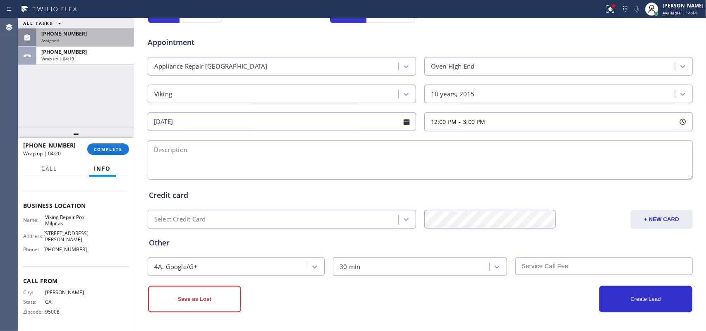
click at [169, 160] on textarea at bounding box center [420, 160] width 545 height 39
paste textarea "12-3/$95/Viking Double Oven/ 8-10/the top oven stopped working about [DATE], bu…"
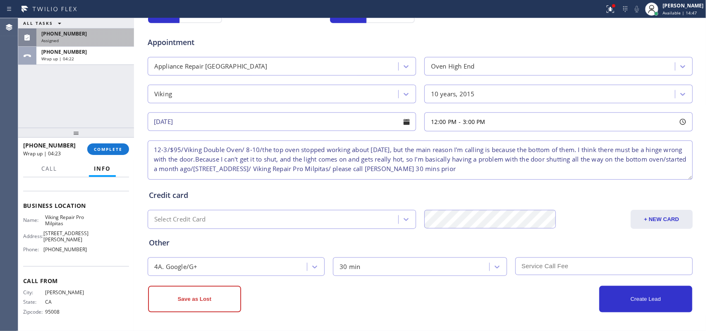
type textarea "12-3/$95/Viking Double Oven/ 8-10/the top oven stopped working about [DATE], bu…"
click at [564, 267] on input "text" at bounding box center [603, 267] width 177 height 18
type input "95"
click at [623, 303] on button "Create Lead" at bounding box center [645, 299] width 93 height 26
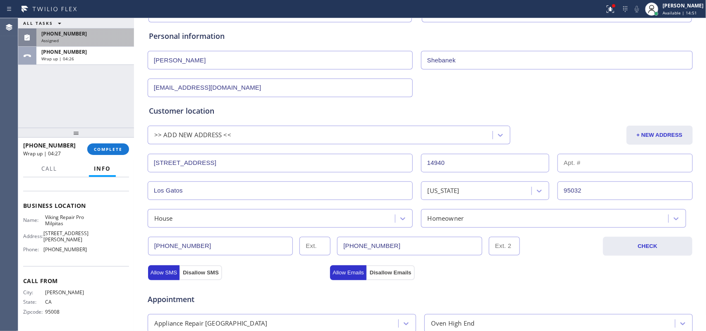
scroll to position [0, 0]
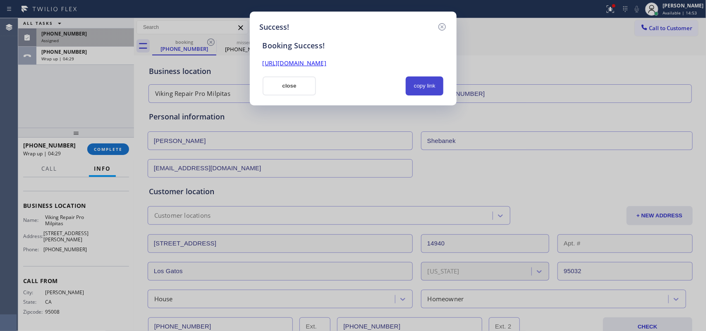
drag, startPoint x: 426, startPoint y: 89, endPoint x: 410, endPoint y: 79, distance: 19.5
click at [426, 88] on button "copy link" at bounding box center [425, 86] width 38 height 19
click at [326, 63] on link "[URL][DOMAIN_NAME]" at bounding box center [295, 63] width 64 height 8
click at [287, 92] on button "close" at bounding box center [290, 86] width 54 height 19
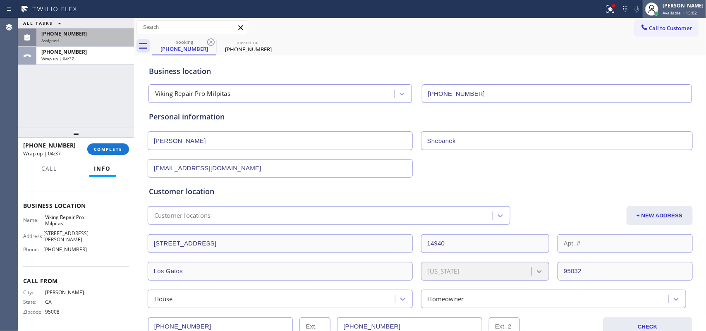
click at [685, 14] on span "Available | 15:02" at bounding box center [680, 13] width 34 height 6
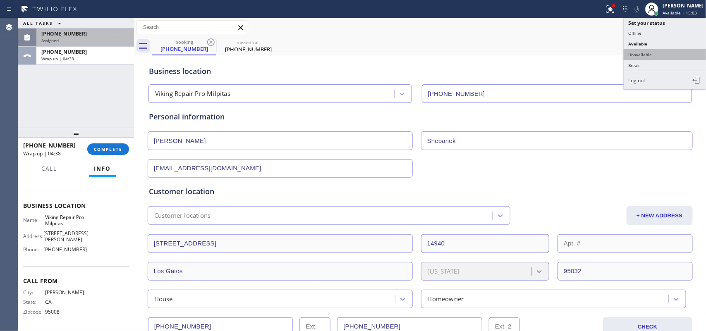
click at [656, 57] on button "Unavailable" at bounding box center [665, 54] width 83 height 11
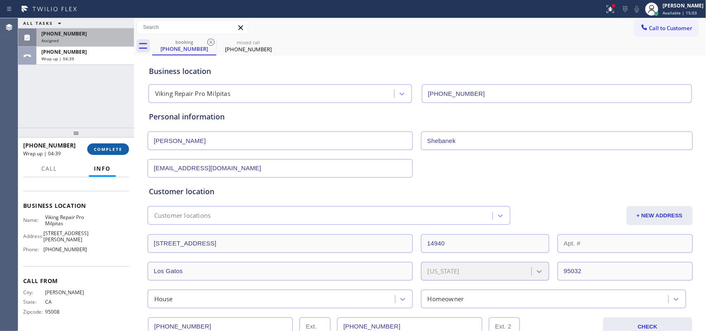
click at [112, 150] on span "COMPLETE" at bounding box center [108, 149] width 29 height 6
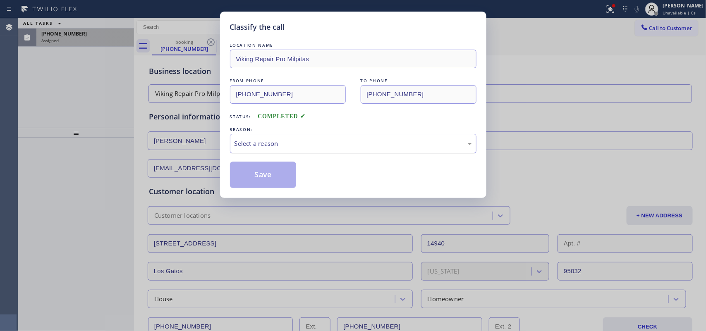
click at [322, 146] on div "Select a reason" at bounding box center [352, 144] width 237 height 10
drag, startPoint x: 301, startPoint y: 172, endPoint x: 383, endPoint y: 177, distance: 82.0
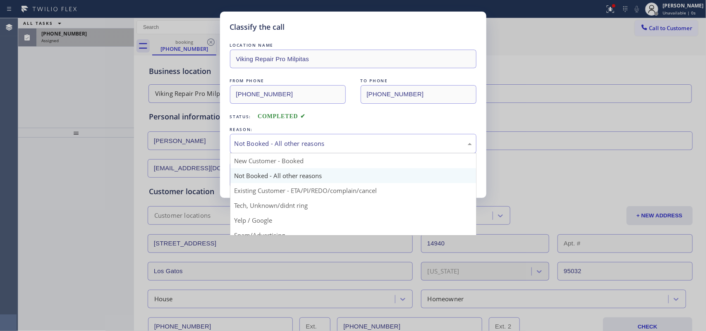
click at [384, 146] on div "Not Booked - All other reasons" at bounding box center [352, 144] width 237 height 10
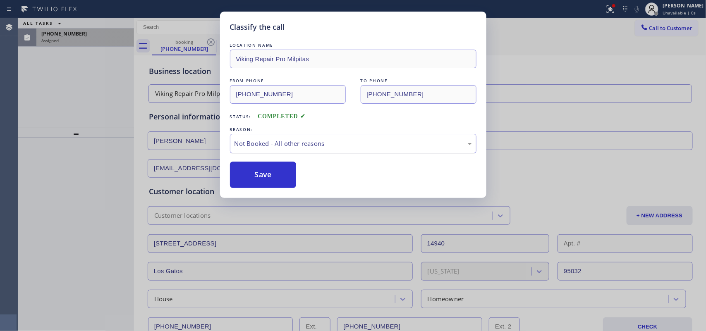
click at [384, 146] on div "Not Booked - All other reasons" at bounding box center [352, 144] width 237 height 10
click at [385, 143] on div "Not Booked - All other reasons" at bounding box center [352, 144] width 237 height 10
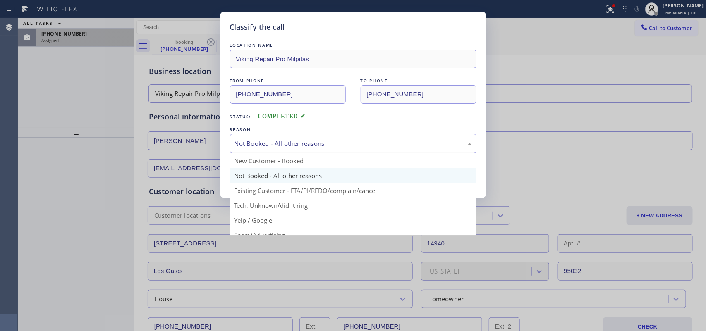
click at [326, 141] on div "Not Booked - All other reasons" at bounding box center [352, 144] width 237 height 10
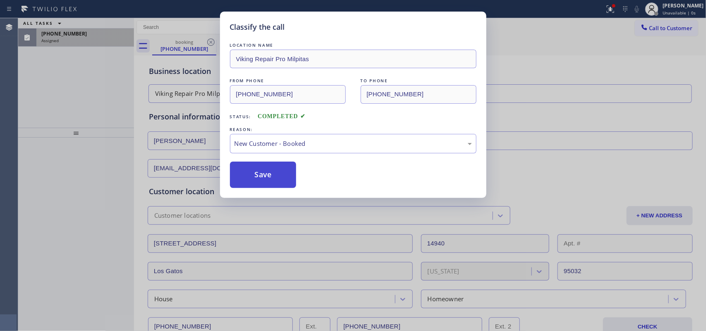
click at [252, 179] on button "Save" at bounding box center [263, 175] width 67 height 26
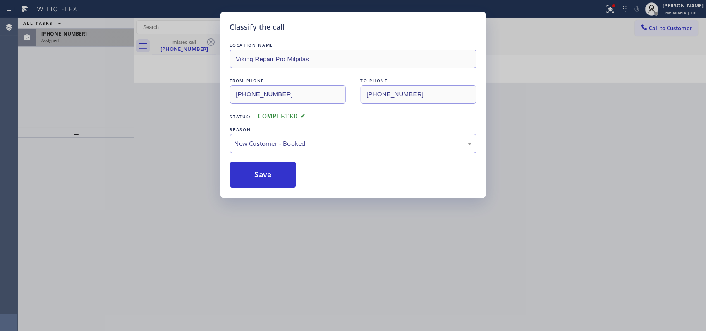
click at [77, 37] on div "Classify the call LOCATION NAME Viking Repair Pro Milpitas FROM PHONE [PHONE_NU…" at bounding box center [353, 165] width 706 height 331
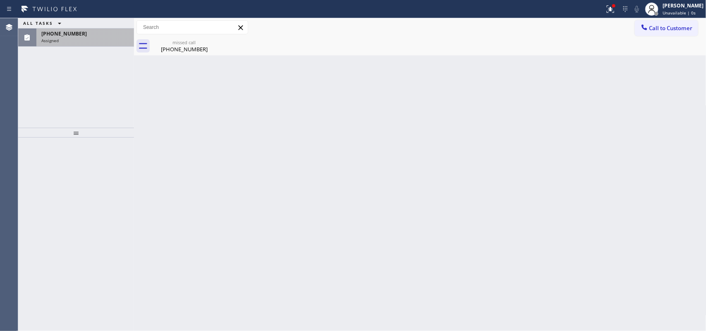
click at [77, 38] on div "Assigned" at bounding box center [85, 41] width 88 height 6
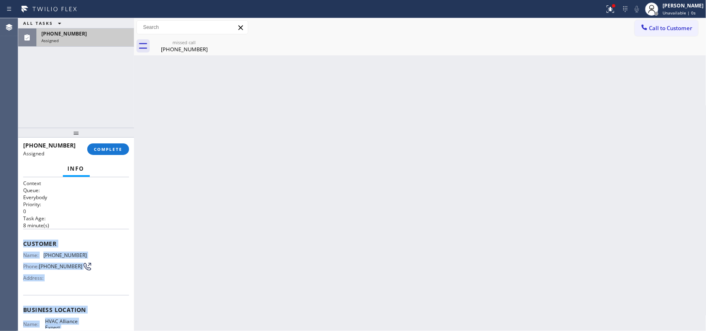
drag, startPoint x: 83, startPoint y: 255, endPoint x: 23, endPoint y: 244, distance: 60.5
click at [23, 244] on div "Context Queue: Everybody Priority: 0 Task Age: [DEMOGRAPHIC_DATA] minute(s) Cus…" at bounding box center [76, 307] width 106 height 254
click at [108, 146] on span "COMPLETE" at bounding box center [108, 149] width 29 height 6
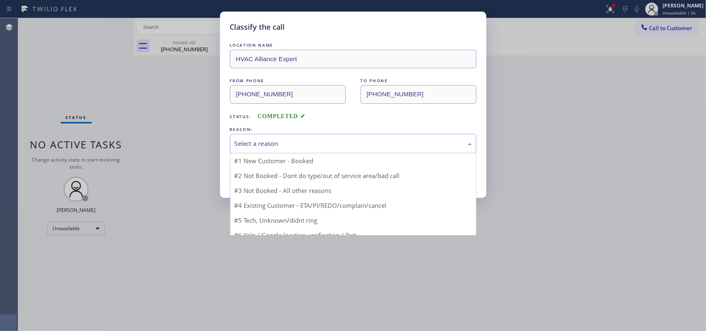
click at [309, 144] on div "Select a reason" at bounding box center [352, 144] width 237 height 10
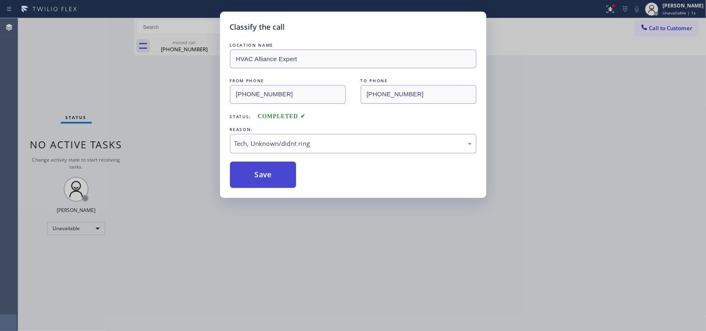
click at [252, 176] on button "Save" at bounding box center [263, 175] width 67 height 26
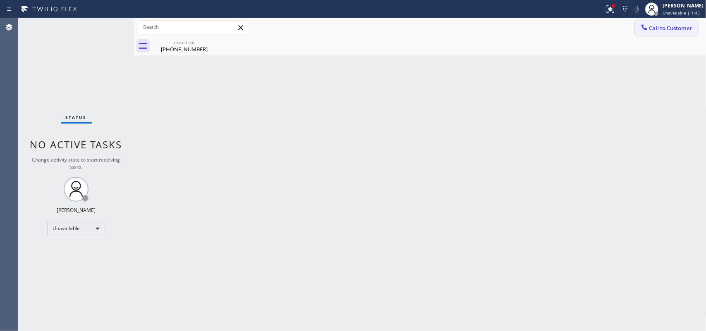
click at [661, 28] on span "Call to Customer" at bounding box center [670, 27] width 43 height 7
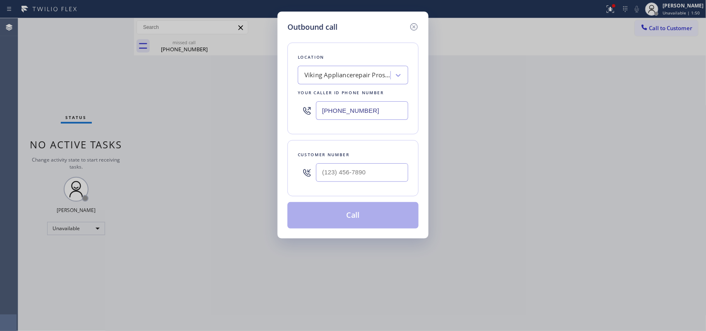
click at [317, 33] on div "Location Viking Appliancerepair Pros (Google Ads, [GEOGRAPHIC_DATA]) Your calle…" at bounding box center [352, 131] width 131 height 196
click at [319, 38] on div "Location Viking Appliancerepair Pros (Google Ads, [GEOGRAPHIC_DATA]) Your calle…" at bounding box center [352, 131] width 131 height 196
click at [350, 172] on input "(___) ___-____" at bounding box center [362, 172] width 92 height 19
paste input "323) 804-7887"
type input "[PHONE_NUMBER]"
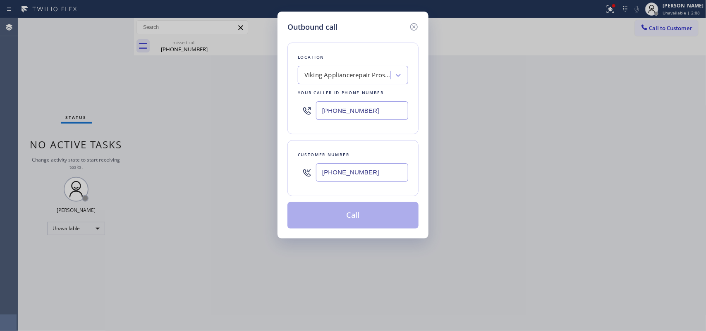
click at [344, 218] on button "Call" at bounding box center [352, 215] width 131 height 26
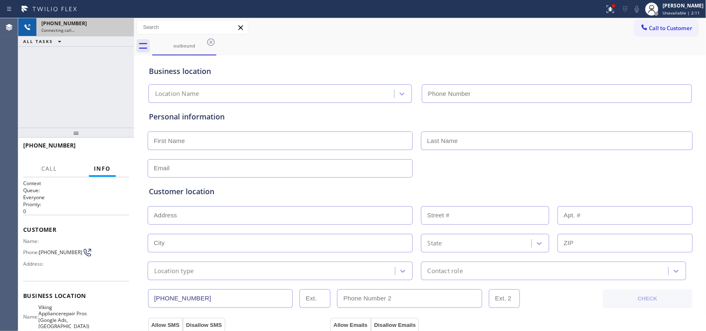
click at [125, 25] on div "[PHONE_NUMBER]" at bounding box center [85, 23] width 88 height 7
type input "[PHONE_NUMBER]"
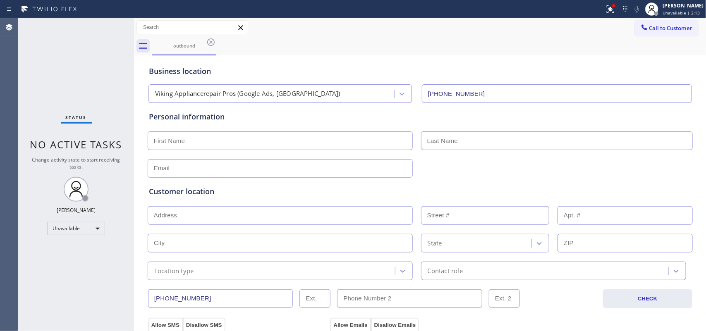
click at [254, 136] on input "text" at bounding box center [280, 141] width 265 height 19
click at [167, 139] on input "text" at bounding box center [280, 141] width 265 height 19
type input "[PERSON_NAME]"
type input "Hall"
click at [69, 65] on div "Status No active tasks Change activity state to start receiving tasks. [PERSON_…" at bounding box center [76, 174] width 116 height 313
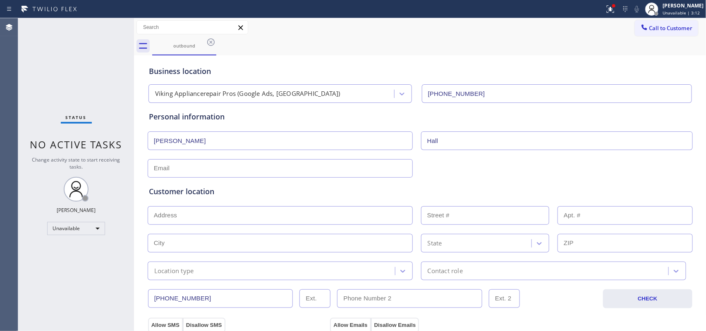
click at [238, 167] on input "text" at bounding box center [280, 168] width 265 height 19
paste input "[PERSON_NAME][EMAIL_ADDRESS][DOMAIN_NAME]"
type input "[PERSON_NAME][EMAIL_ADDRESS][DOMAIN_NAME]"
click at [256, 208] on input "text" at bounding box center [280, 215] width 265 height 19
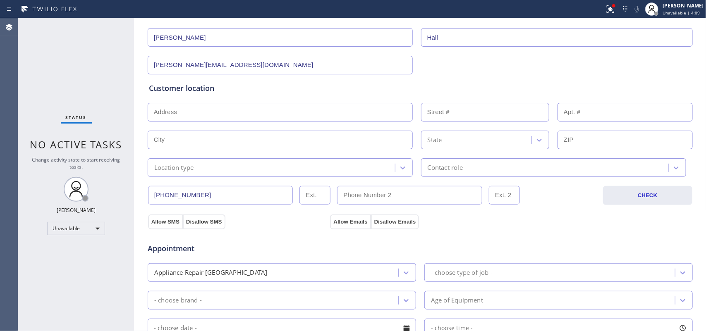
click at [203, 110] on input "text" at bounding box center [280, 112] width 265 height 19
paste input "[STREET_ADDRESS]"
type input "[STREET_ADDRESS]"
type input "2027"
type input "[GEOGRAPHIC_DATA]"
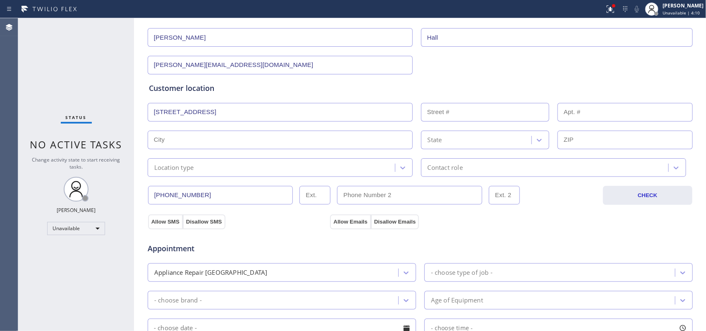
type input "90026"
click at [252, 162] on div "Location type" at bounding box center [272, 167] width 245 height 14
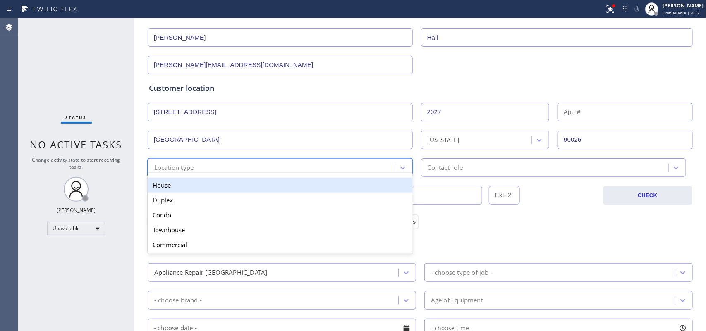
click at [261, 187] on div "House" at bounding box center [280, 185] width 265 height 15
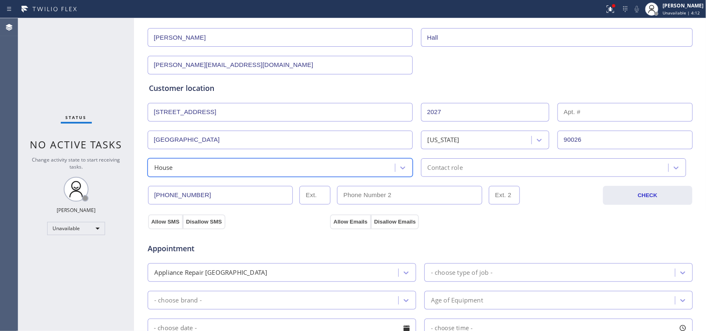
click at [442, 170] on div "Contact role" at bounding box center [445, 168] width 35 height 10
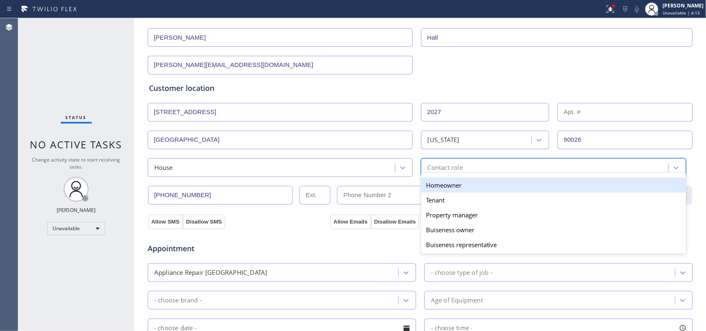
click at [441, 186] on div "Homeowner" at bounding box center [553, 185] width 265 height 15
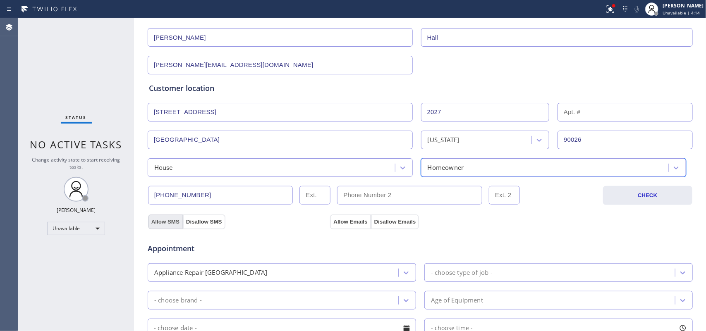
click at [167, 222] on button "Allow SMS" at bounding box center [165, 222] width 35 height 15
click at [333, 222] on button "Allow Emails" at bounding box center [350, 222] width 41 height 15
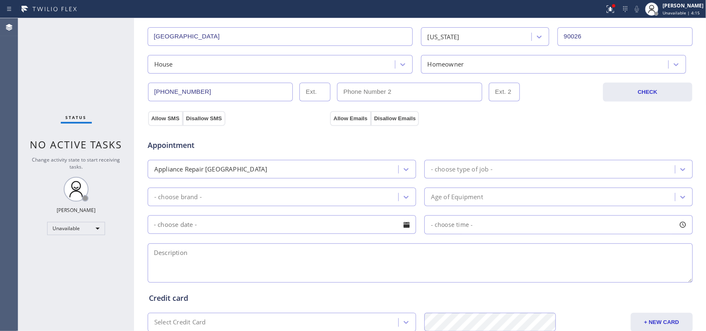
scroll to position [258, 0]
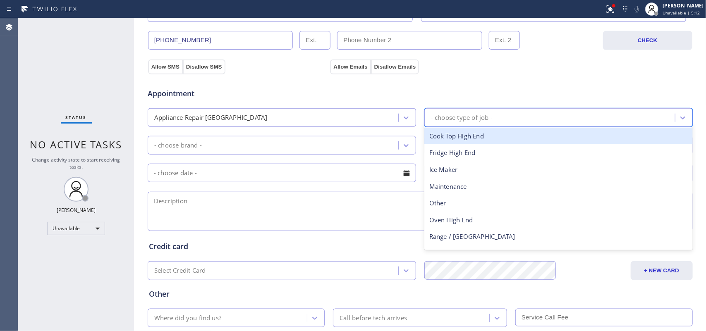
click at [450, 116] on div "- choose type of job -" at bounding box center [462, 118] width 62 height 10
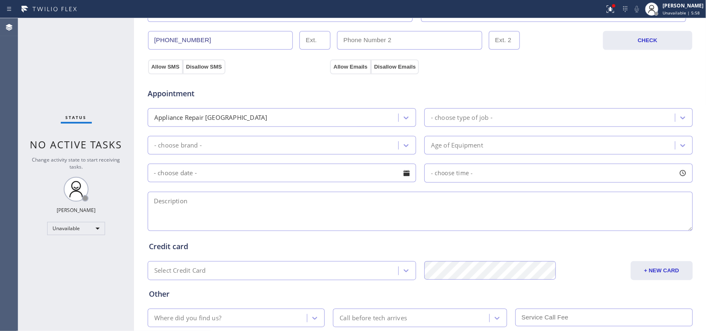
click at [36, 259] on div "Status No active tasks Change activity state to start receiving tasks. [PERSON_…" at bounding box center [76, 174] width 116 height 313
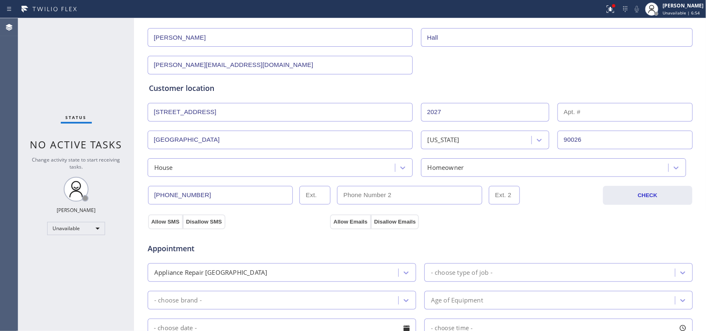
scroll to position [52, 0]
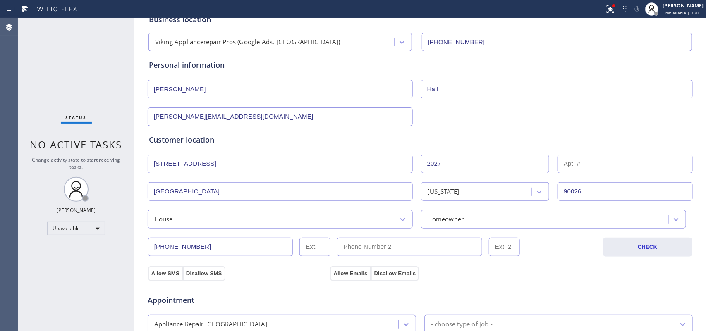
click at [110, 93] on div "Status No active tasks Change activity state to start receiving tasks. [PERSON_…" at bounding box center [76, 174] width 116 height 313
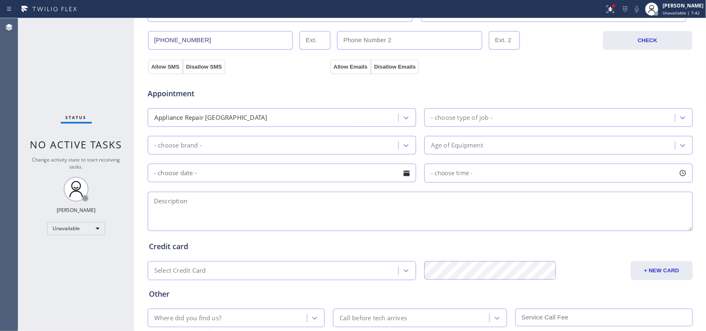
scroll to position [310, 0]
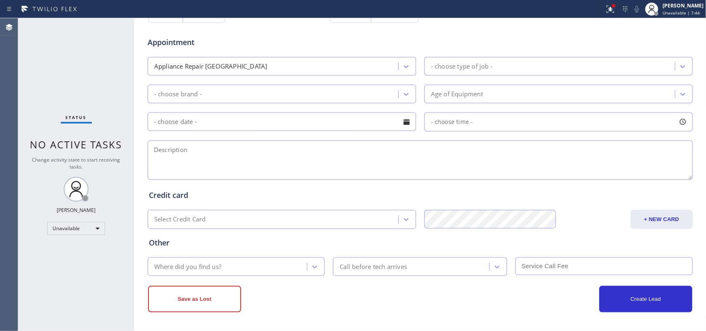
click at [466, 65] on div "- choose type of job -" at bounding box center [462, 67] width 62 height 10
click at [98, 83] on div "Status No active tasks Change activity state to start receiving tasks. [PERSON_…" at bounding box center [76, 174] width 116 height 313
click at [528, 69] on div "- choose type of job -" at bounding box center [551, 66] width 248 height 14
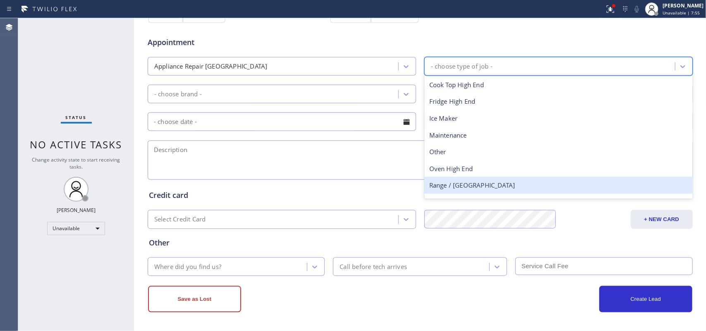
click at [509, 183] on div "Range / [GEOGRAPHIC_DATA]" at bounding box center [558, 185] width 268 height 17
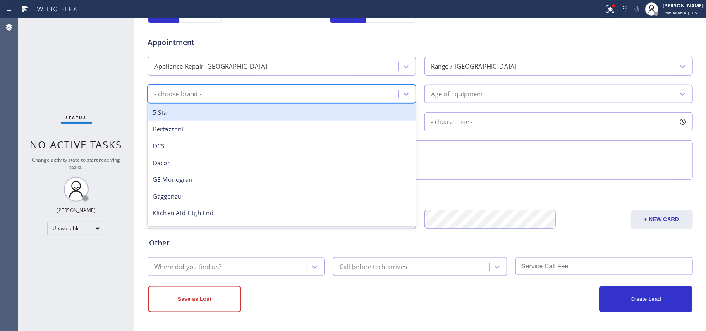
click at [392, 93] on div "- choose brand -" at bounding box center [274, 94] width 248 height 14
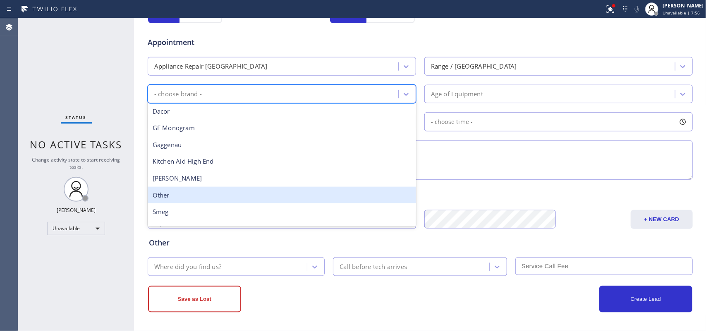
scroll to position [103, 0]
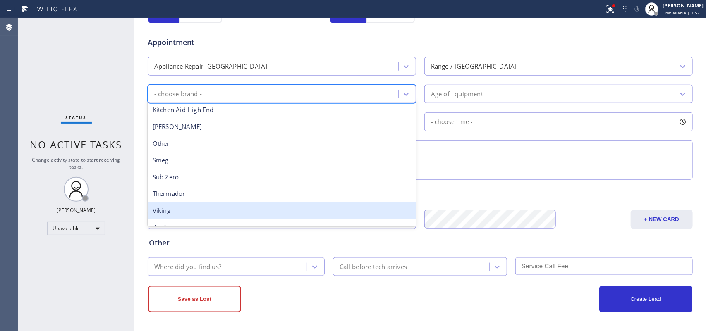
click at [296, 207] on div "Viking" at bounding box center [282, 210] width 268 height 17
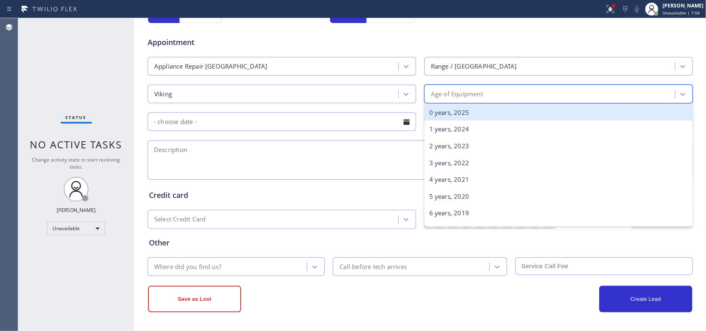
click at [505, 98] on div "Age of Equipment" at bounding box center [551, 94] width 248 height 14
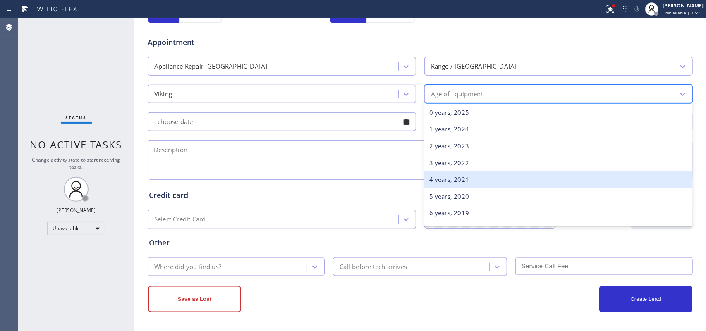
click at [496, 178] on div "4 years, 2021" at bounding box center [558, 179] width 268 height 17
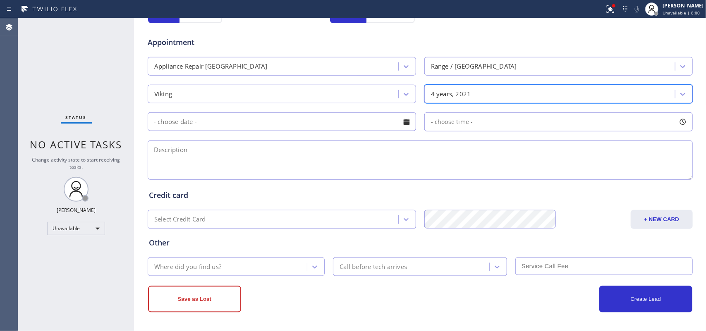
click at [464, 160] on textarea at bounding box center [420, 160] width 545 height 39
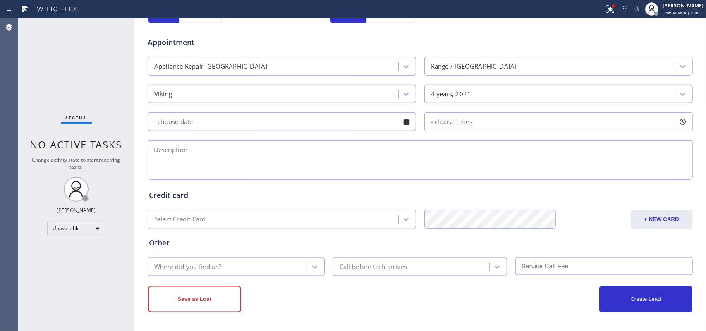
paste textarea "12-3/ no scf/ house-ho/ Viking Range/[DEMOGRAPHIC_DATA]/the door won't close/Mi…"
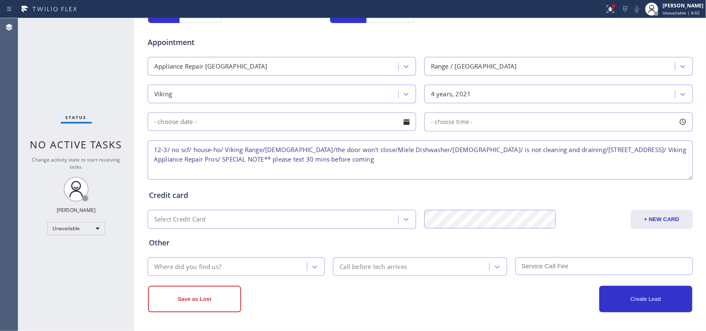
type textarea "12-3/ no scf/ house-ho/ Viking Range/[DEMOGRAPHIC_DATA]/the door won't close/Mi…"
click at [81, 65] on div "Status No active tasks Change activity state to start receiving tasks. [PERSON_…" at bounding box center [76, 174] width 116 height 313
click at [330, 127] on input "text" at bounding box center [282, 121] width 268 height 19
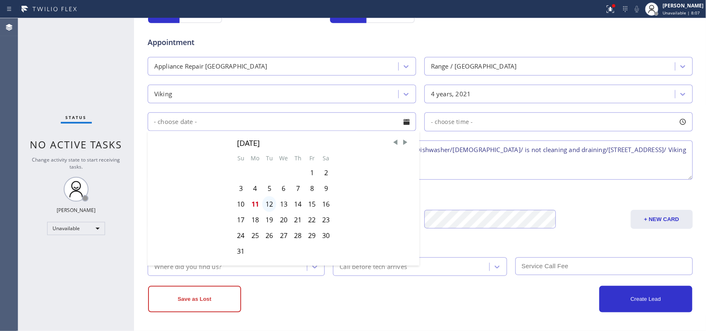
click at [267, 206] on div "12" at bounding box center [269, 204] width 14 height 16
type input "[DATE]"
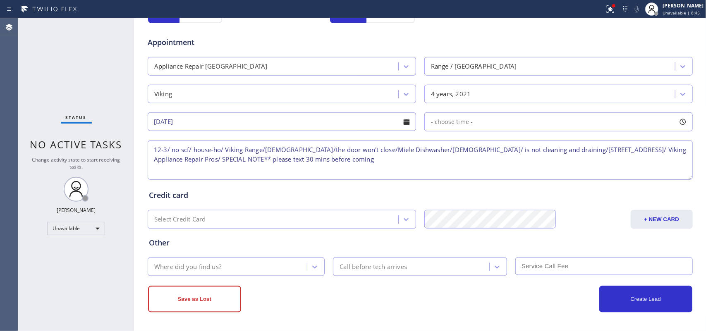
click at [41, 89] on div "Status No active tasks Change activity state to start receiving tasks. [PERSON_…" at bounding box center [76, 174] width 116 height 313
click at [512, 123] on div "- choose time -" at bounding box center [558, 121] width 268 height 19
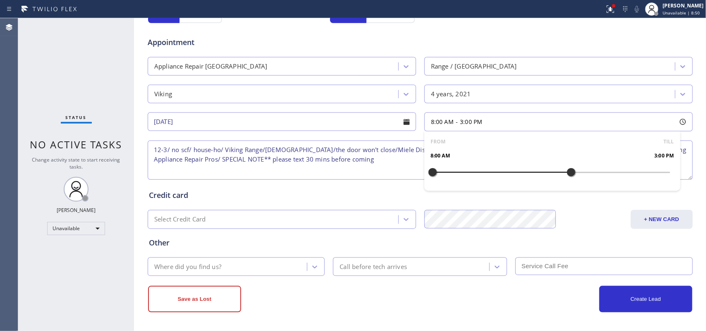
drag, startPoint x: 424, startPoint y: 175, endPoint x: 568, endPoint y: 172, distance: 143.5
click at [568, 172] on div at bounding box center [571, 172] width 10 height 17
drag, startPoint x: 433, startPoint y: 172, endPoint x: 516, endPoint y: 177, distance: 83.3
click at [447, 176] on div at bounding box center [443, 172] width 10 height 17
drag, startPoint x: 516, startPoint y: 177, endPoint x: 507, endPoint y: 177, distance: 8.3
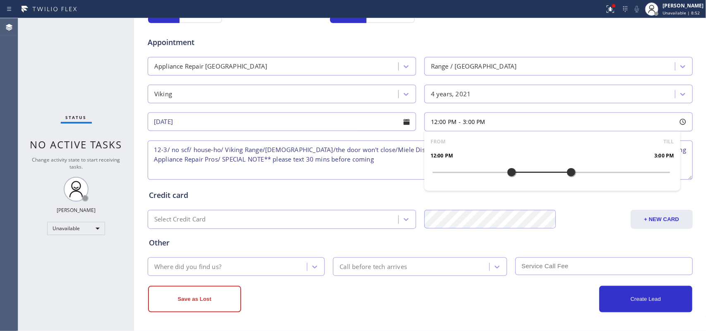
click at [507, 177] on div at bounding box center [512, 172] width 10 height 17
click at [254, 261] on div "Where did you find us?" at bounding box center [228, 267] width 157 height 14
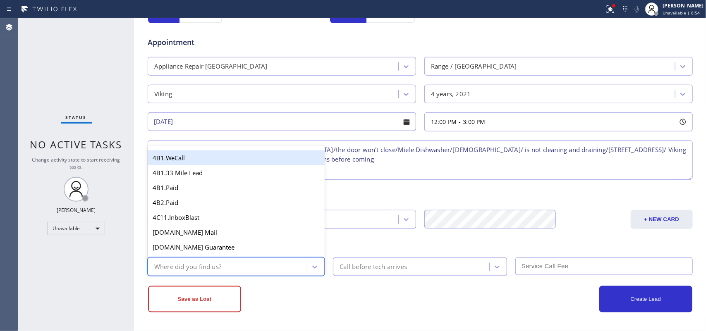
type input "g"
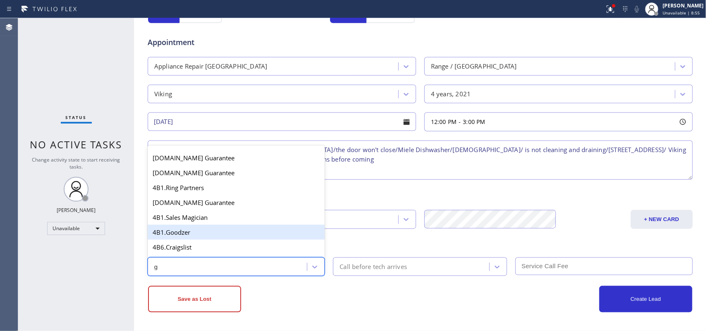
scroll to position [156, 0]
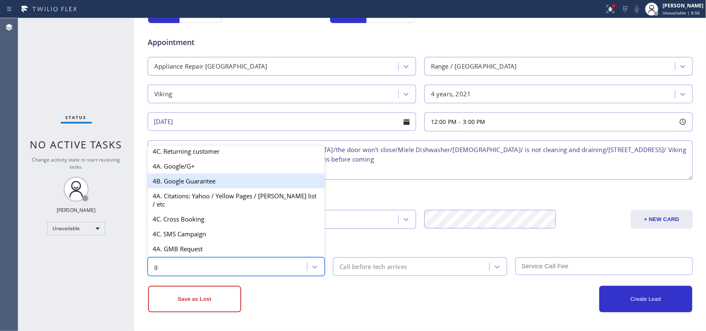
click at [243, 181] on div "4B. Google Guarantee" at bounding box center [236, 181] width 177 height 15
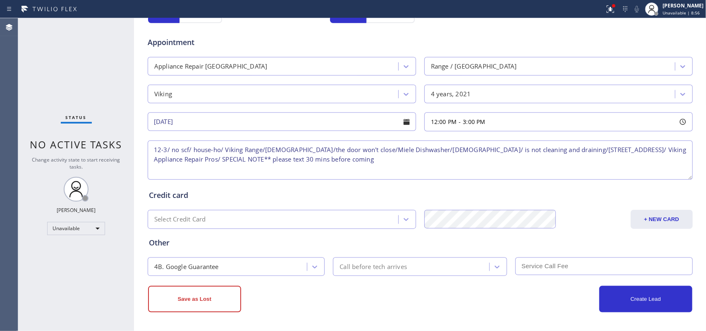
click at [243, 181] on div "Credit card Select Credit Card + NEW CARD CANCEL SAVE" at bounding box center [420, 203] width 546 height 51
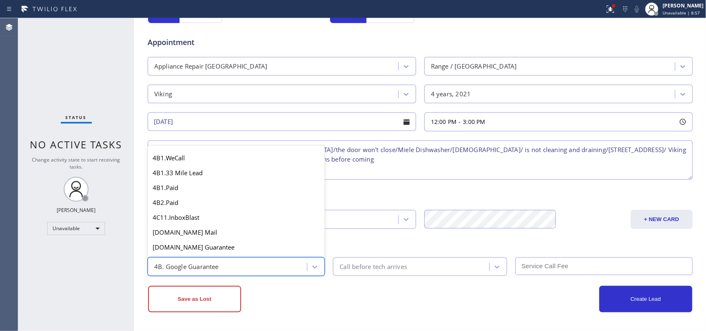
click at [249, 267] on div "4B. Google Guarantee" at bounding box center [228, 267] width 157 height 14
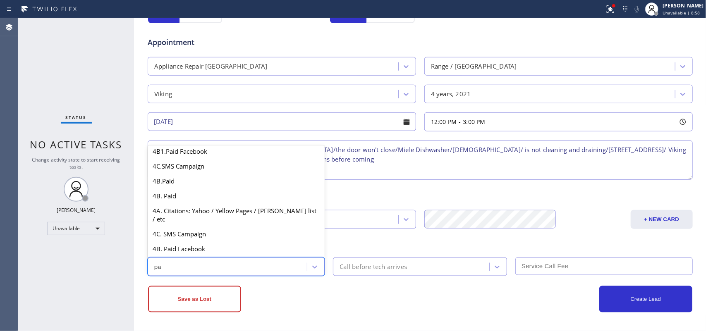
scroll to position [33, 0]
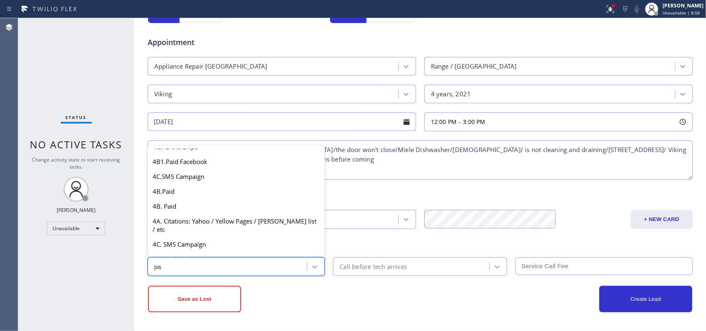
type input "pai"
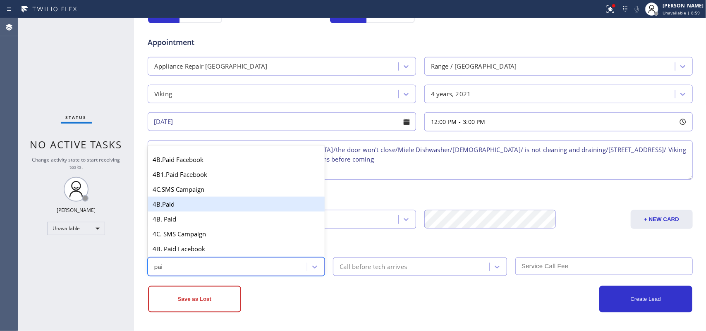
click at [242, 208] on div "4B.Paid" at bounding box center [236, 204] width 177 height 15
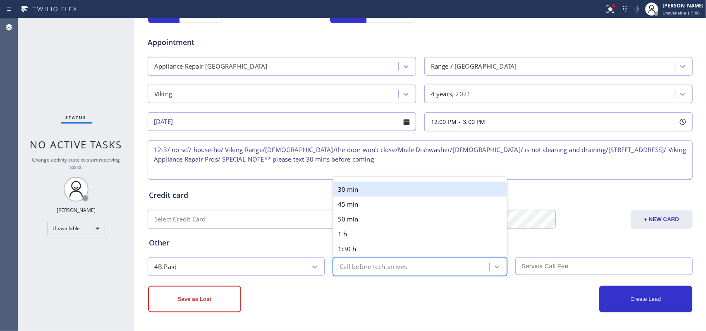
click at [402, 266] on div "Call before tech arrives" at bounding box center [373, 267] width 67 height 10
click at [391, 182] on div "30 min" at bounding box center [420, 189] width 174 height 15
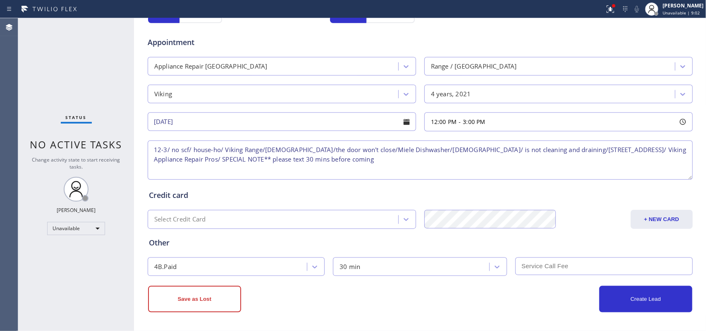
click at [538, 263] on input "text" at bounding box center [603, 267] width 177 height 18
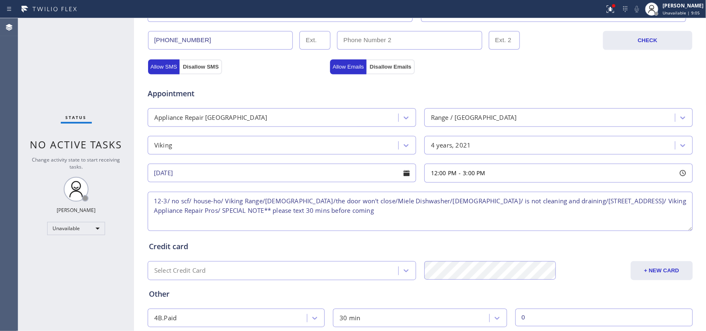
scroll to position [310, 0]
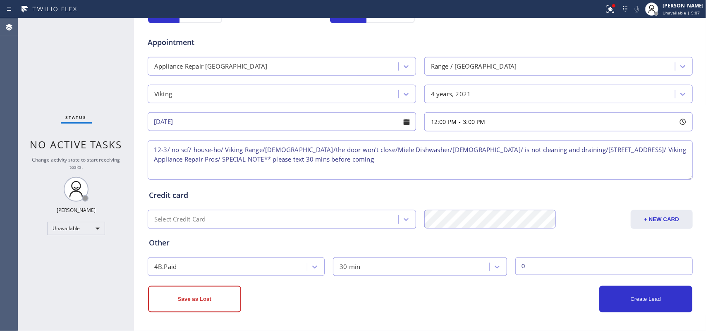
type input "0"
click at [336, 151] on textarea "12-3/ no scf/ house-ho/ Viking Range/[DEMOGRAPHIC_DATA]/the door won't close/Mi…" at bounding box center [420, 160] width 545 height 39
click at [646, 304] on button "Create Lead" at bounding box center [645, 299] width 93 height 26
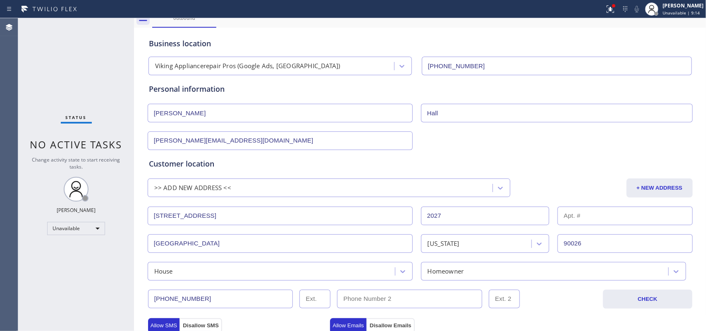
scroll to position [0, 0]
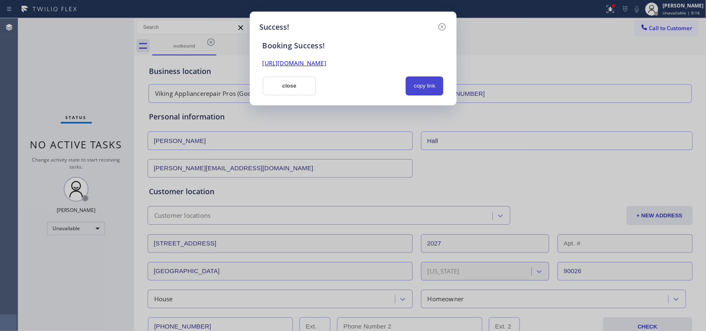
click at [435, 85] on button "copy link" at bounding box center [425, 86] width 38 height 19
click at [326, 65] on link "[URL][DOMAIN_NAME]" at bounding box center [295, 63] width 64 height 8
click at [276, 82] on button "close" at bounding box center [290, 86] width 54 height 19
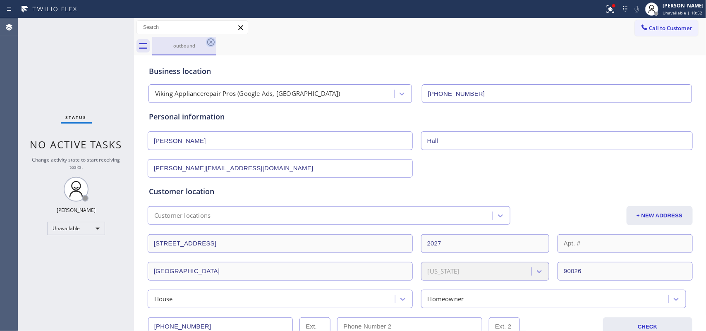
click at [210, 38] on icon at bounding box center [211, 42] width 10 height 10
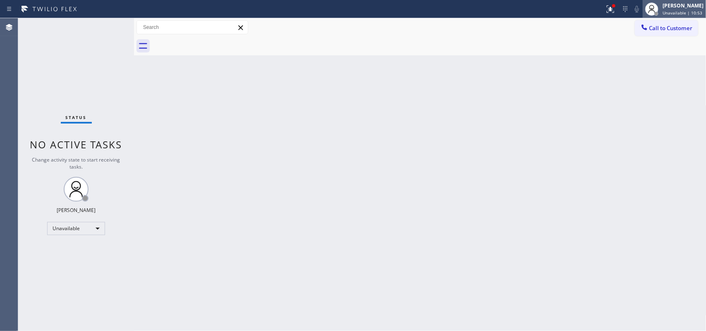
click at [675, 13] on span "Unavailable | 10:53" at bounding box center [683, 13] width 40 height 6
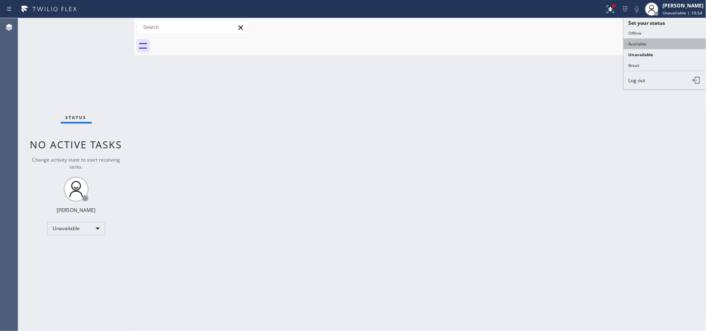
click at [651, 44] on button "Available" at bounding box center [665, 43] width 83 height 11
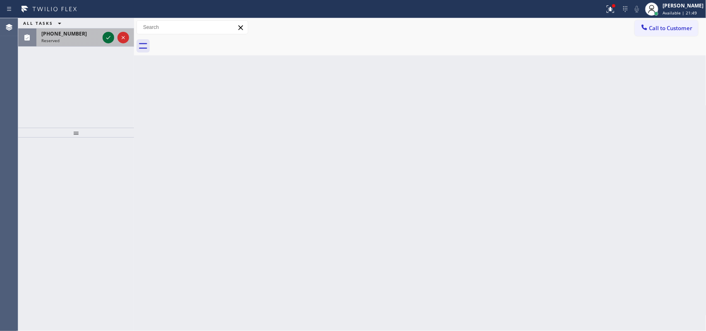
click at [102, 38] on div "[PHONE_NUMBER] Reserved" at bounding box center [76, 38] width 116 height 18
click at [103, 38] on div at bounding box center [109, 38] width 12 height 10
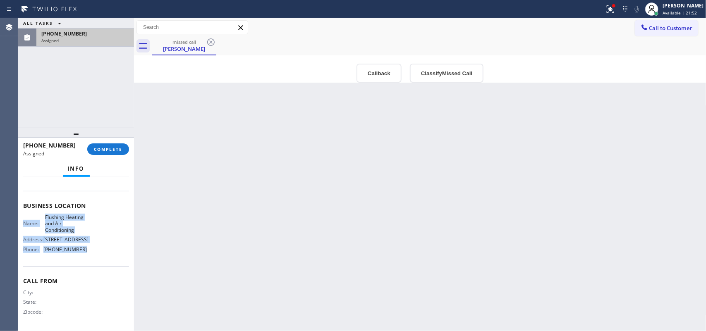
drag, startPoint x: 92, startPoint y: 250, endPoint x: 86, endPoint y: 180, distance: 70.2
click at [86, 180] on div "Context Queue: HVAC Priority: 0 Task Age: [DEMOGRAPHIC_DATA] hour(s) 59 minute(…" at bounding box center [76, 203] width 106 height 254
click at [85, 177] on div "Context Queue: HVAC Priority: 0 Task Age: [DEMOGRAPHIC_DATA] hour(s) 59 minute(…" at bounding box center [76, 254] width 116 height 154
click at [84, 175] on div at bounding box center [76, 176] width 27 height 2
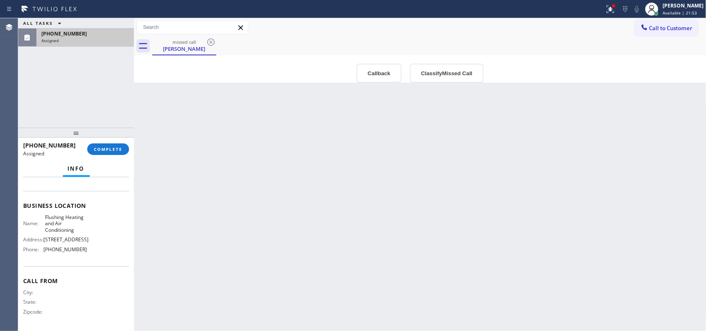
drag, startPoint x: 84, startPoint y: 172, endPoint x: 61, endPoint y: 234, distance: 65.5
click at [52, 222] on div "Info Context Queue: HVAC Priority: 0 Task Age: [DEMOGRAPHIC_DATA] hour(s) 59 mi…" at bounding box center [76, 246] width 116 height 170
click at [52, 223] on span "Flushing Heating and Air Conditioning" at bounding box center [65, 223] width 41 height 19
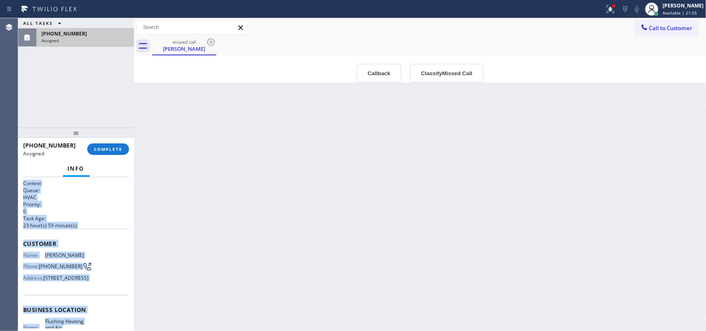
drag, startPoint x: 93, startPoint y: 272, endPoint x: 65, endPoint y: 201, distance: 76.5
click at [67, 192] on div "Context Queue: HVAC Priority: 0 Task Age: [DEMOGRAPHIC_DATA] hour(s) 59 minute(…" at bounding box center [76, 307] width 106 height 254
click at [78, 241] on span "Customer" at bounding box center [76, 244] width 106 height 8
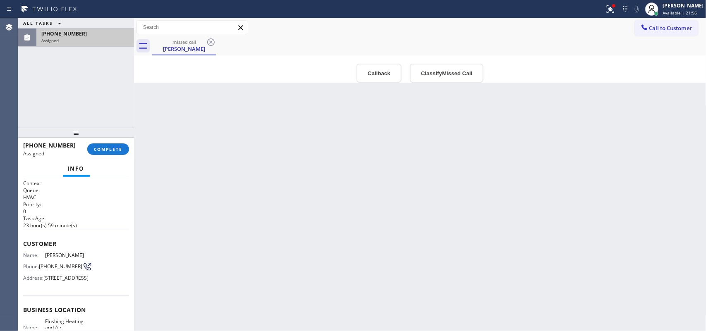
scroll to position [118, 0]
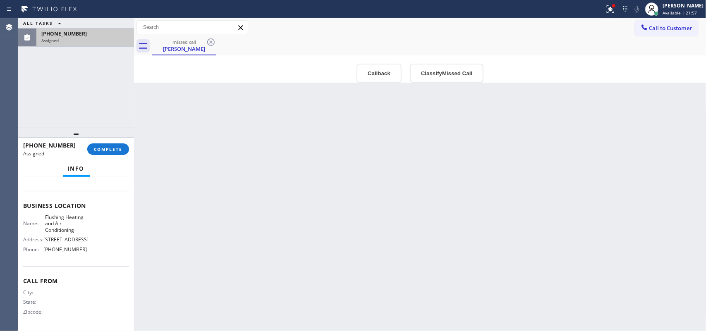
drag, startPoint x: 83, startPoint y: 254, endPoint x: 81, endPoint y: 234, distance: 19.1
click at [83, 241] on div "Name: Flushing Heating and Air Conditioning Address: [STREET_ADDRESS] Phone: [P…" at bounding box center [76, 235] width 106 height 42
click at [86, 266] on div "Call From City: State: Zipcode:" at bounding box center [76, 297] width 106 height 62
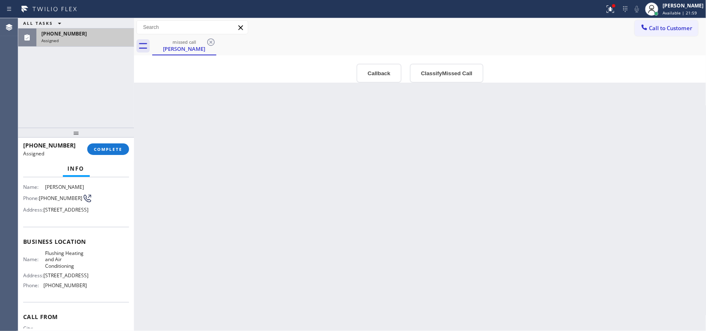
scroll to position [0, 0]
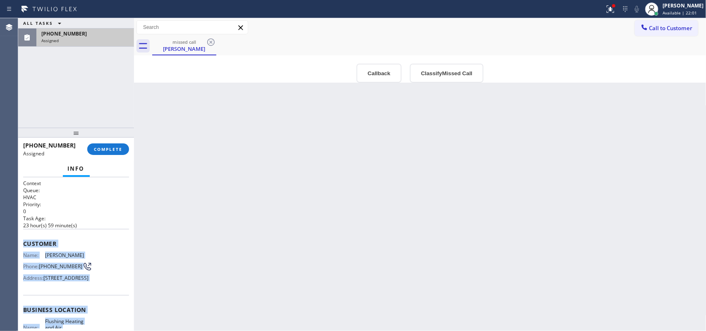
drag, startPoint x: 87, startPoint y: 250, endPoint x: 23, endPoint y: 243, distance: 64.5
click at [23, 243] on div "Context Queue: HVAC Priority: 0 Task Age: [DEMOGRAPHIC_DATA] hour(s) 59 minute(…" at bounding box center [76, 307] width 106 height 254
click at [433, 74] on button "Classify Missed Call" at bounding box center [447, 73] width 74 height 19
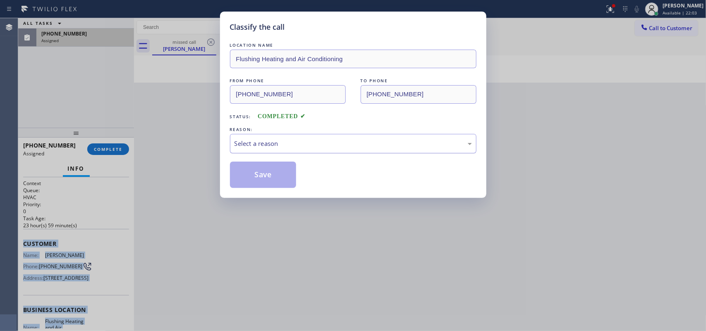
click at [404, 144] on div "Select a reason" at bounding box center [352, 144] width 237 height 10
drag, startPoint x: 306, startPoint y: 209, endPoint x: 278, endPoint y: 184, distance: 37.5
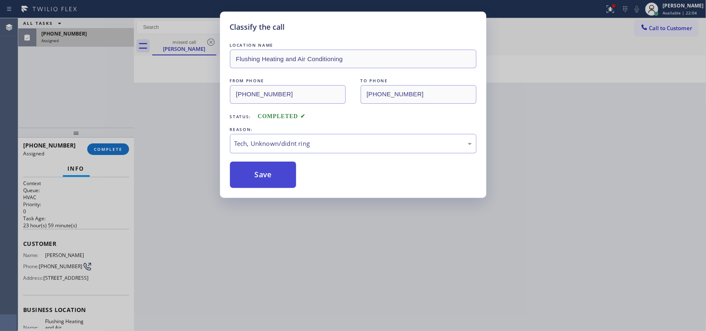
click at [268, 176] on button "Save" at bounding box center [263, 175] width 67 height 26
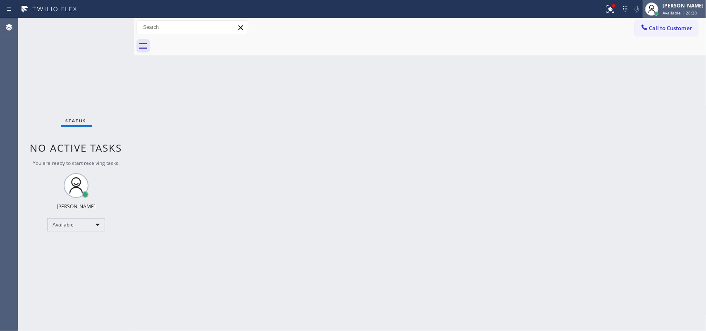
click at [689, 9] on div "[PERSON_NAME]" at bounding box center [683, 5] width 41 height 7
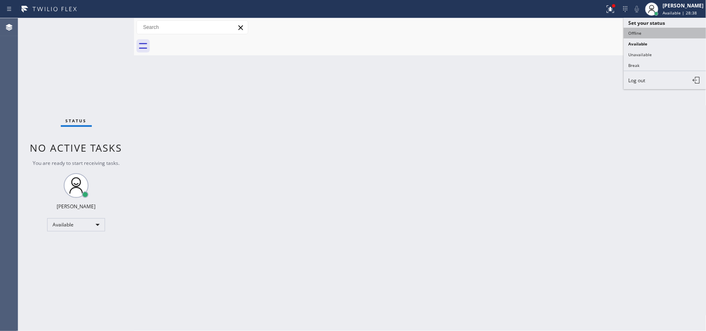
click at [660, 31] on button "Offline" at bounding box center [665, 33] width 83 height 11
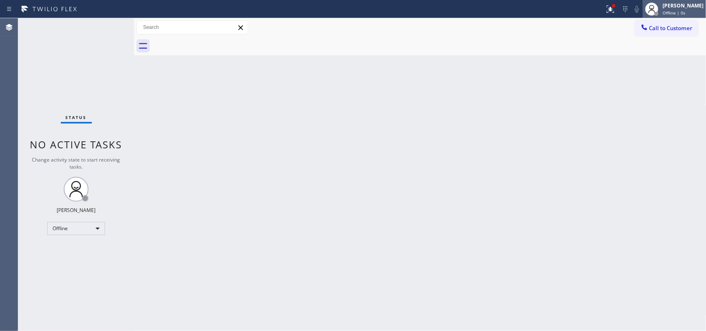
click at [677, 8] on div "[PERSON_NAME]" at bounding box center [683, 5] width 41 height 7
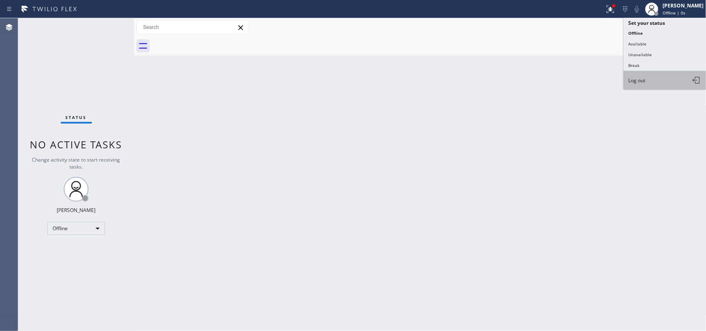
click at [660, 79] on button "Log out" at bounding box center [665, 80] width 83 height 18
